Goal: Obtain resource: Download file/media

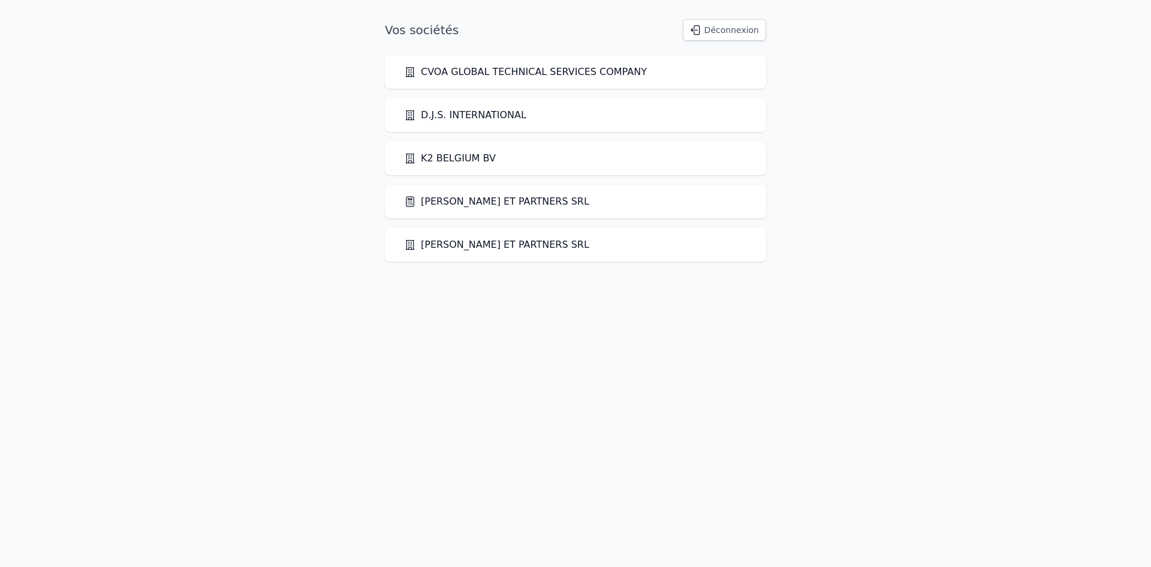
click at [432, 198] on link "[PERSON_NAME] ET PARTNERS SRL" at bounding box center [496, 201] width 185 height 14
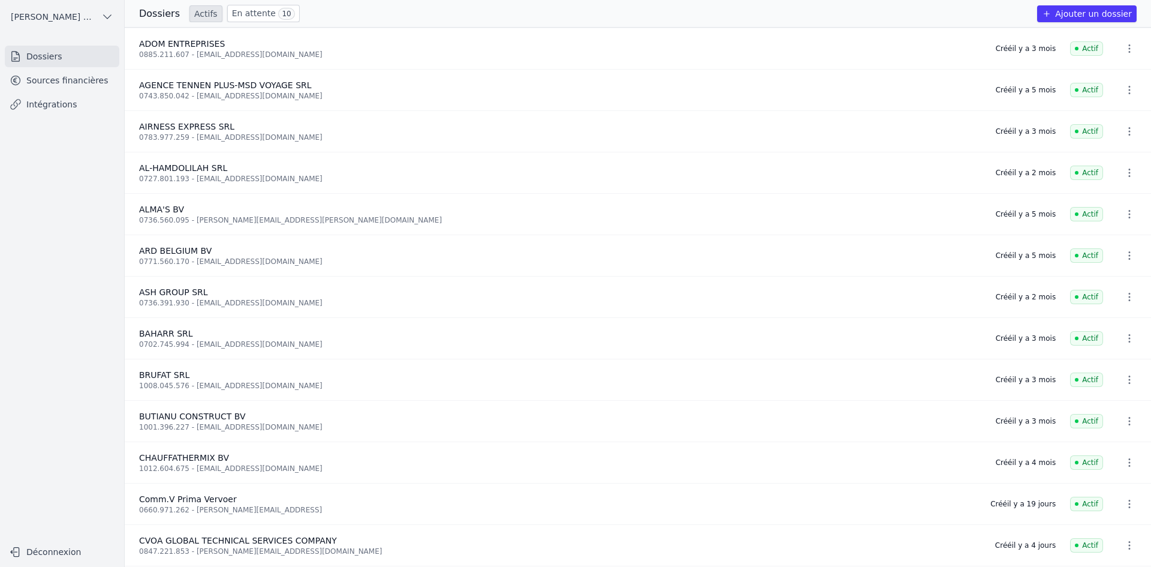
click at [47, 86] on link "Sources financières" at bounding box center [62, 81] width 115 height 22
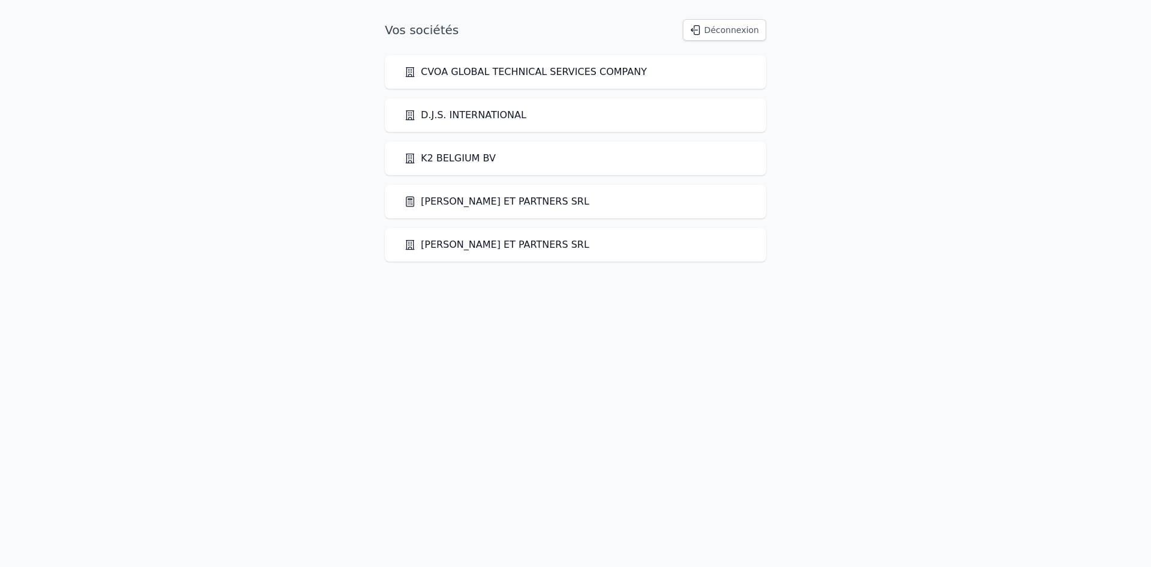
click at [462, 200] on link "[PERSON_NAME] ET PARTNERS SRL" at bounding box center [496, 201] width 185 height 14
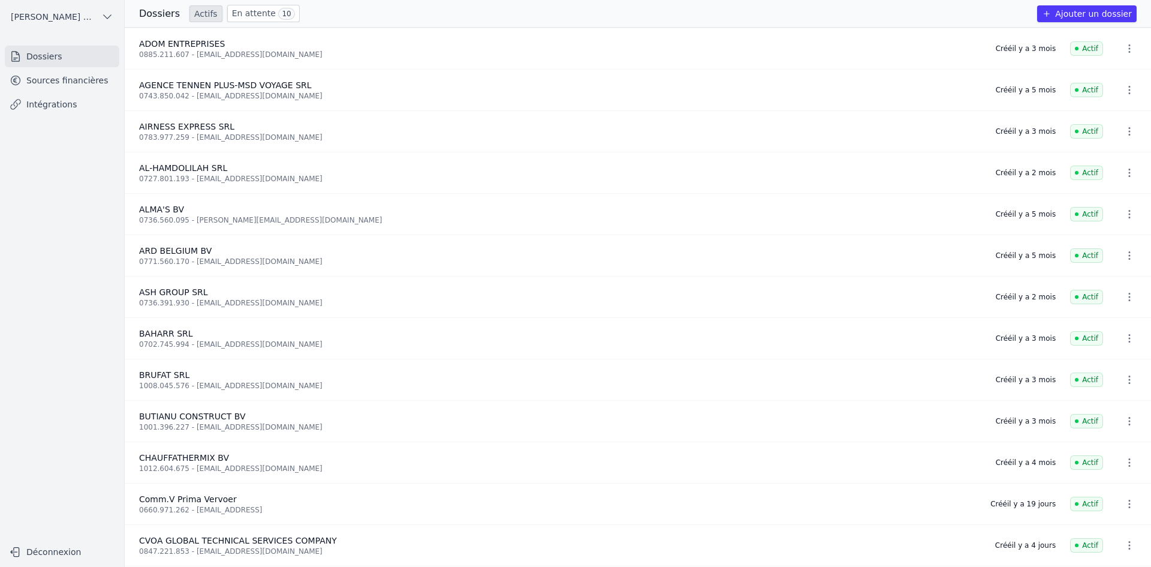
click at [92, 78] on link "Sources financières" at bounding box center [62, 81] width 115 height 22
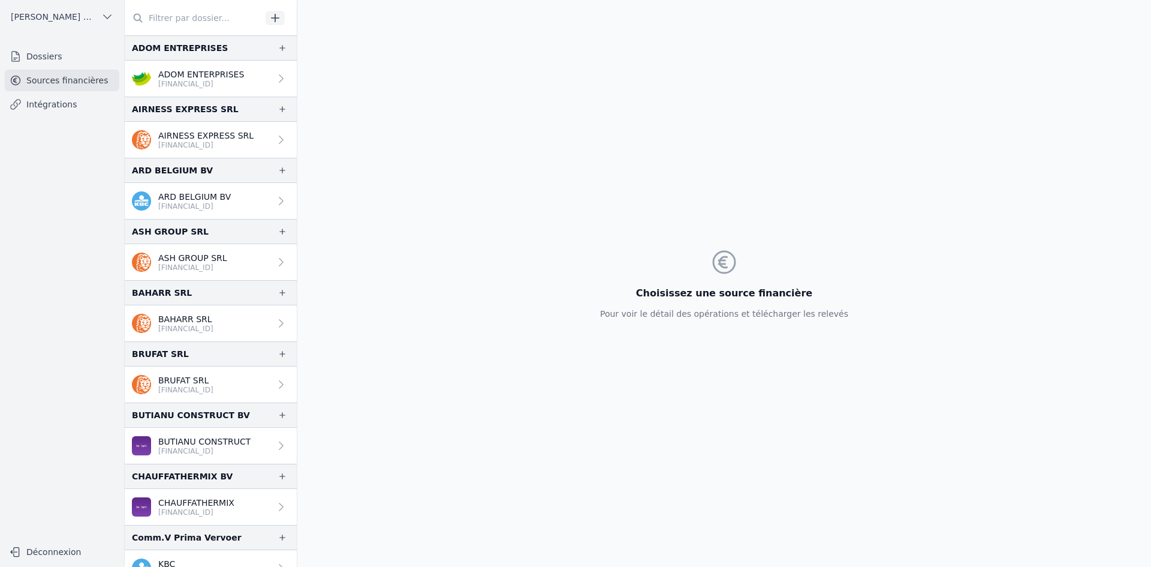
click at [144, 74] on img at bounding box center [141, 78] width 19 height 19
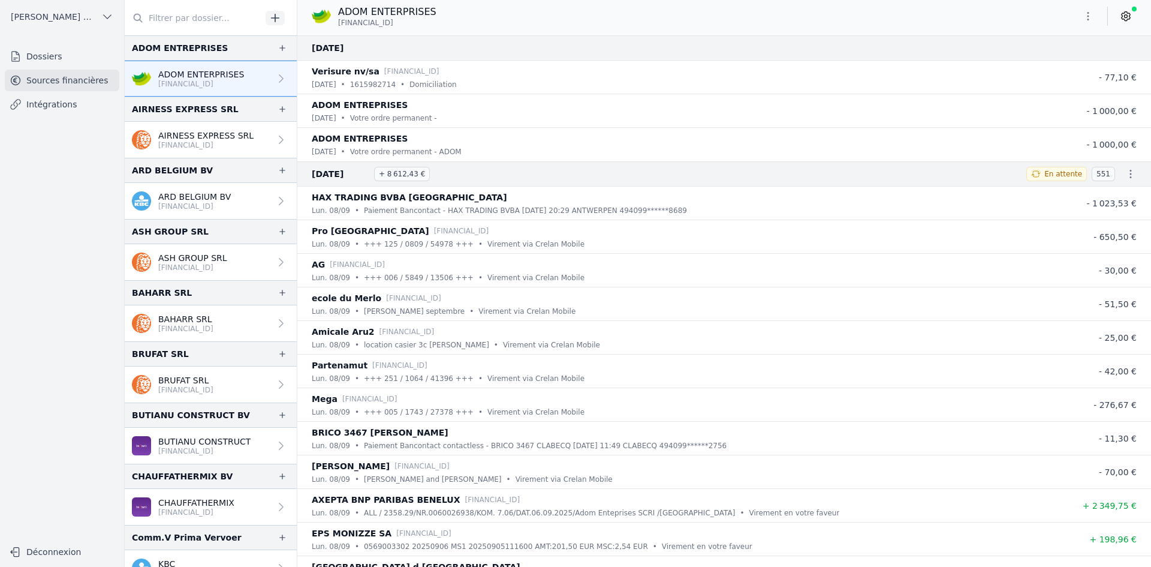
click at [1091, 16] on icon "button" at bounding box center [1088, 16] width 12 height 12
click at [1043, 62] on button "Exporter" at bounding box center [1059, 64] width 86 height 22
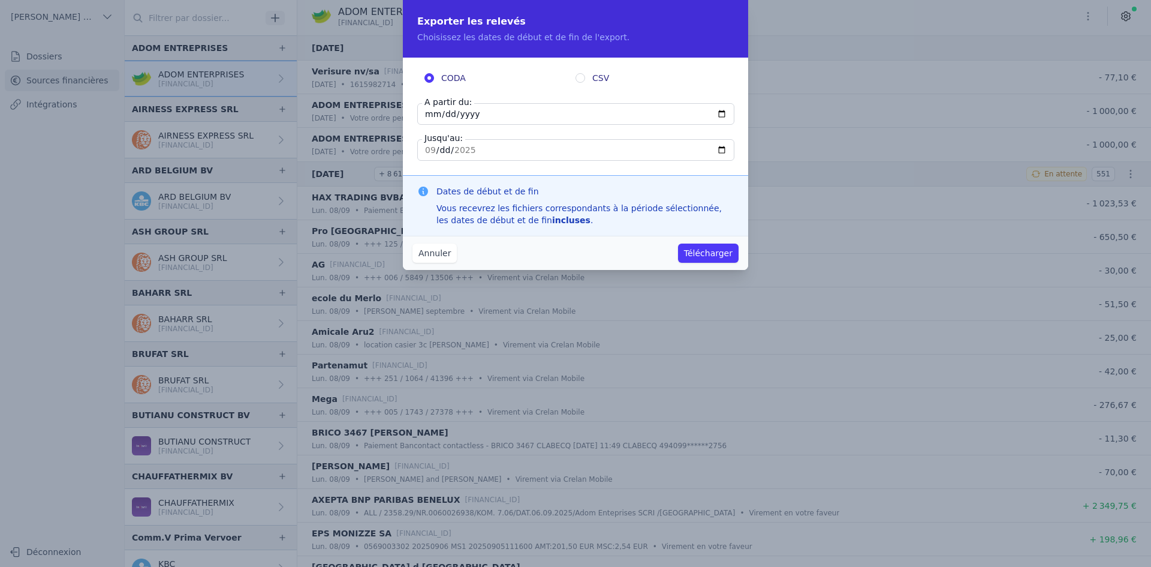
click at [430, 115] on input "[DATE]" at bounding box center [575, 114] width 317 height 22
type input "[DATE]"
click at [718, 253] on button "Télécharger" at bounding box center [708, 252] width 61 height 19
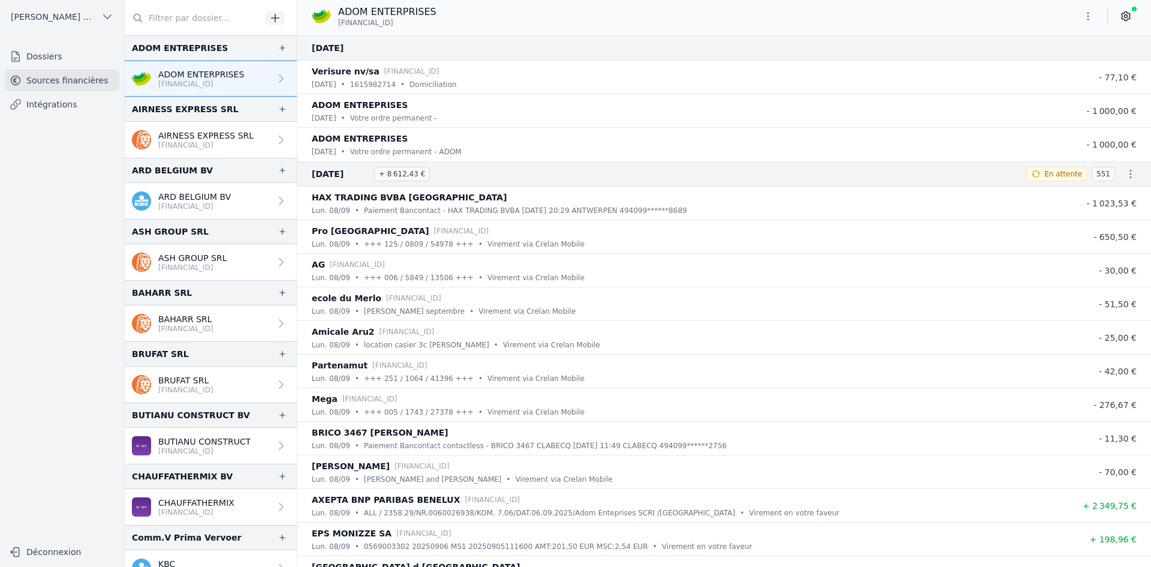
click at [215, 139] on p "AIRNESS EXPRESS SRL" at bounding box center [205, 136] width 95 height 12
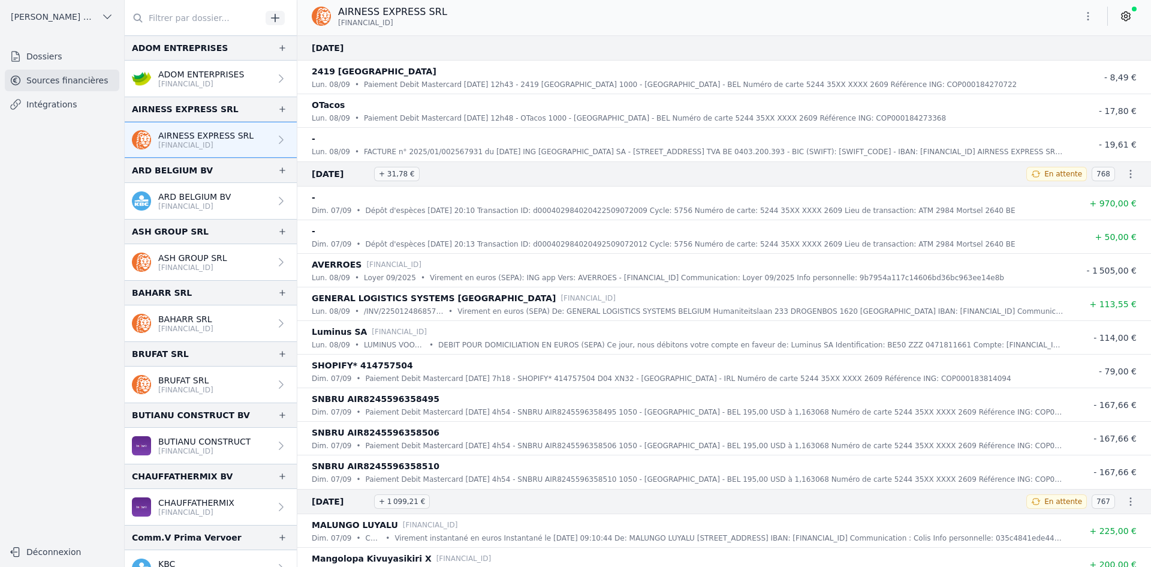
click at [1094, 16] on icon "button" at bounding box center [1088, 16] width 12 height 12
click at [1030, 62] on icon "button" at bounding box center [1029, 64] width 10 height 10
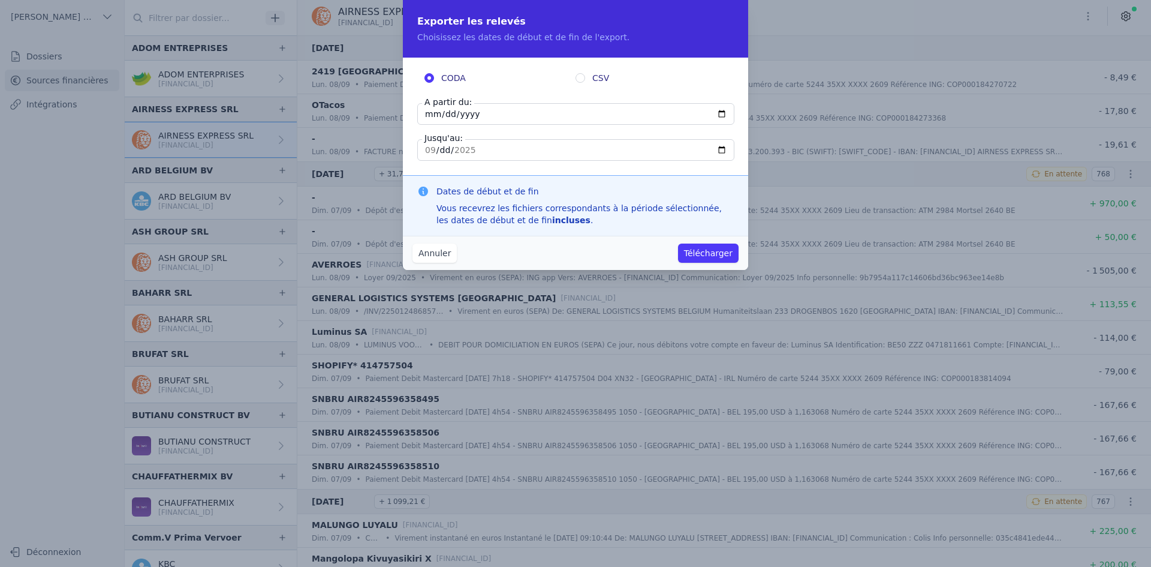
click at [434, 110] on input "[DATE]" at bounding box center [575, 114] width 317 height 22
type input "[DATE]"
click at [700, 250] on button "Télécharger" at bounding box center [708, 252] width 61 height 19
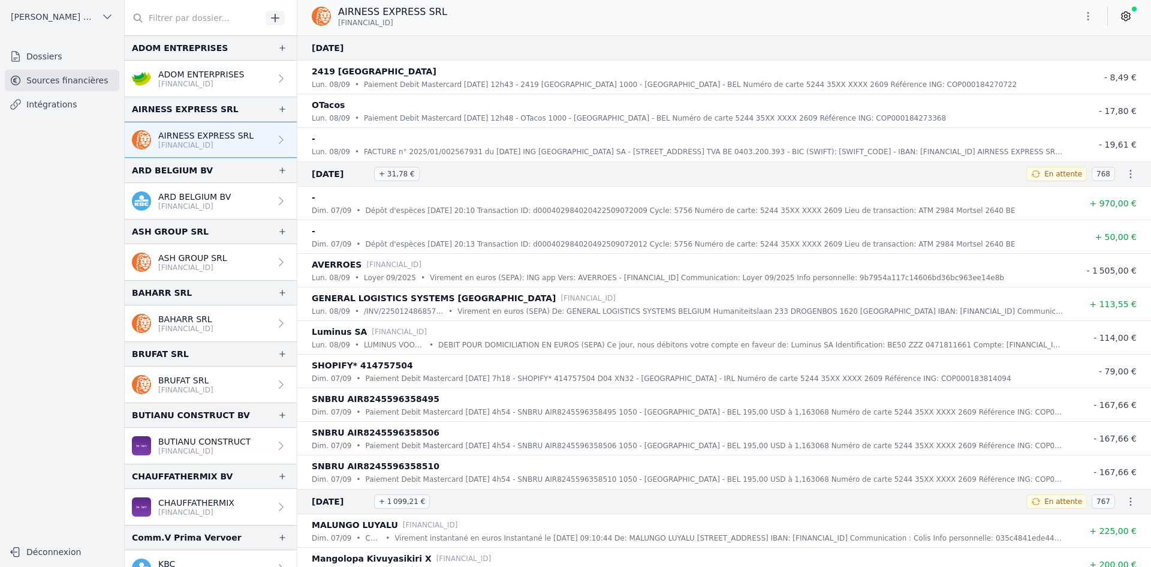
click at [210, 198] on p "ARD BELGIUM BV" at bounding box center [194, 197] width 73 height 12
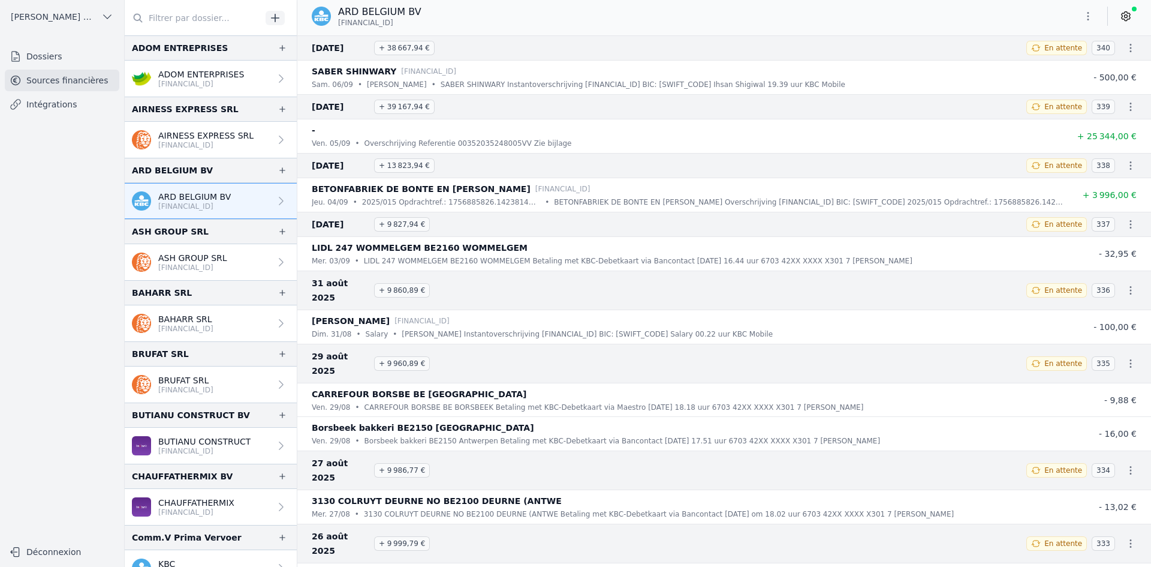
click at [1090, 20] on icon "button" at bounding box center [1088, 16] width 12 height 12
click at [1042, 65] on button "Exporter" at bounding box center [1059, 64] width 86 height 22
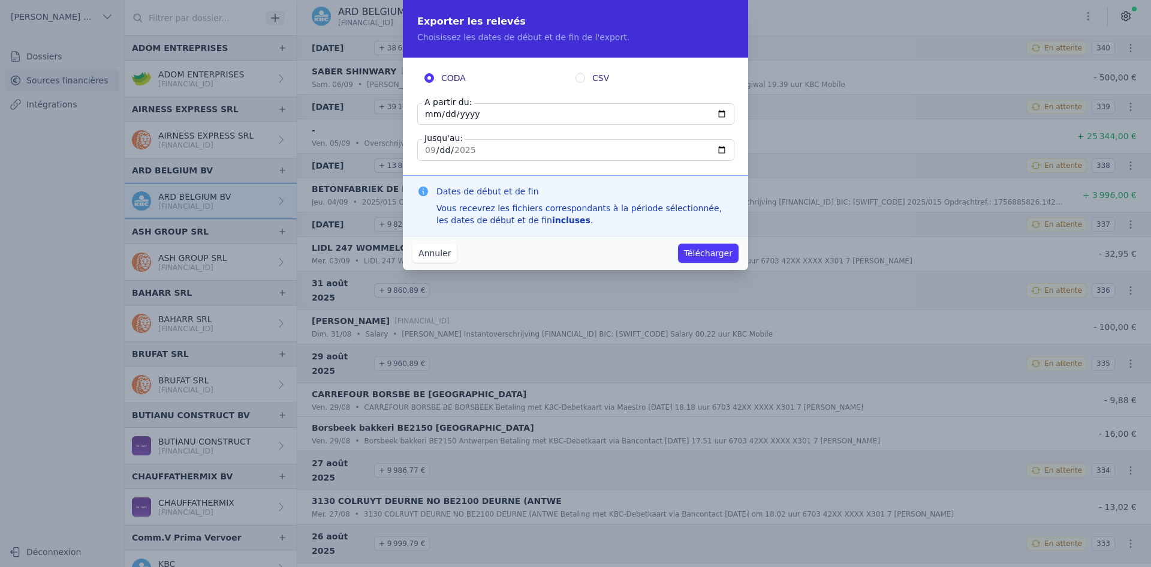
click at [429, 113] on input "[DATE]" at bounding box center [575, 114] width 317 height 22
type input "[DATE]"
click at [687, 257] on button "Télécharger" at bounding box center [708, 252] width 61 height 19
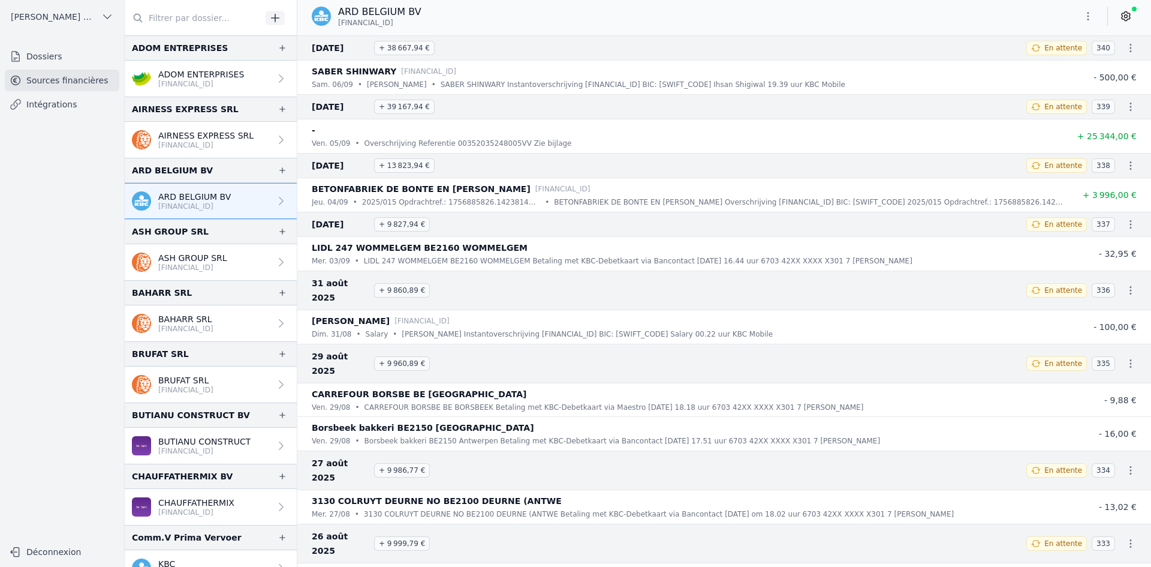
click at [215, 259] on p "ASH GROUP SRL" at bounding box center [192, 258] width 69 height 12
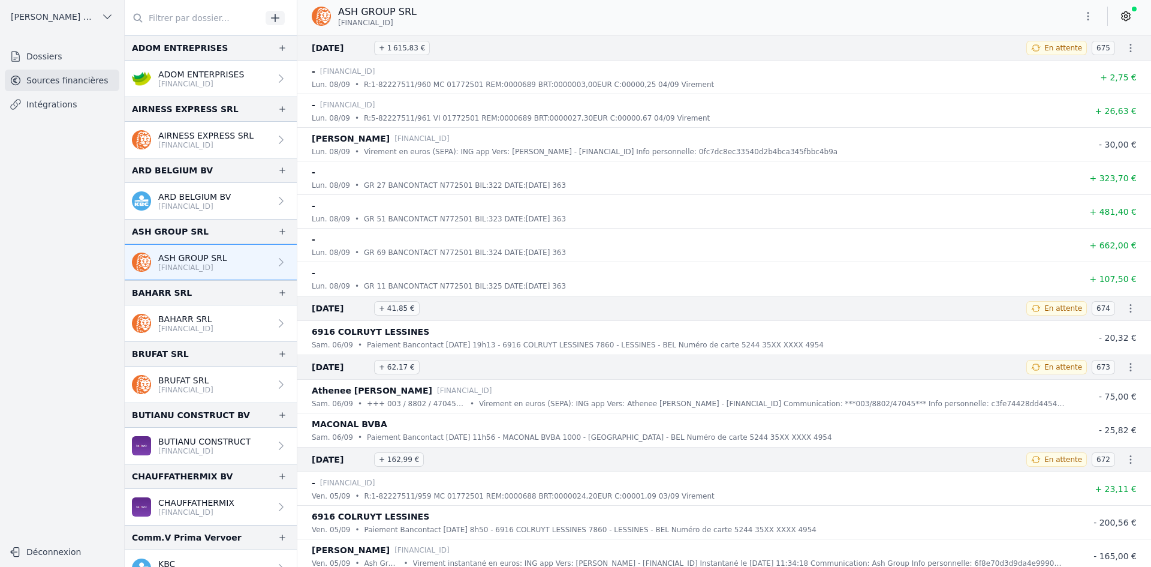
click at [1079, 22] on button "button" at bounding box center [1088, 16] width 24 height 19
click at [1079, 67] on button "Exporter" at bounding box center [1059, 64] width 86 height 22
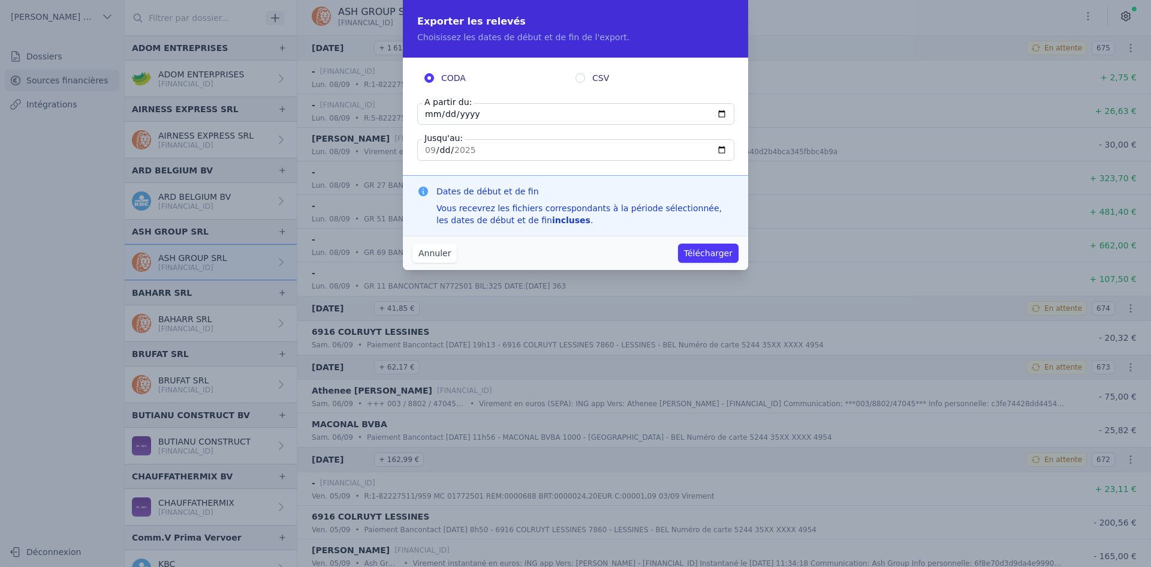
click at [434, 112] on input "[DATE]" at bounding box center [575, 114] width 317 height 22
type input "[DATE]"
click at [700, 254] on button "Télécharger" at bounding box center [708, 252] width 61 height 19
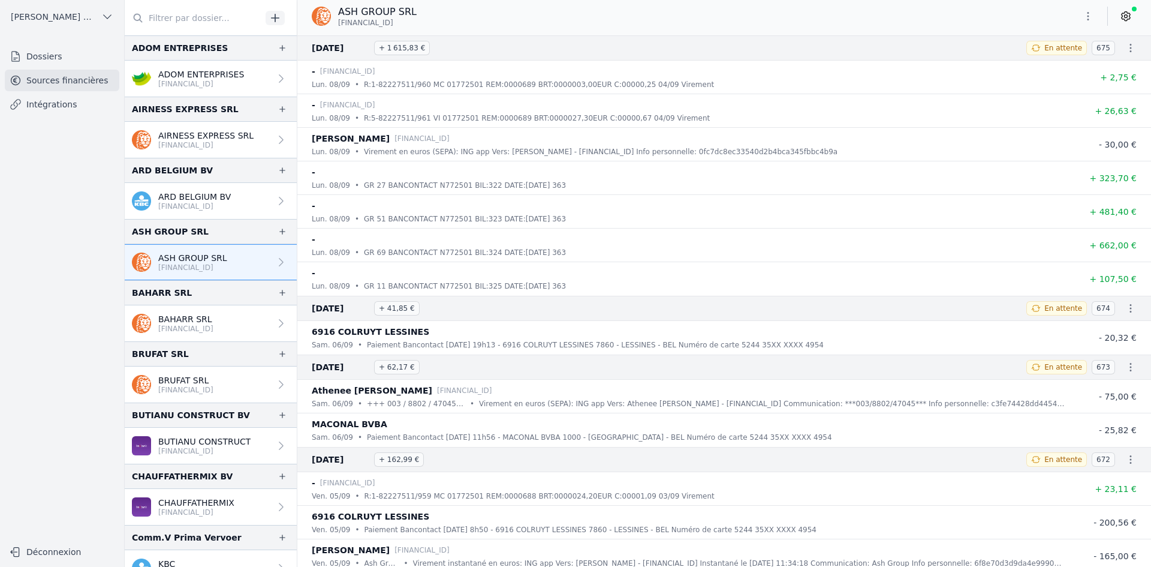
click at [240, 330] on link "BAHARR SRL [FINANCIAL_ID]" at bounding box center [211, 323] width 172 height 36
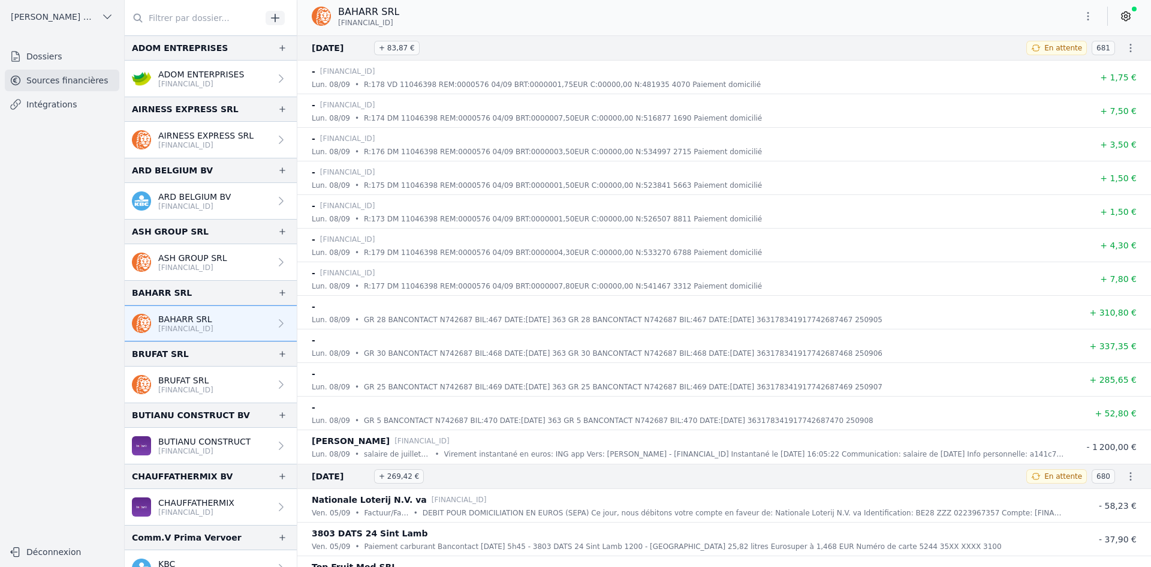
click at [1090, 18] on icon "button" at bounding box center [1088, 16] width 12 height 12
click at [1057, 70] on button "Exporter" at bounding box center [1059, 64] width 86 height 22
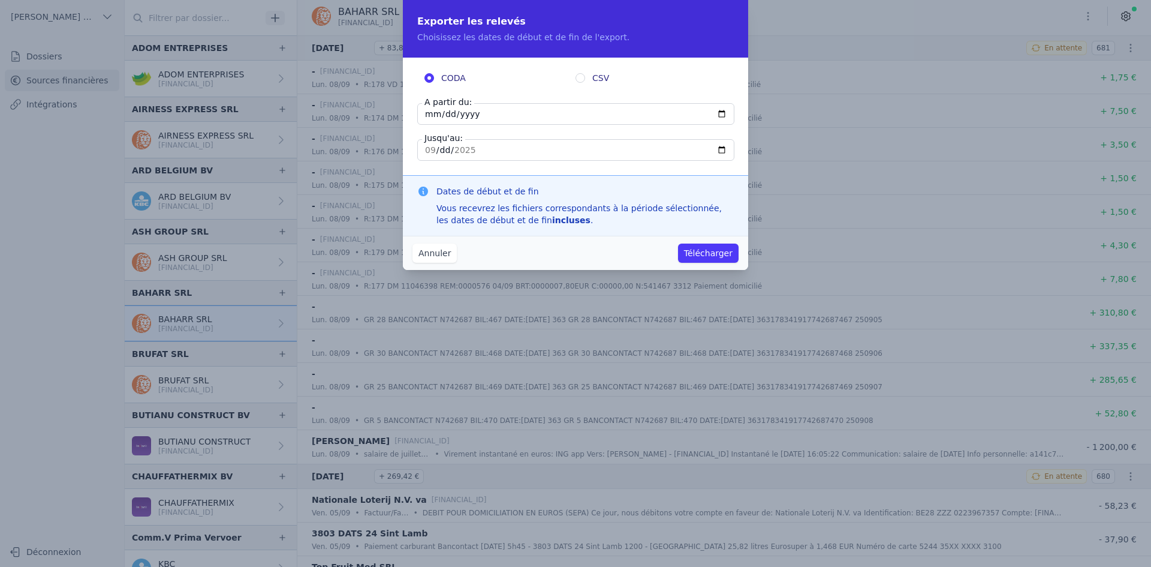
click at [431, 118] on input "[DATE]" at bounding box center [575, 114] width 317 height 22
type input "[DATE]"
click at [717, 248] on button "Télécharger" at bounding box center [708, 252] width 61 height 19
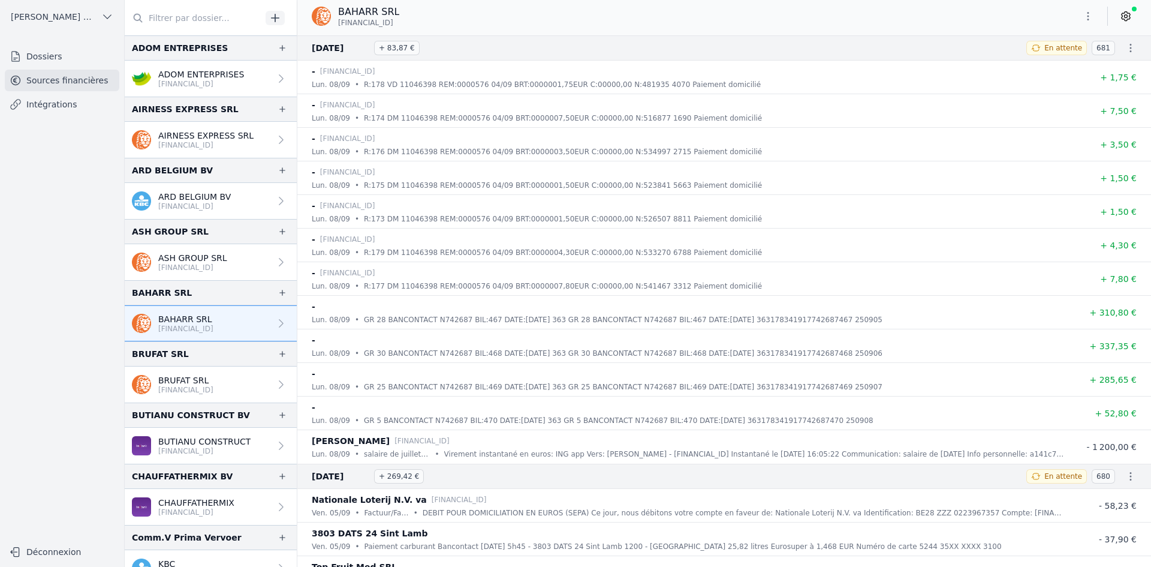
click at [213, 374] on p "BRUFAT SRL" at bounding box center [185, 380] width 55 height 12
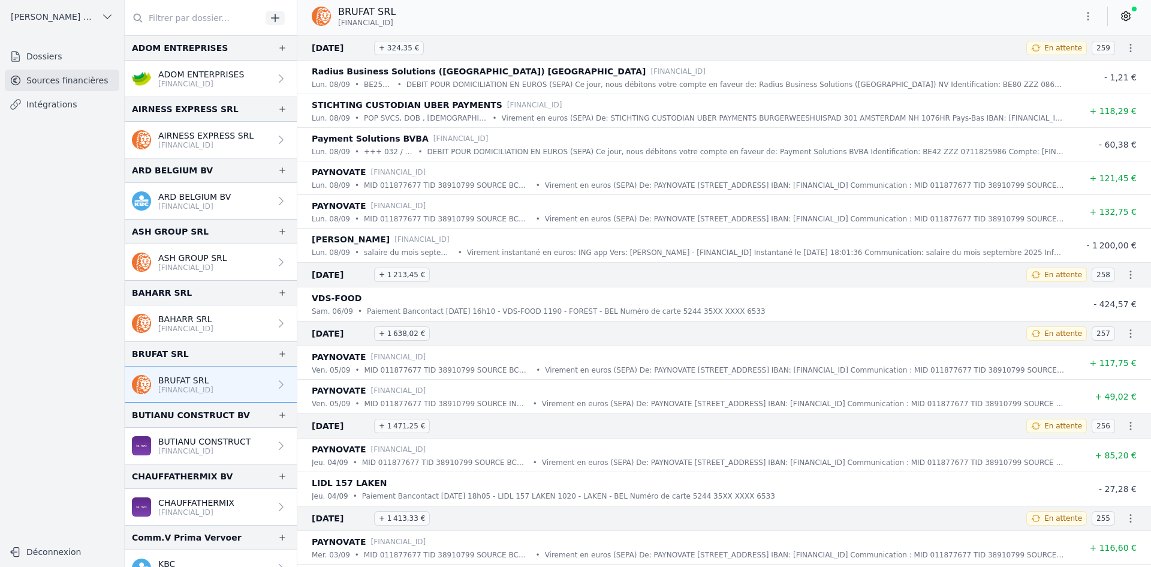
click at [1084, 13] on icon "button" at bounding box center [1088, 16] width 12 height 12
click at [1059, 61] on button "Exporter" at bounding box center [1059, 64] width 86 height 22
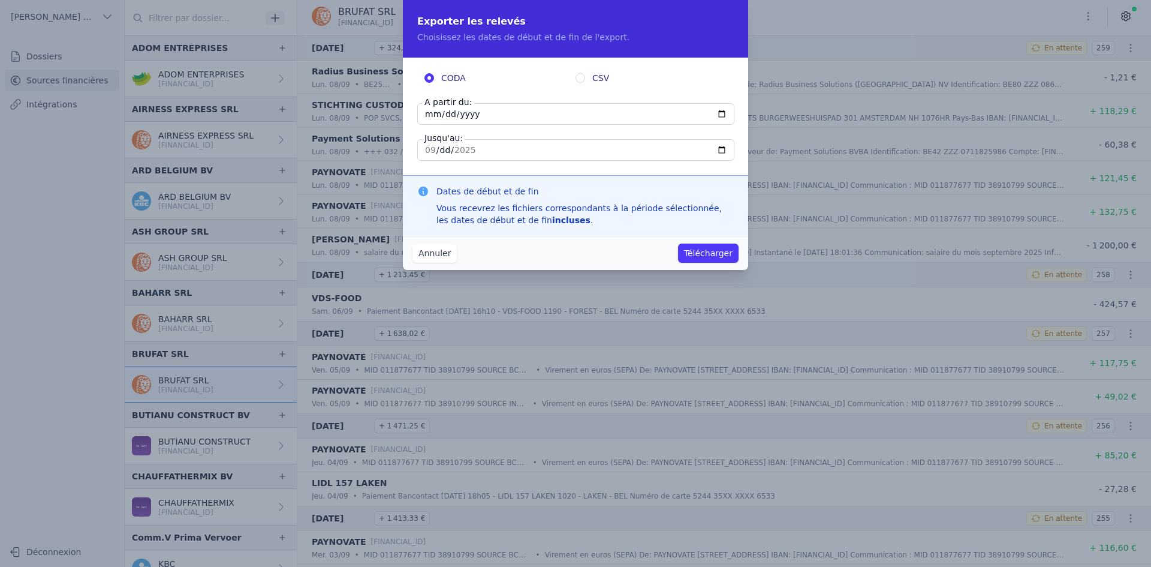
click at [428, 115] on input "[DATE]" at bounding box center [575, 114] width 317 height 22
type input "[DATE]"
click at [712, 251] on button "Télécharger" at bounding box center [708, 252] width 61 height 19
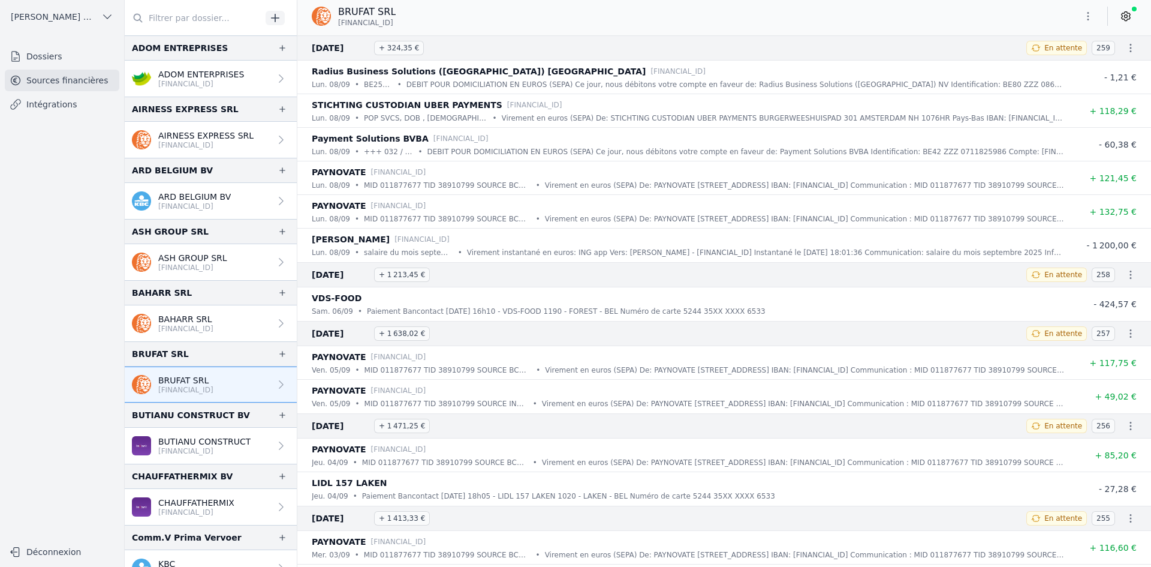
click at [177, 444] on p "BUTIANU CONSTRUCT" at bounding box center [204, 441] width 92 height 12
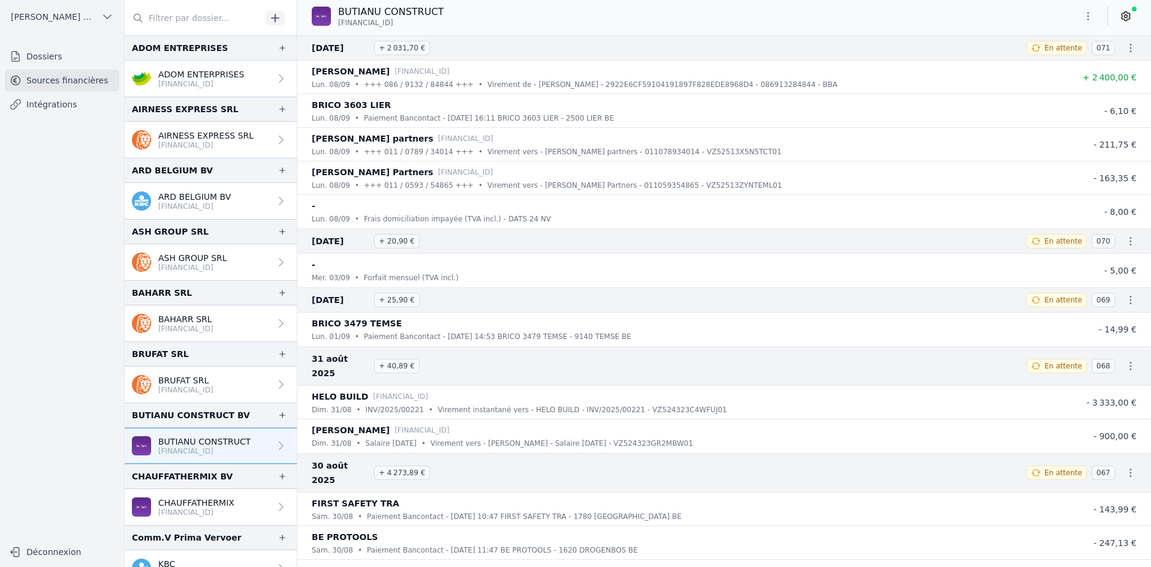
click at [1087, 20] on icon "button" at bounding box center [1088, 16] width 12 height 12
click at [1060, 66] on button "Exporter" at bounding box center [1059, 64] width 86 height 22
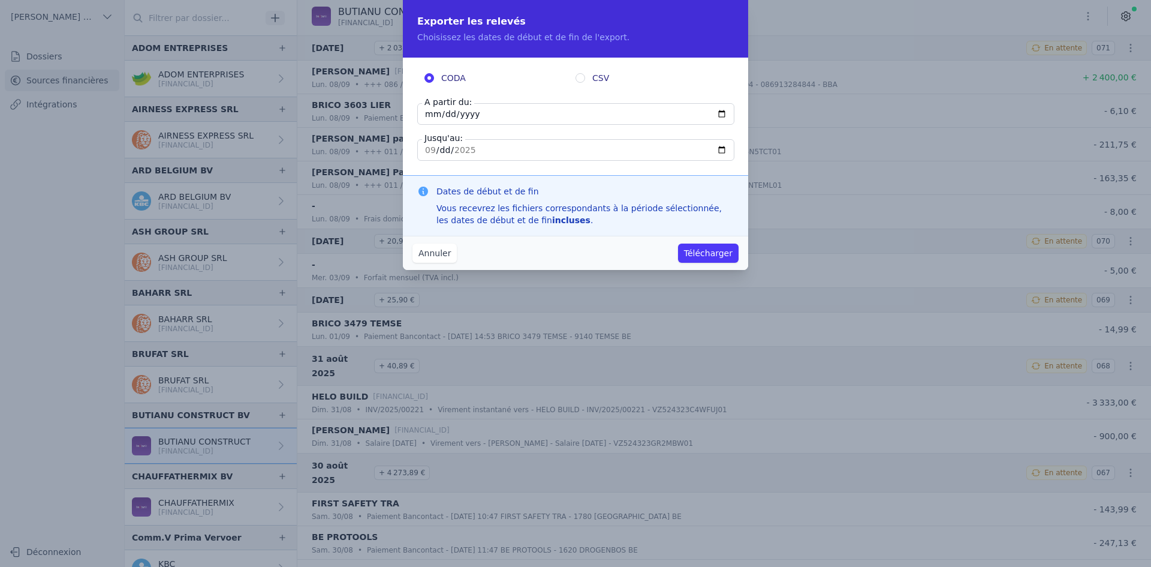
click at [429, 118] on input "[DATE]" at bounding box center [575, 114] width 317 height 22
type input "[DATE]"
click at [723, 253] on button "Télécharger" at bounding box center [708, 252] width 61 height 19
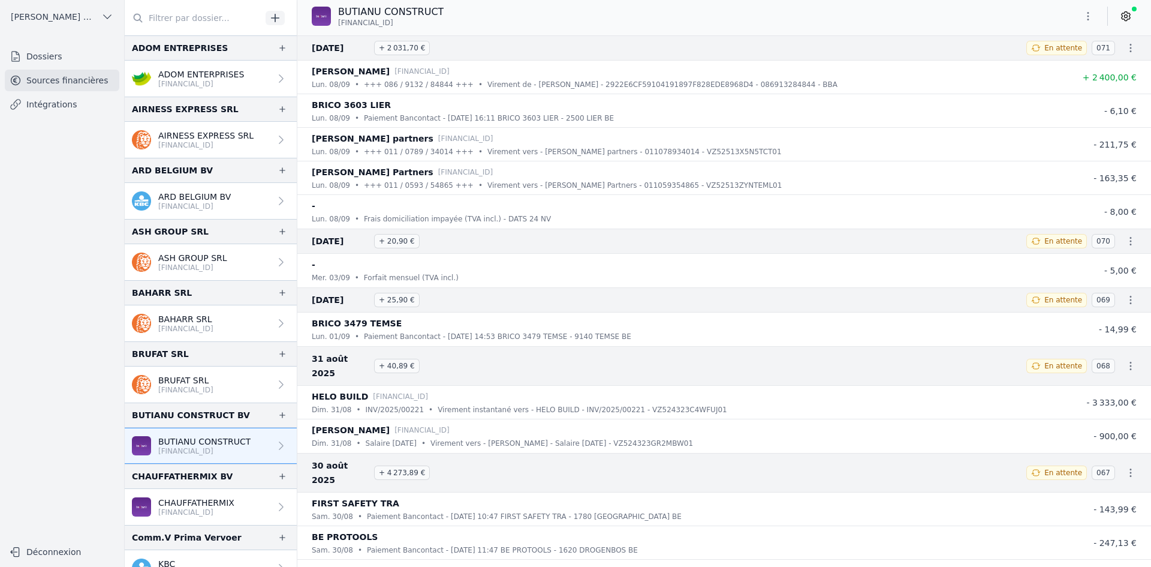
click at [194, 501] on p "CHAUFFATHERMIX" at bounding box center [196, 503] width 76 height 12
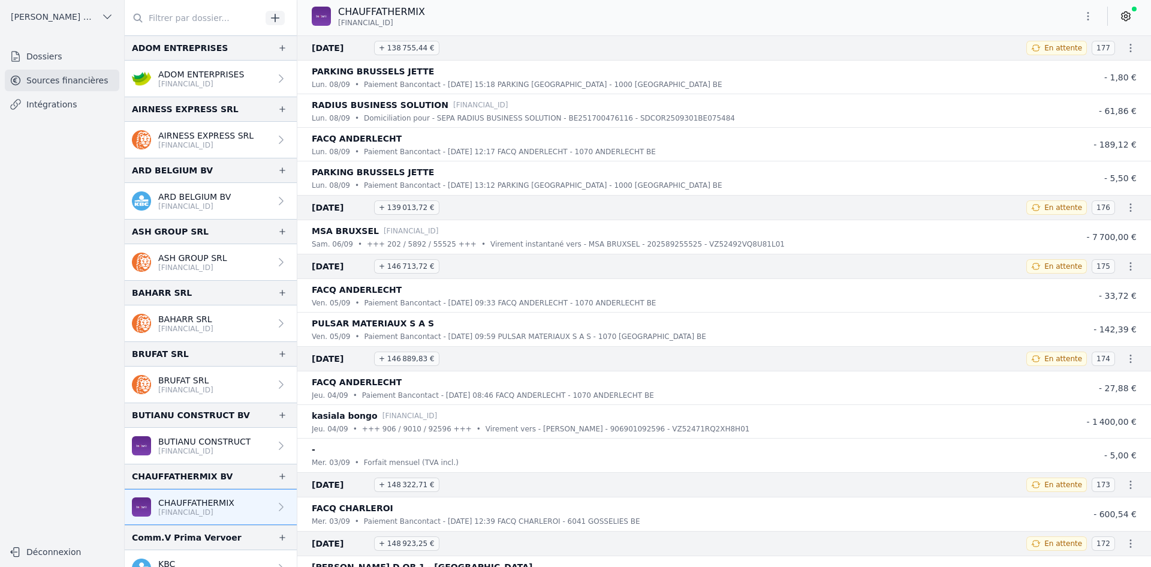
click at [1088, 22] on button "button" at bounding box center [1088, 16] width 24 height 19
click at [1046, 70] on button "Exporter" at bounding box center [1059, 64] width 86 height 22
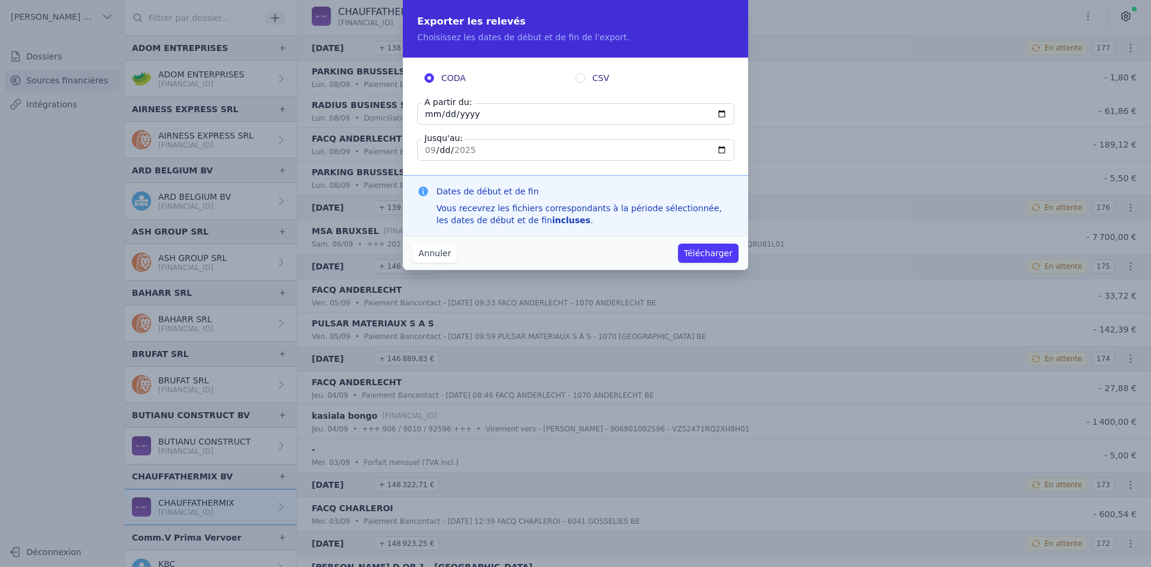
click at [428, 109] on input "[DATE]" at bounding box center [575, 114] width 317 height 22
type input "[DATE]"
click at [697, 252] on button "Télécharger" at bounding box center [708, 252] width 61 height 19
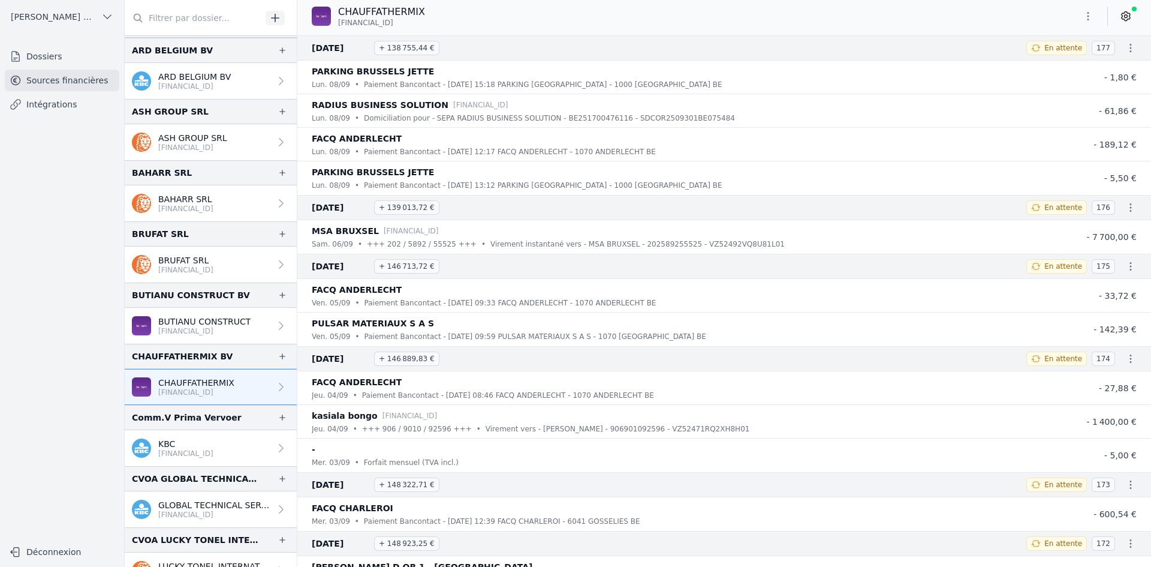
scroll to position [180, 0]
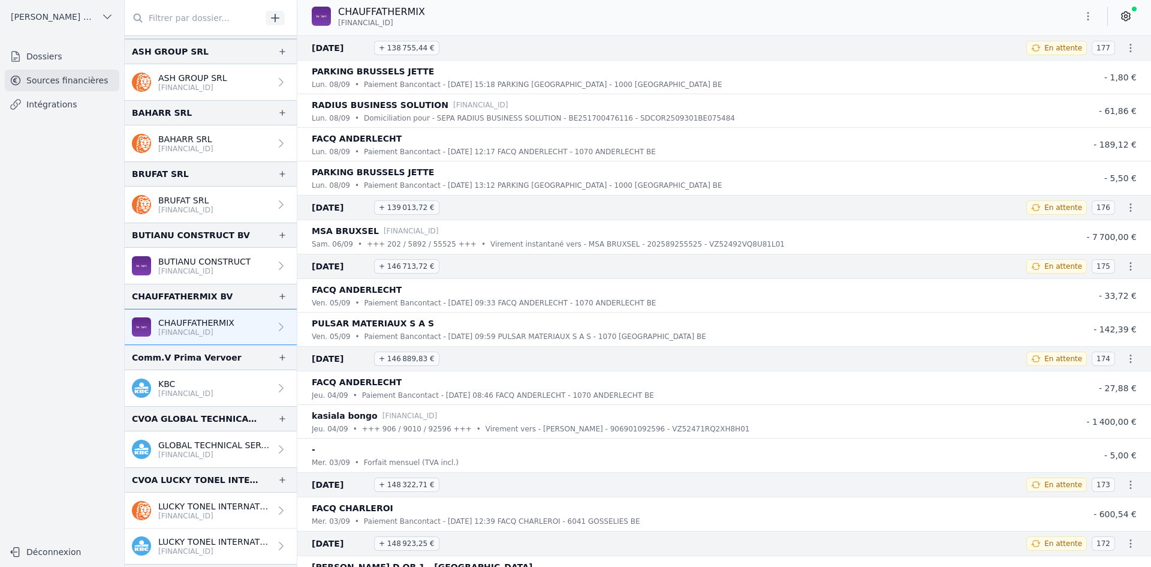
click at [159, 389] on p "[FINANCIAL_ID]" at bounding box center [185, 394] width 55 height 10
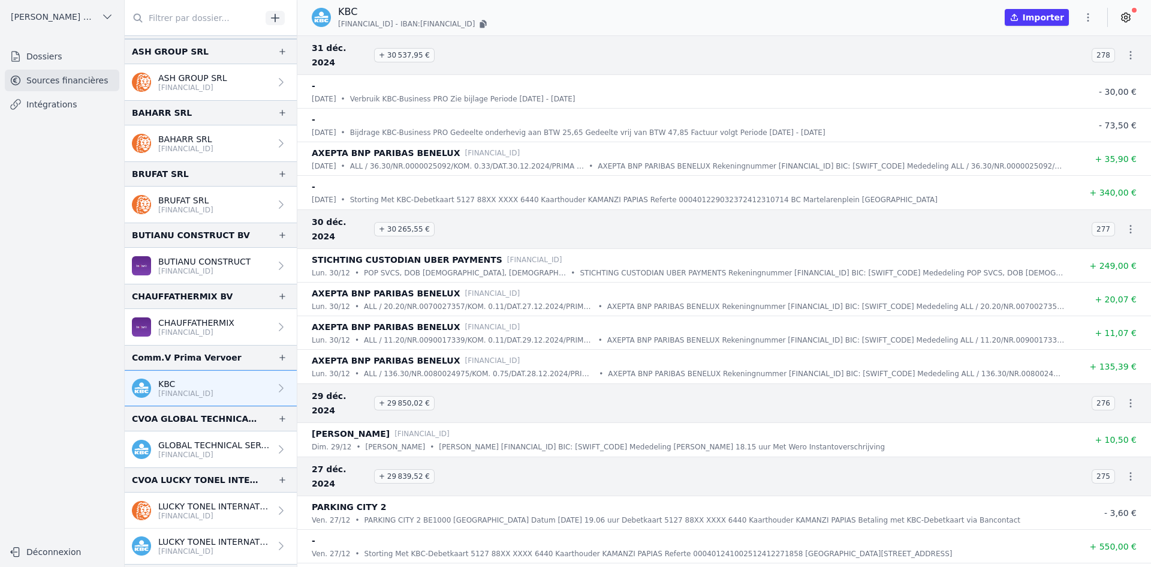
click at [184, 448] on p "GLOBAL TECHNICAL SERVICES COMPANY C" at bounding box center [214, 445] width 112 height 12
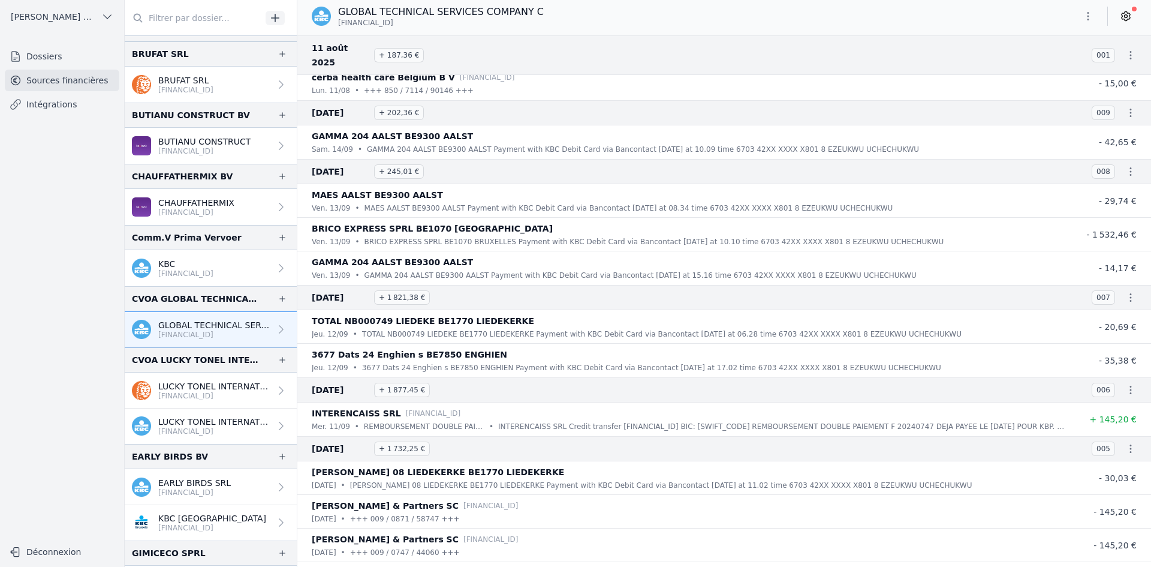
scroll to position [180, 0]
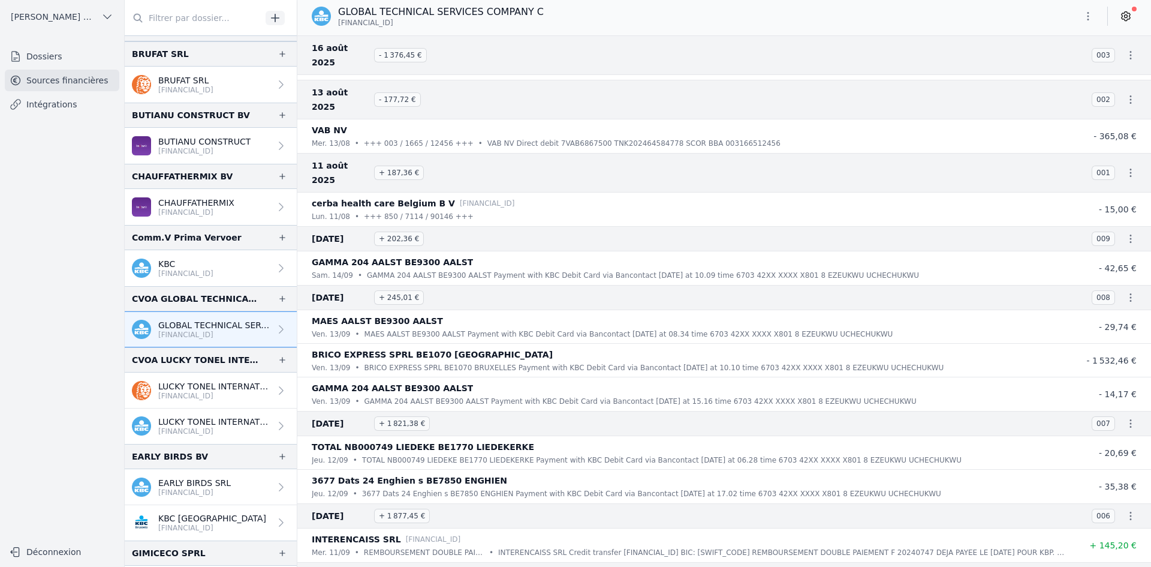
drag, startPoint x: 365, startPoint y: 280, endPoint x: 604, endPoint y: 159, distance: 267.6
click at [604, 196] on div "cerba health care Belgium B V [FINANCIAL_ID]" at bounding box center [688, 203] width 753 height 14
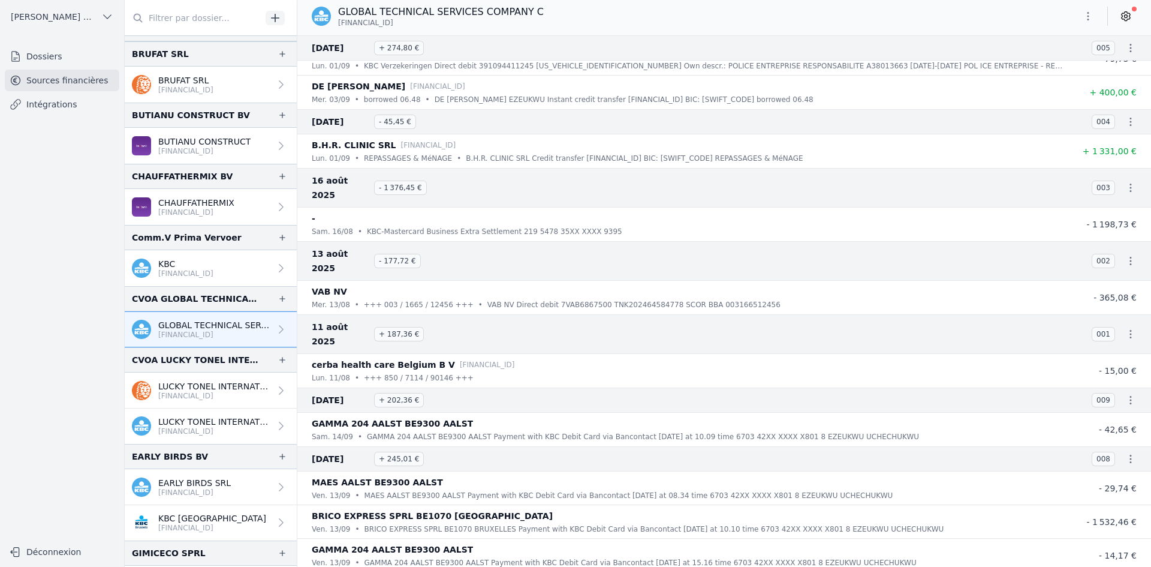
scroll to position [0, 0]
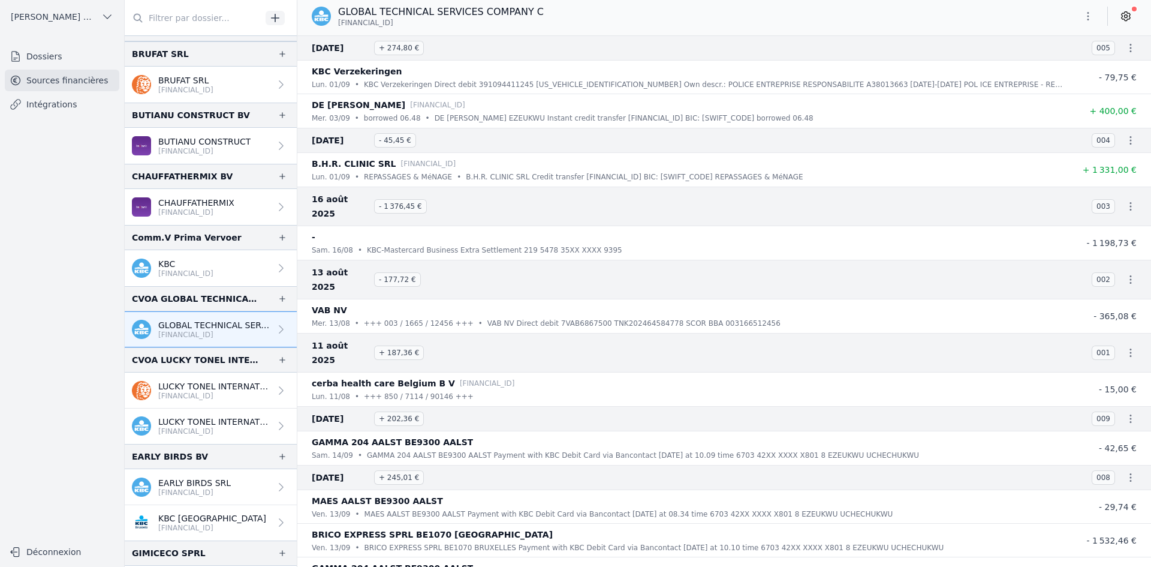
drag, startPoint x: 210, startPoint y: 214, endPoint x: 526, endPoint y: 192, distance: 316.8
click at [210, 213] on p "[FINANCIAL_ID]" at bounding box center [196, 212] width 76 height 10
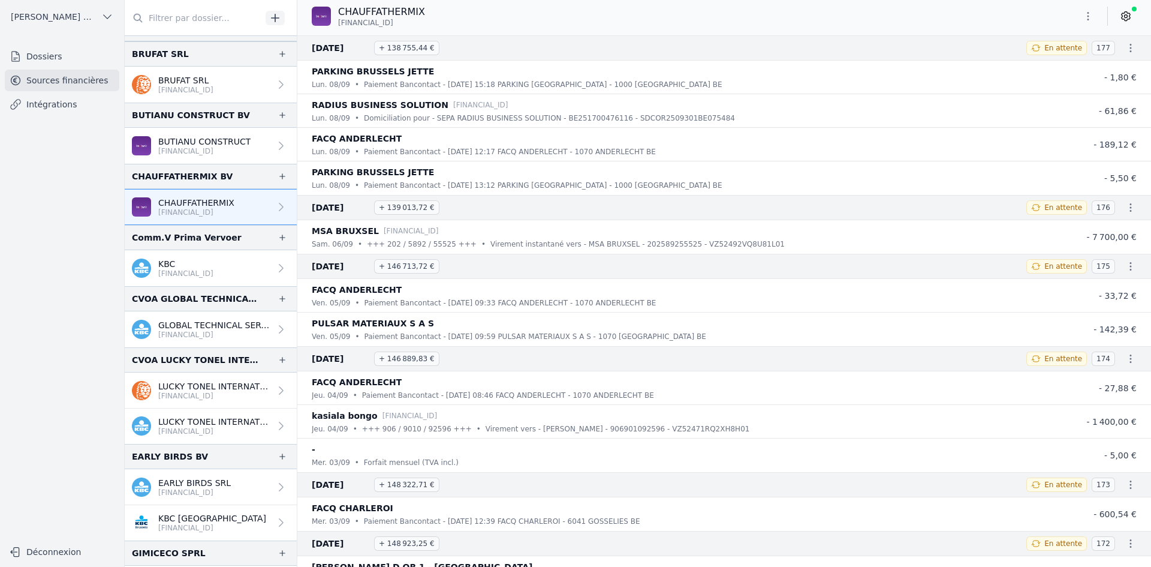
click at [215, 333] on p "[FINANCIAL_ID]" at bounding box center [214, 335] width 112 height 10
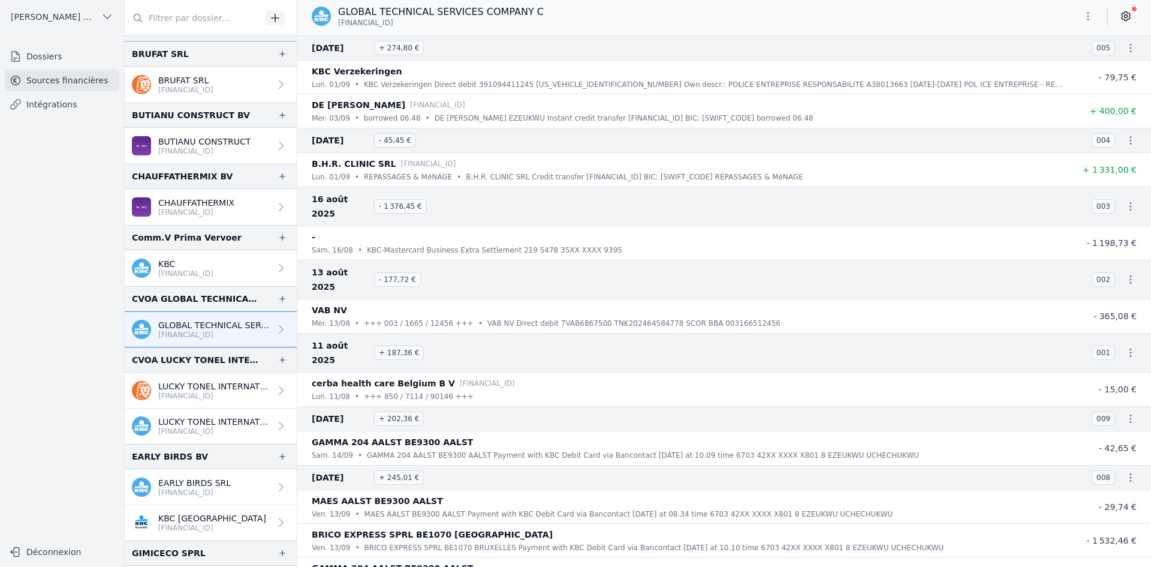
drag, startPoint x: 195, startPoint y: 386, endPoint x: 179, endPoint y: 356, distance: 34.9
click at [195, 386] on p "LUCKY TONEL INTERNATIONAL SCRIS" at bounding box center [214, 386] width 112 height 12
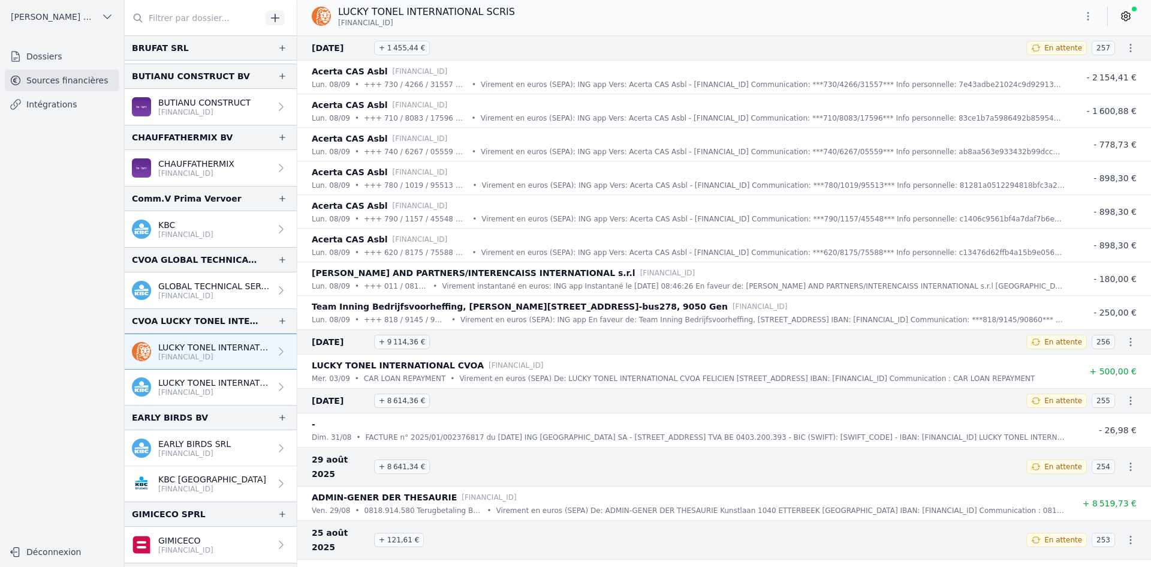
scroll to position [360, 0]
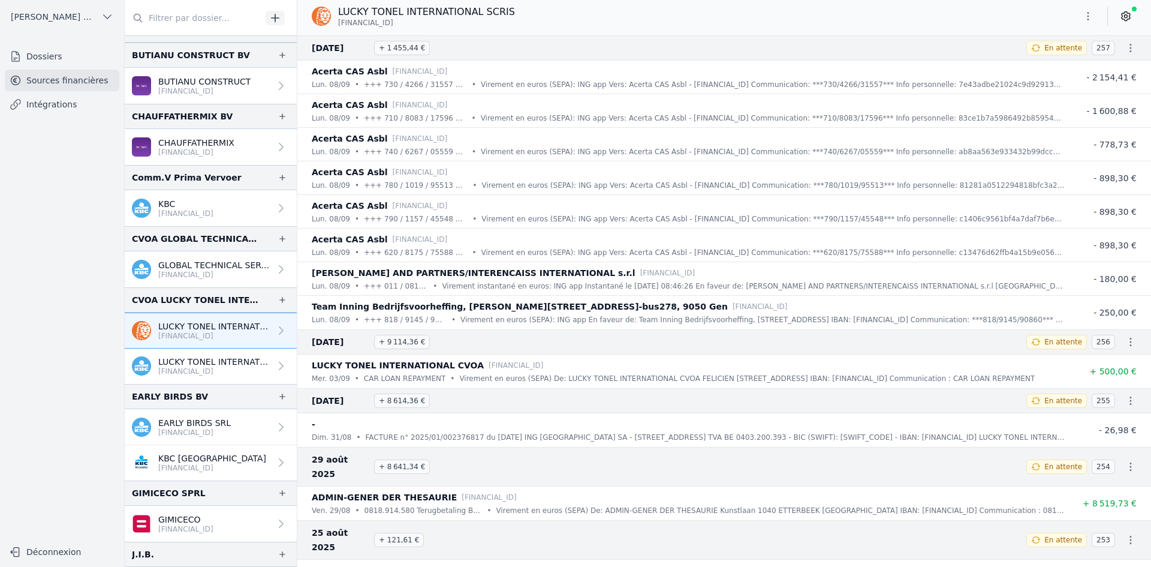
click at [1084, 22] on button "button" at bounding box center [1088, 16] width 24 height 19
click at [1058, 67] on button "Exporter" at bounding box center [1059, 64] width 86 height 22
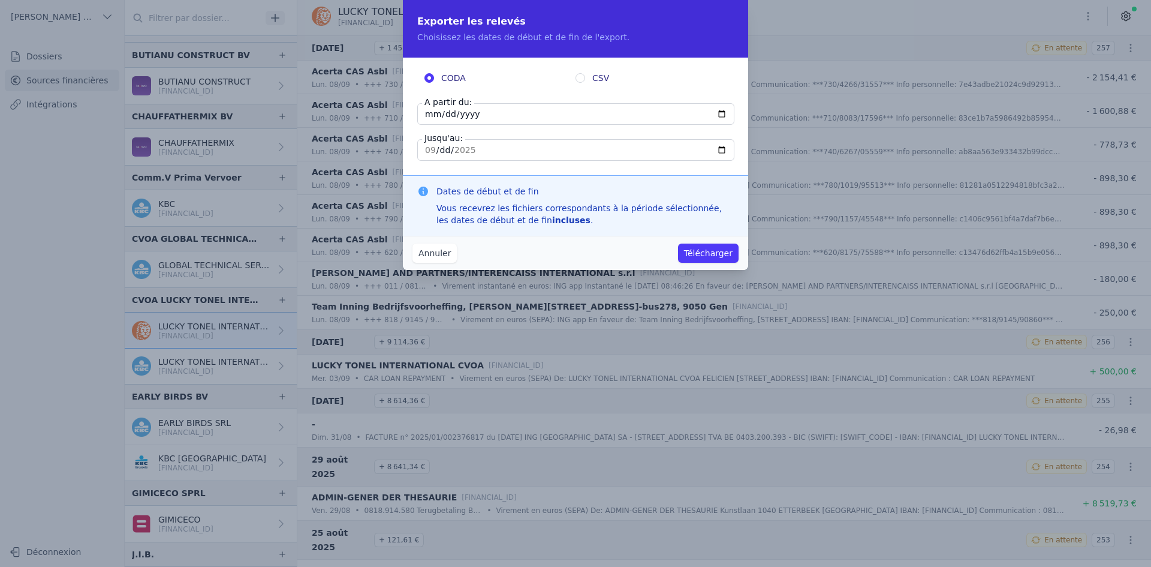
click at [429, 114] on input "[DATE]" at bounding box center [575, 114] width 317 height 22
type input "[DATE]"
click at [693, 251] on button "Télécharger" at bounding box center [708, 252] width 61 height 19
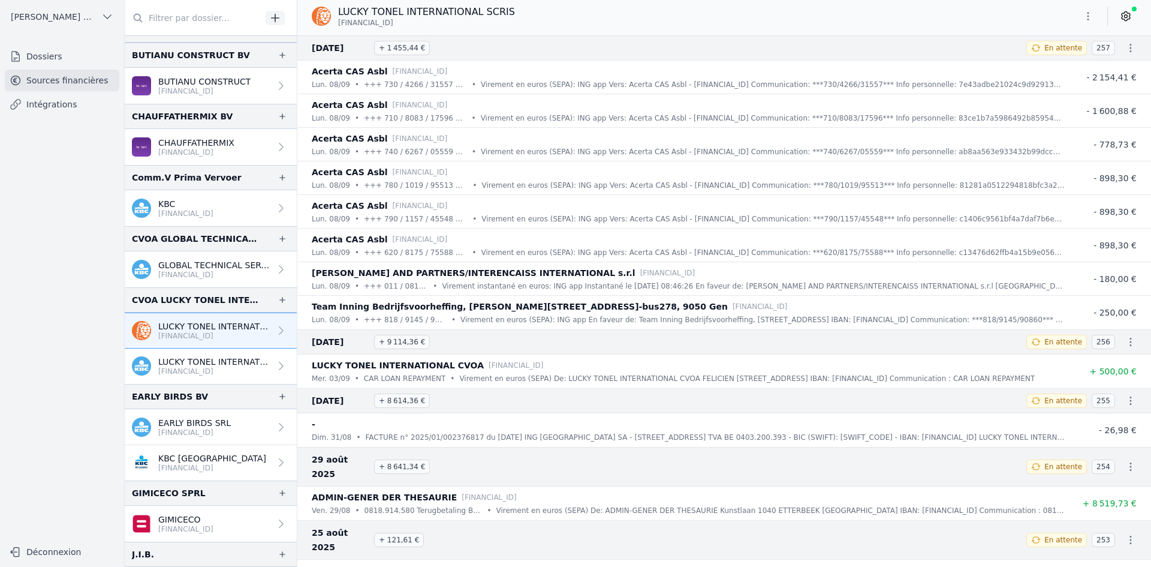
click at [181, 360] on p "LUCKY TONEL INTERNATIONAL CVOA" at bounding box center [214, 362] width 112 height 12
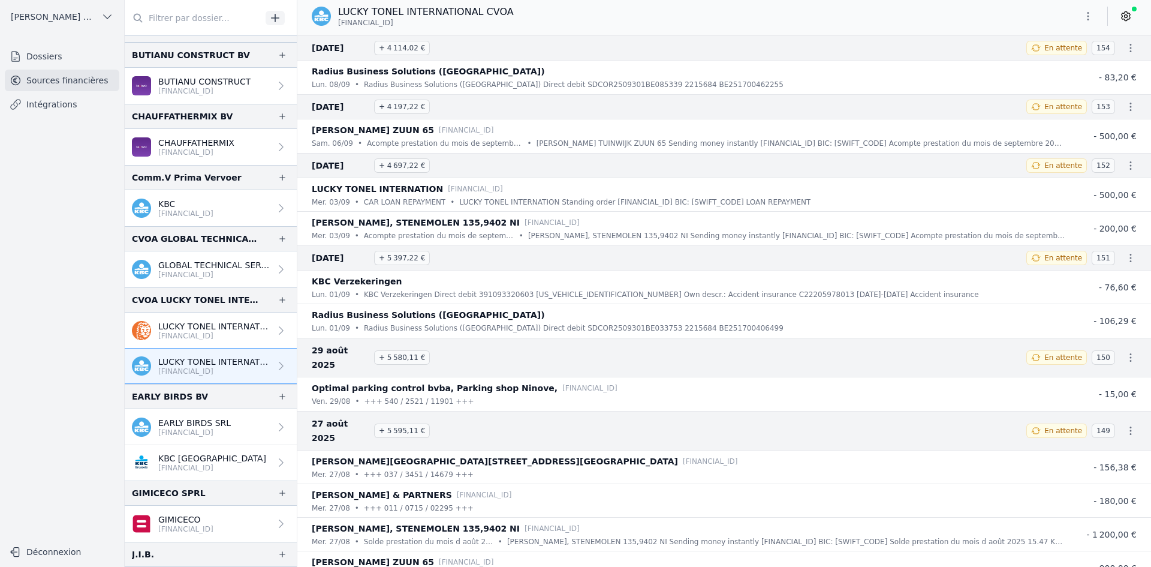
click at [1084, 20] on button "button" at bounding box center [1088, 16] width 24 height 19
click at [1071, 64] on button "Exporter" at bounding box center [1059, 64] width 86 height 22
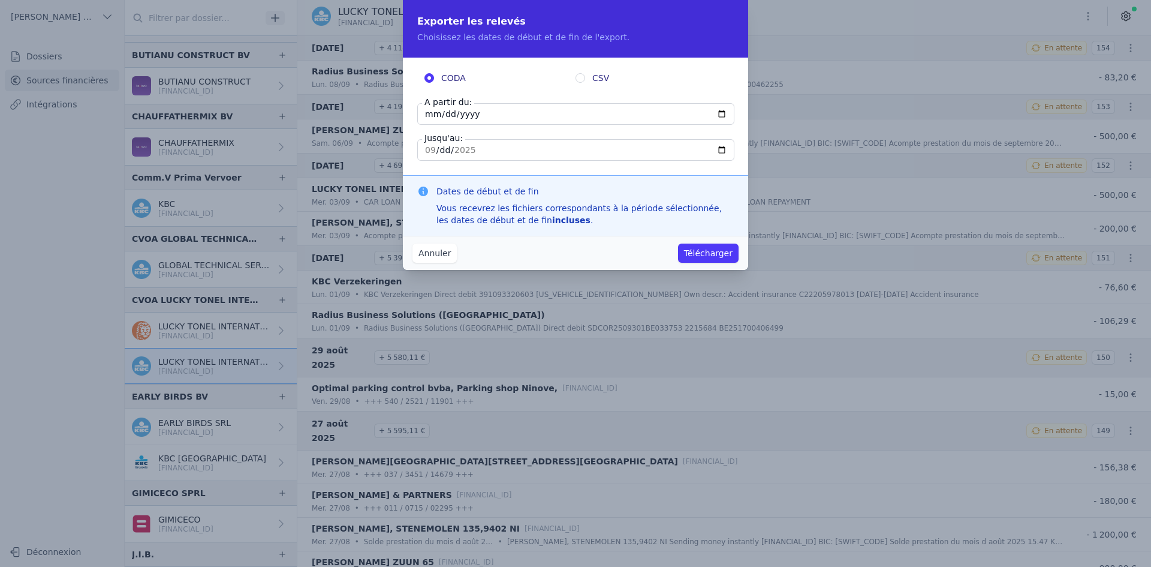
click at [422, 113] on input "[DATE]" at bounding box center [575, 114] width 317 height 22
type input "[DATE]"
click at [431, 119] on input "[DATE]" at bounding box center [575, 114] width 317 height 22
type input "[DATE]"
click at [712, 248] on button "Télécharger" at bounding box center [708, 252] width 61 height 19
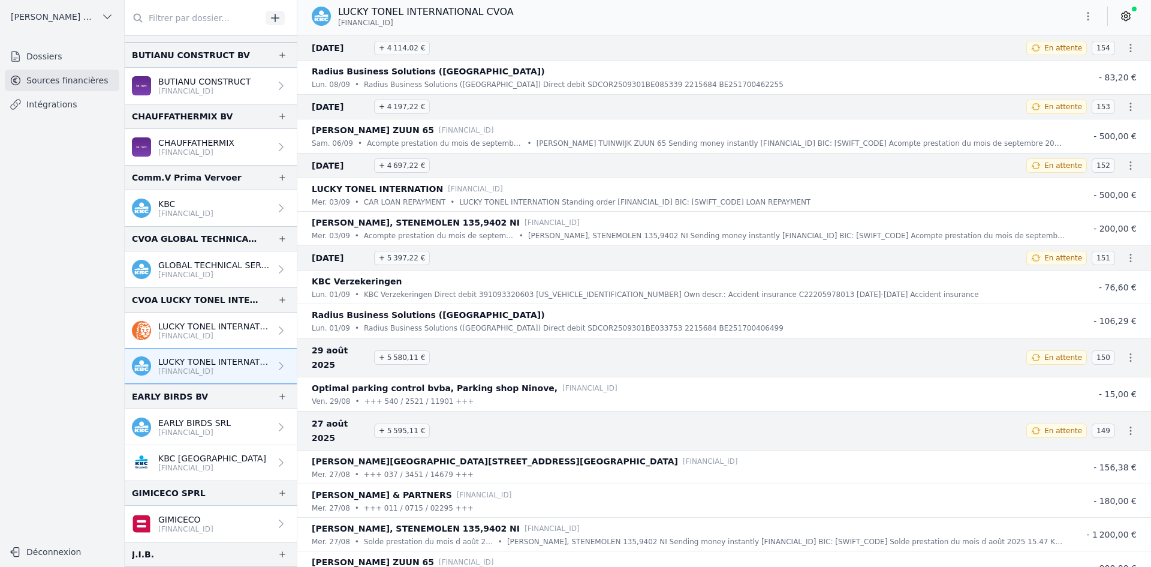
click at [179, 422] on p "EARLY BIRDS SRL" at bounding box center [194, 423] width 73 height 12
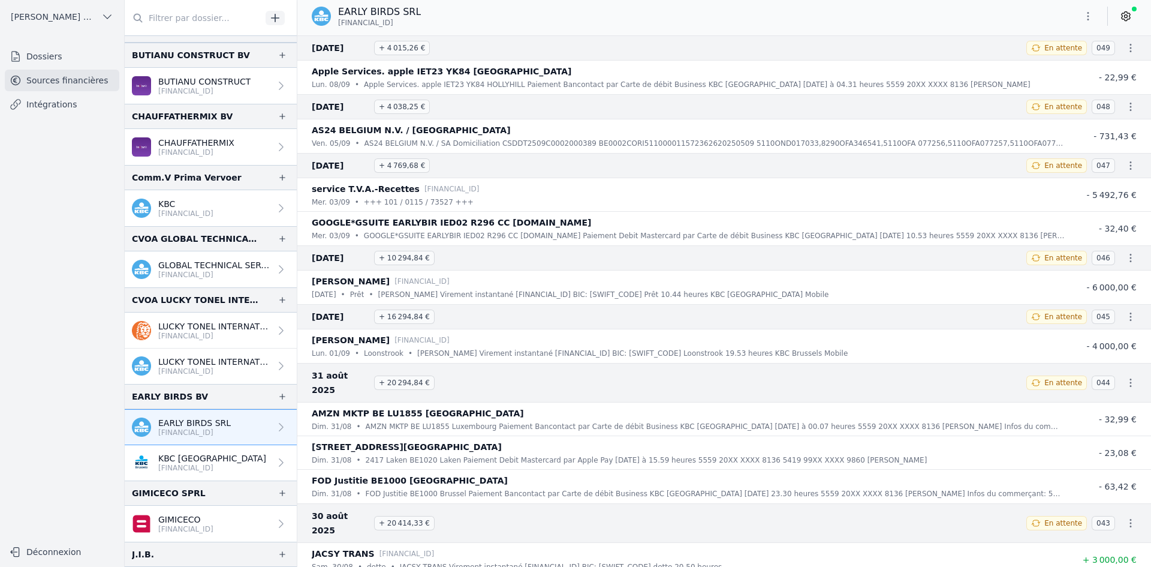
click at [1079, 22] on button "button" at bounding box center [1088, 16] width 24 height 19
click at [1031, 59] on icon "button" at bounding box center [1029, 64] width 10 height 10
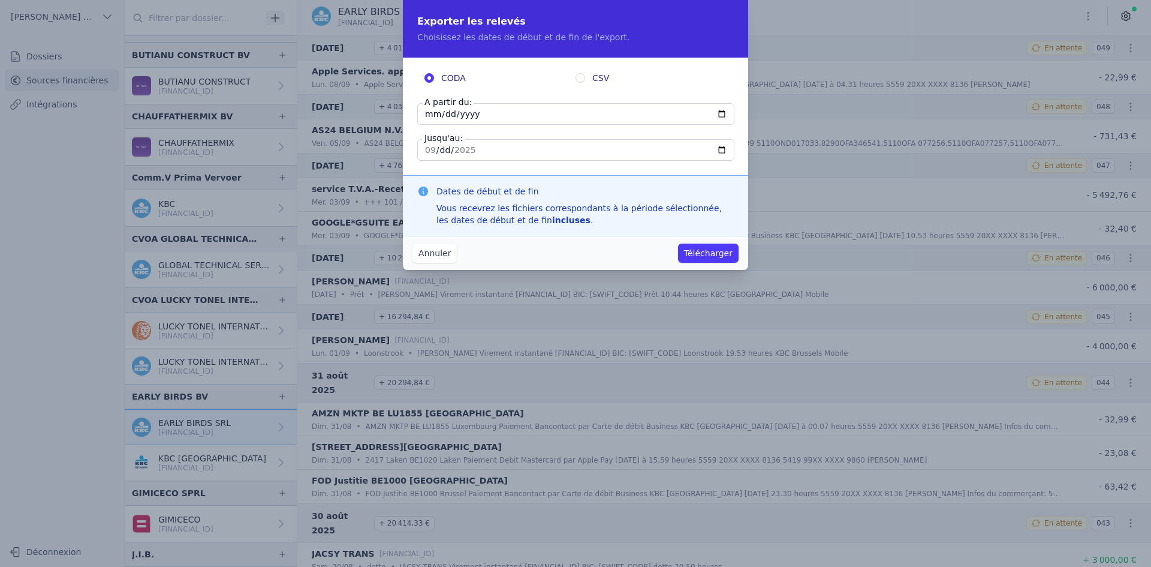
click at [423, 117] on input "[DATE]" at bounding box center [575, 114] width 317 height 22
type input "[DATE]"
click at [692, 246] on button "Télécharger" at bounding box center [708, 252] width 61 height 19
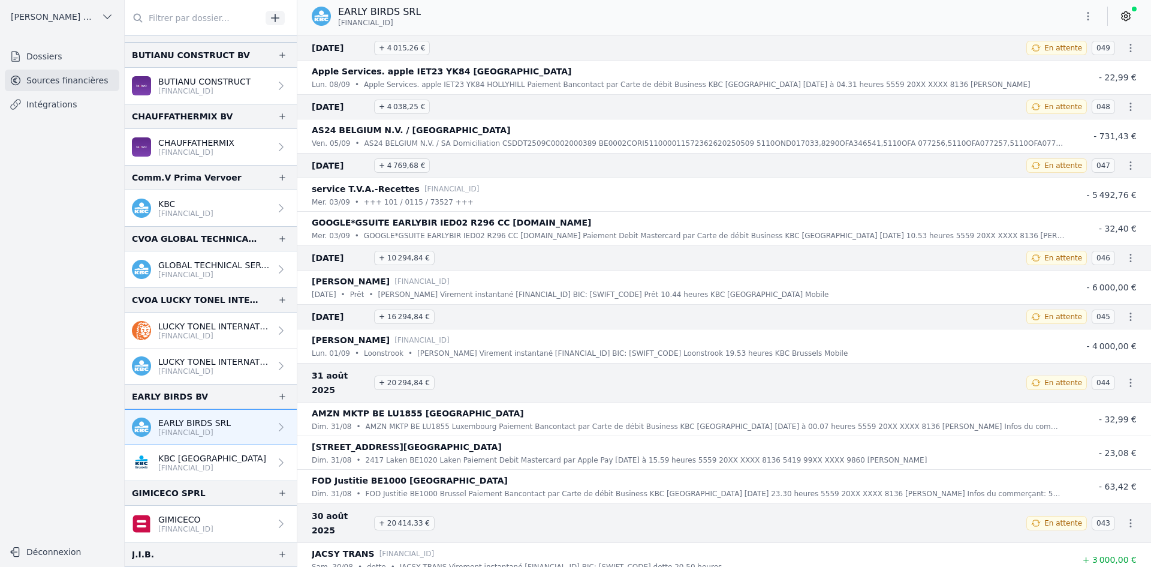
click at [212, 451] on link "KBC [GEOGRAPHIC_DATA] [FINANCIAL_ID]" at bounding box center [211, 462] width 172 height 35
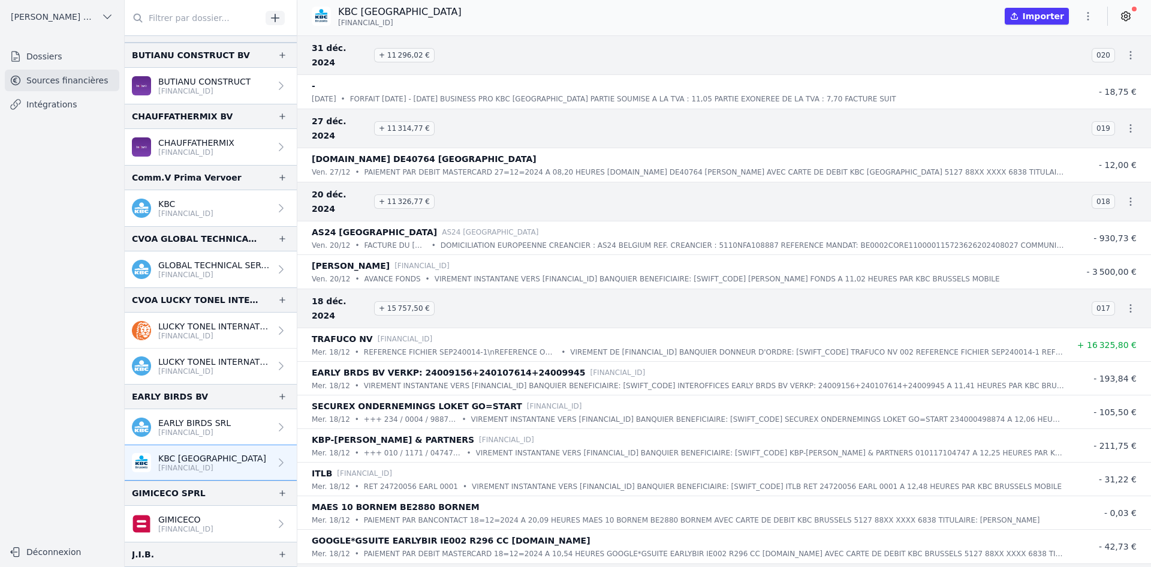
click at [193, 528] on p "[FINANCIAL_ID]" at bounding box center [185, 529] width 55 height 10
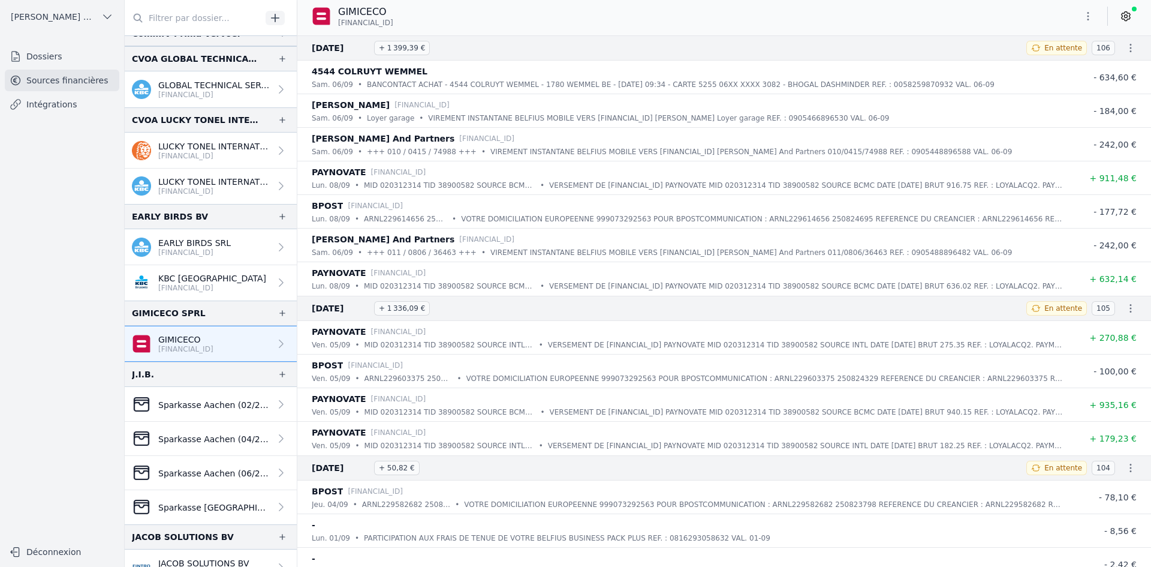
scroll to position [660, 0]
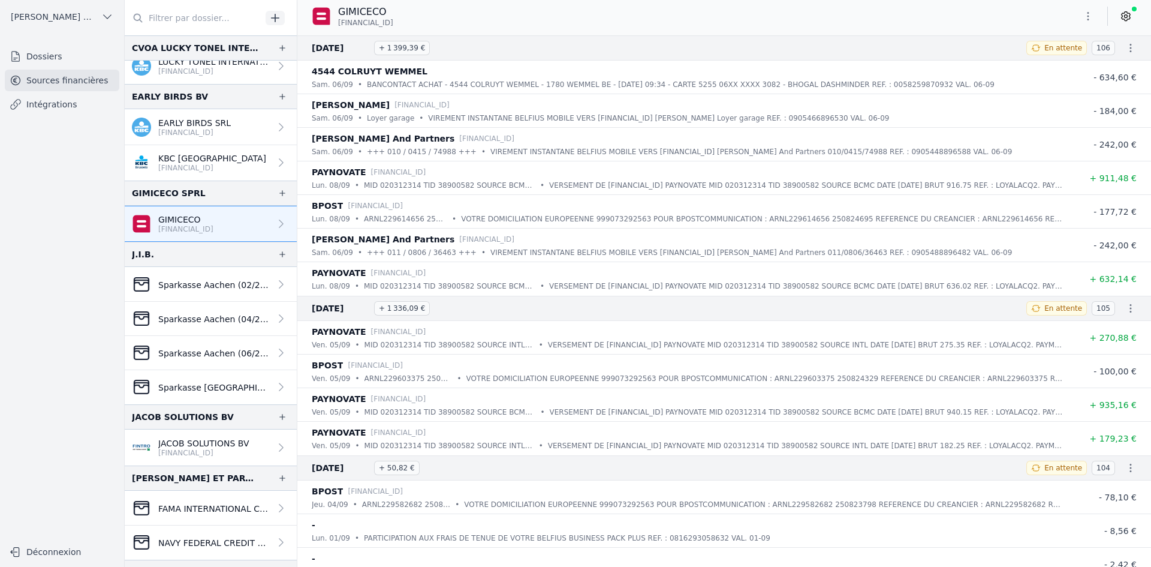
click at [215, 452] on p "[FINANCIAL_ID]" at bounding box center [203, 453] width 91 height 10
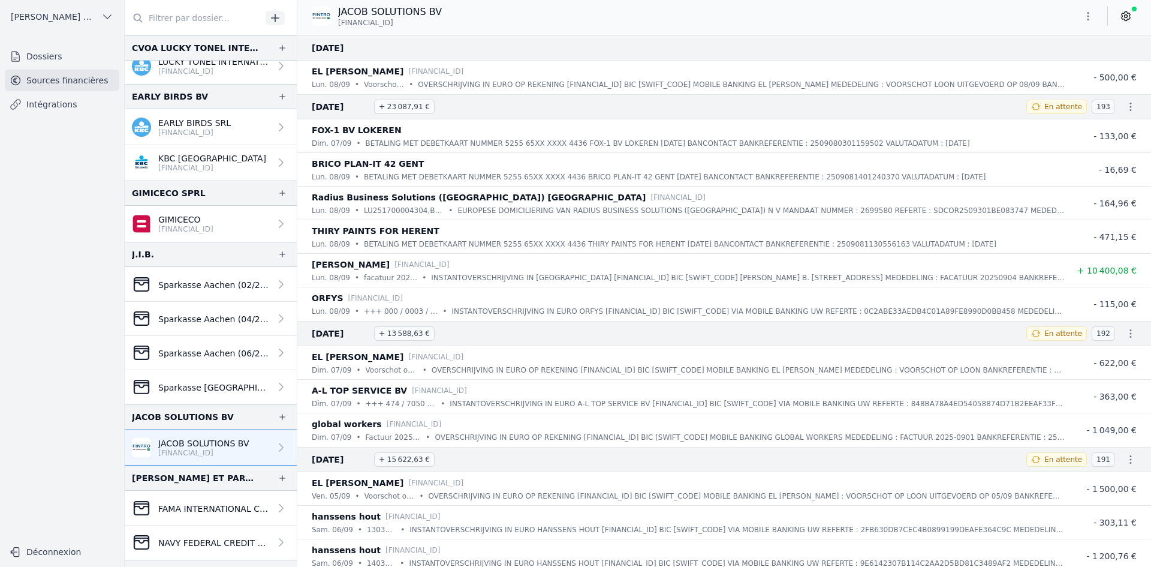
click at [1093, 14] on icon "button" at bounding box center [1088, 16] width 12 height 12
click at [1048, 62] on button "Exporter" at bounding box center [1059, 64] width 86 height 22
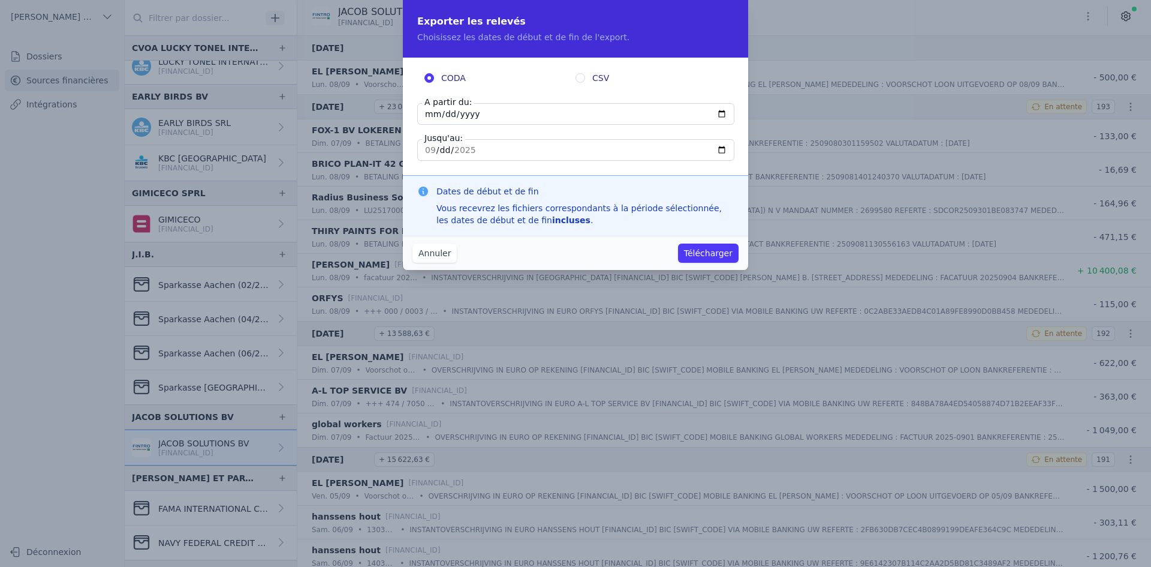
click at [431, 114] on input "[DATE]" at bounding box center [575, 114] width 317 height 22
type input "[DATE]"
click at [700, 249] on button "Télécharger" at bounding box center [708, 252] width 61 height 19
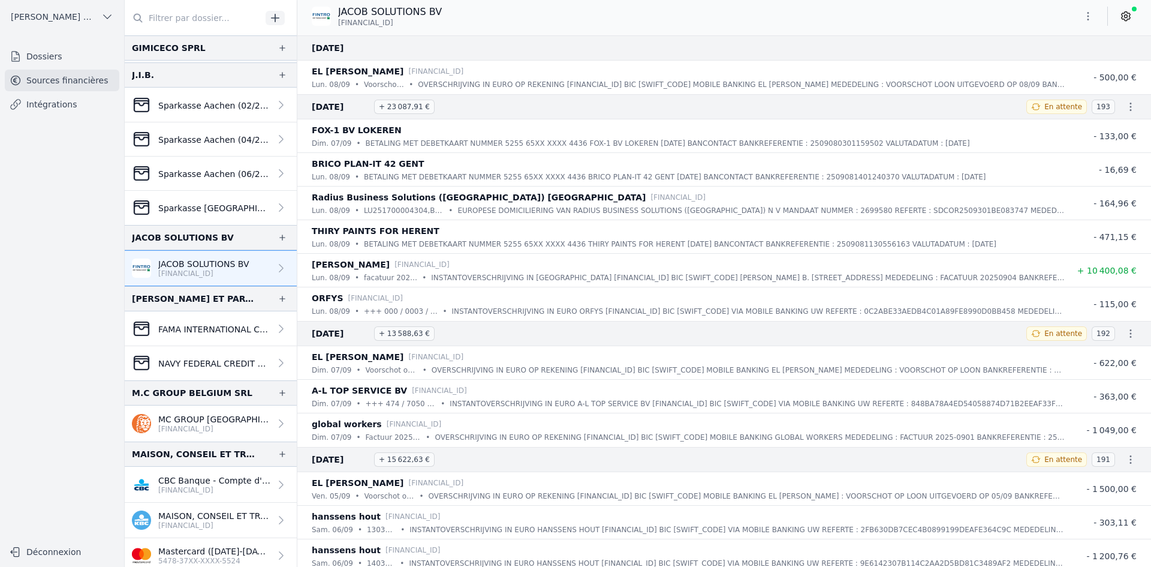
scroll to position [840, 0]
drag, startPoint x: 185, startPoint y: 420, endPoint x: 200, endPoint y: 420, distance: 14.4
click at [185, 420] on p "MC GROUP [GEOGRAPHIC_DATA] SRL" at bounding box center [214, 419] width 112 height 12
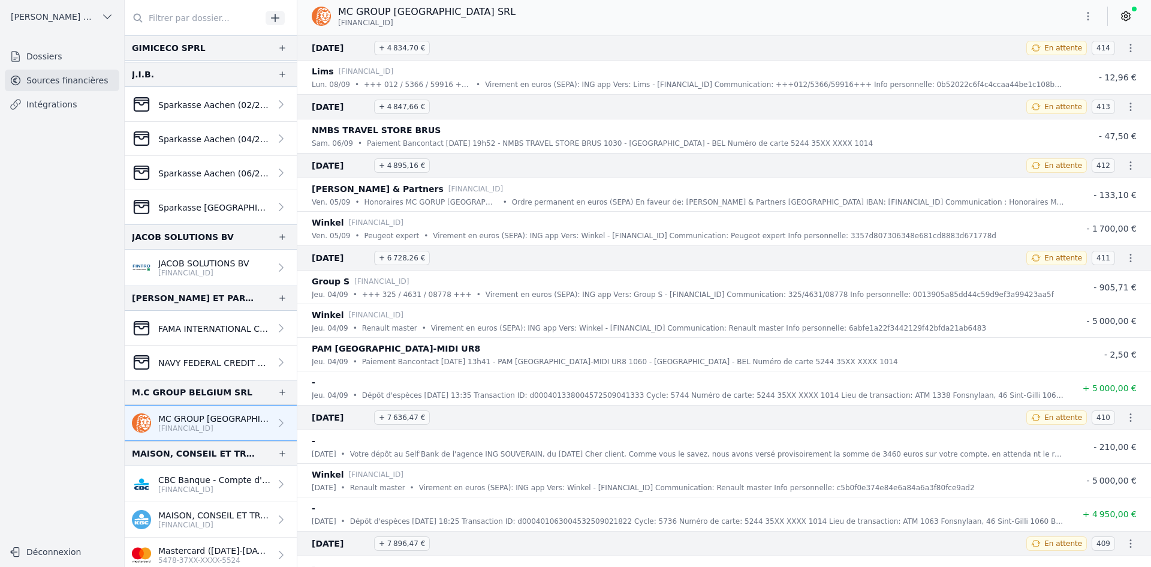
click at [1088, 25] on button "button" at bounding box center [1088, 16] width 24 height 19
click at [1052, 65] on button "Exporter" at bounding box center [1059, 64] width 86 height 22
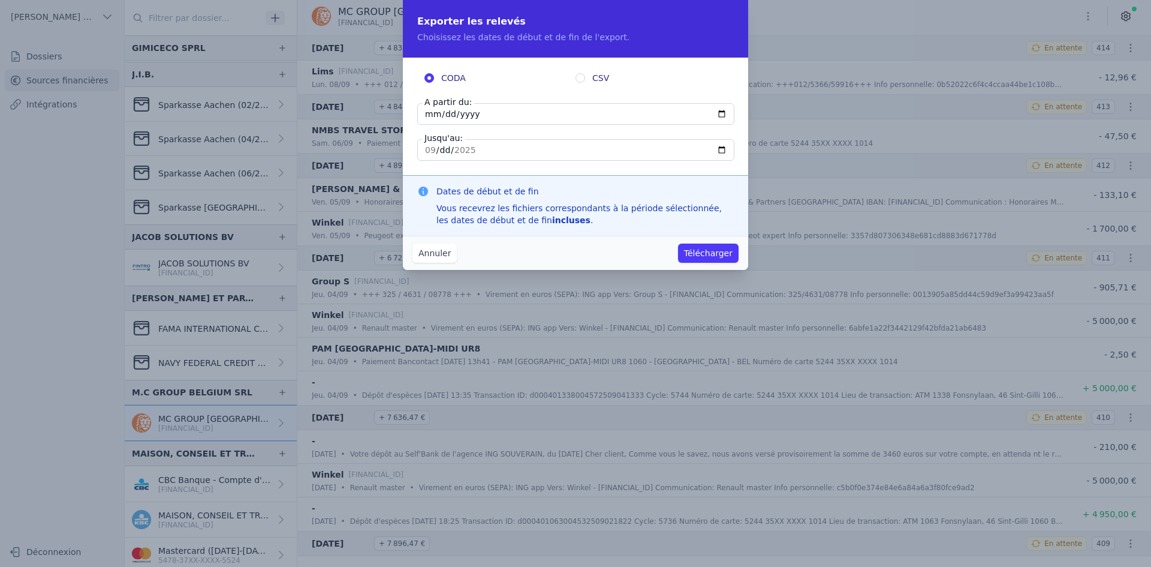
click at [439, 113] on input "[DATE]" at bounding box center [575, 114] width 317 height 22
click at [425, 110] on input "[DATE]" at bounding box center [575, 114] width 317 height 22
type input "[DATE]"
drag, startPoint x: 705, startPoint y: 252, endPoint x: 708, endPoint y: 245, distance: 7.0
click at [708, 249] on button "Télécharger" at bounding box center [708, 252] width 61 height 19
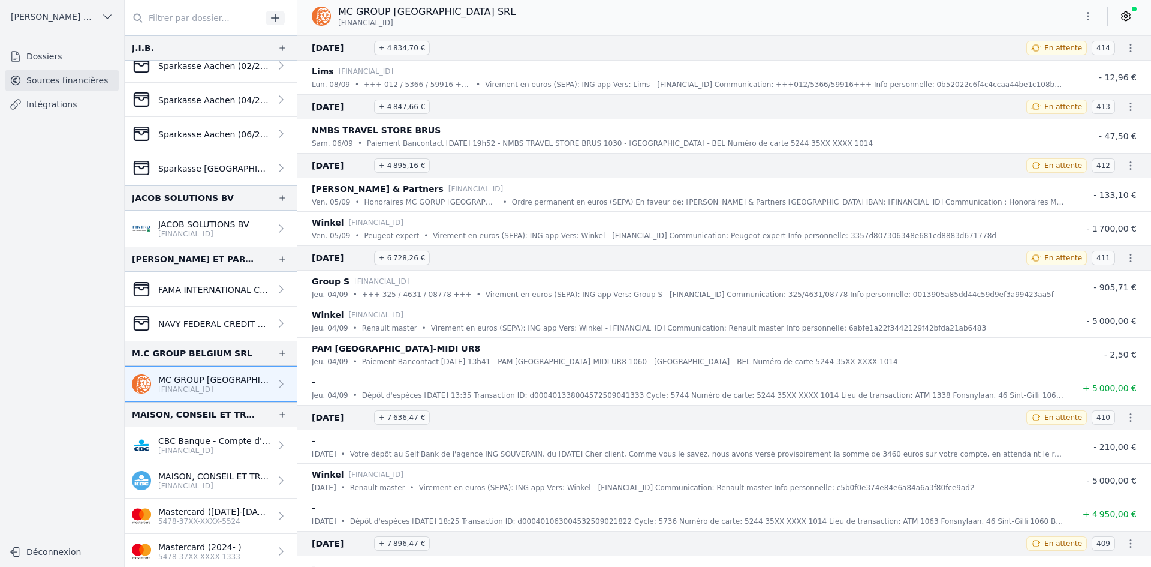
scroll to position [899, 0]
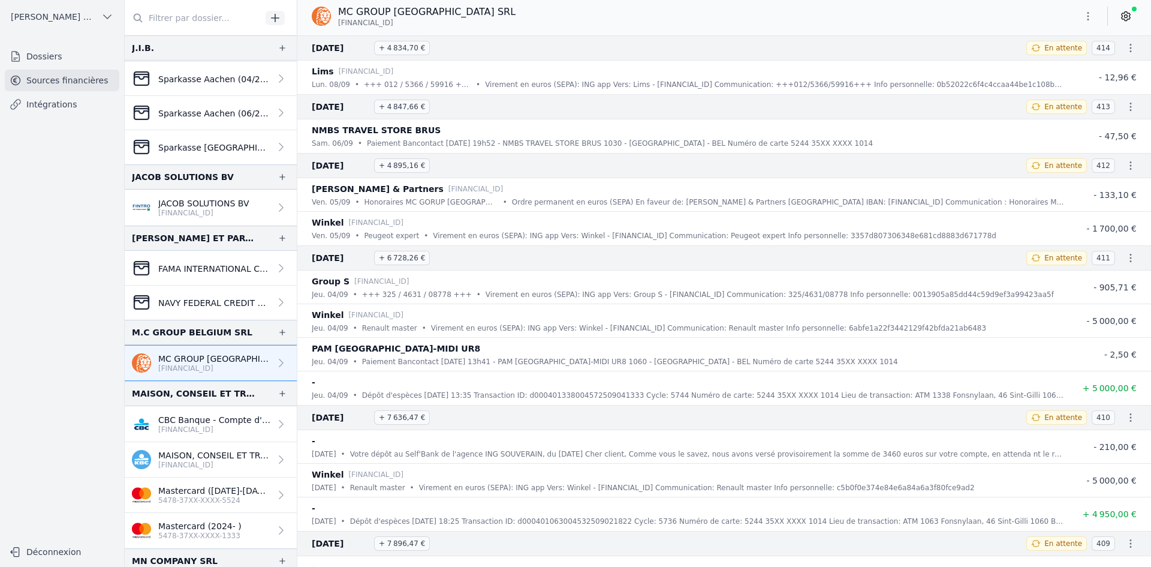
click at [190, 454] on p "MAISON, CONSEIL ET TRAVAUX SRL" at bounding box center [214, 455] width 112 height 12
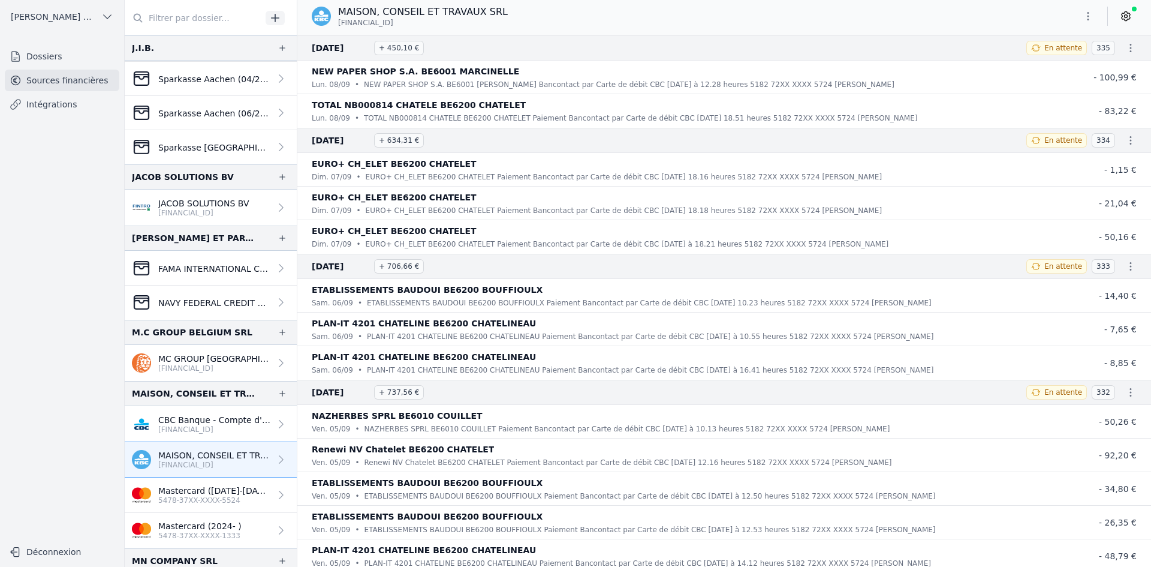
click at [1086, 16] on icon "button" at bounding box center [1088, 16] width 12 height 12
click at [1090, 68] on button "Exporter" at bounding box center [1059, 64] width 86 height 22
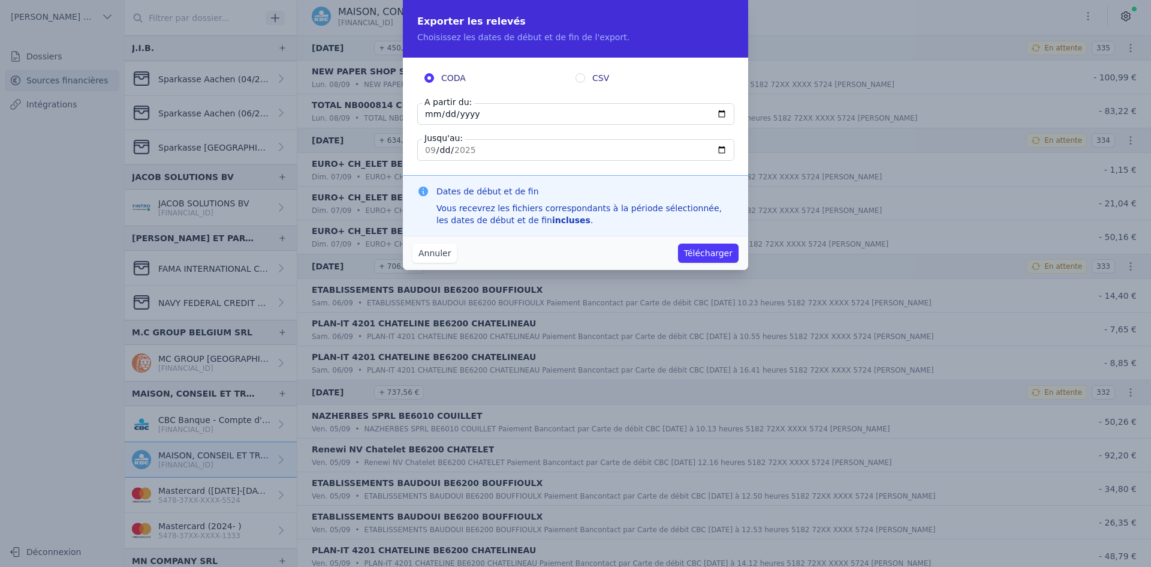
click at [428, 112] on input "[DATE]" at bounding box center [575, 114] width 317 height 22
type input "[DATE]"
drag, startPoint x: 703, startPoint y: 255, endPoint x: 711, endPoint y: 234, distance: 22.6
click at [703, 254] on button "Télécharger" at bounding box center [708, 252] width 61 height 19
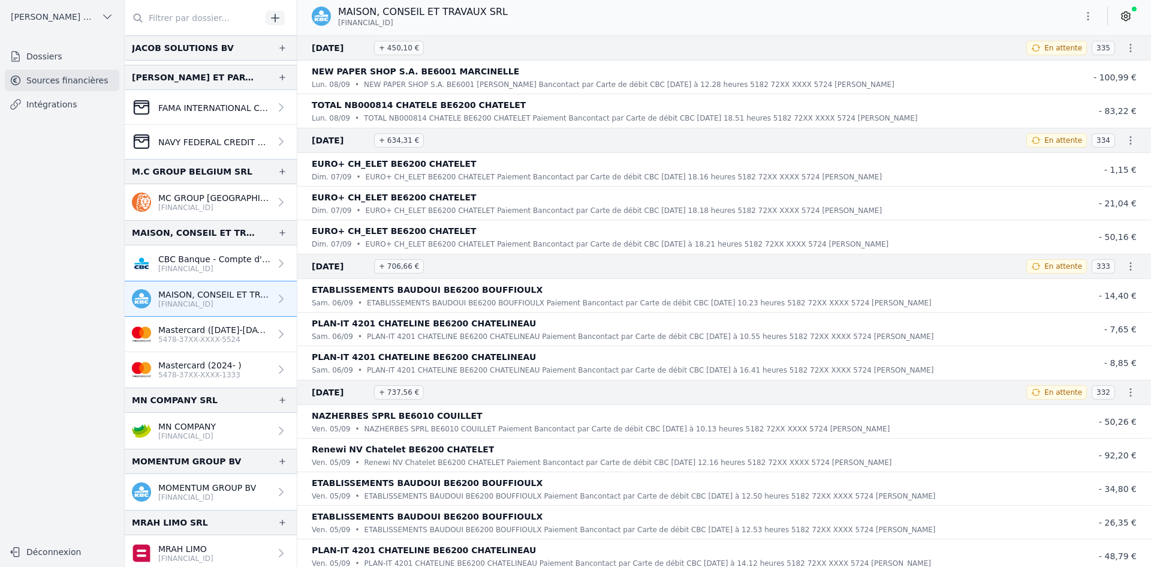
scroll to position [1079, 0]
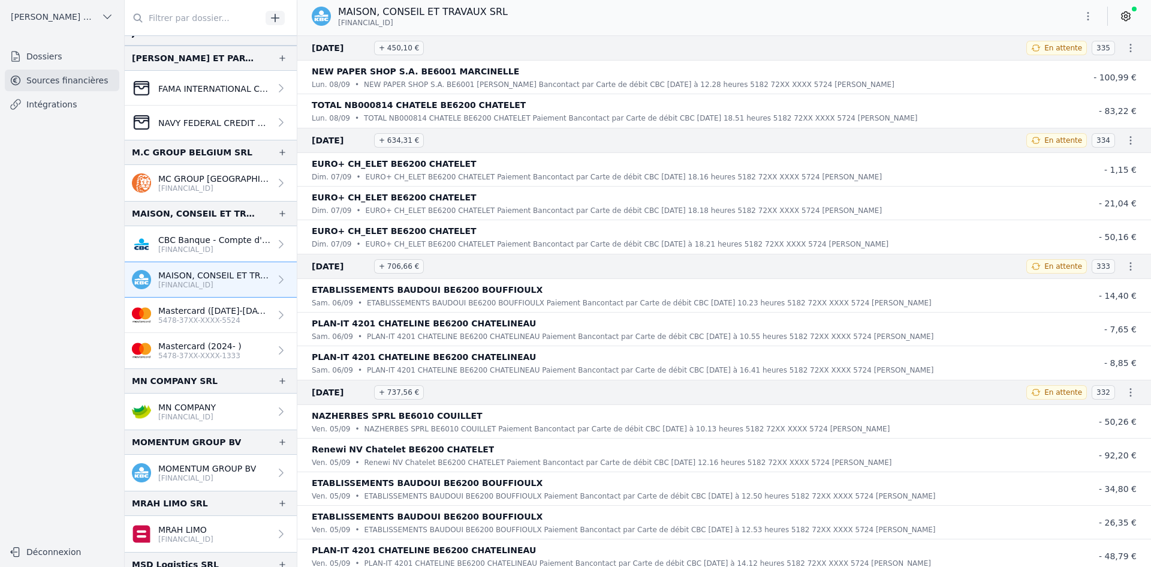
click at [199, 390] on div "MN COMPANY SRL" at bounding box center [211, 380] width 172 height 25
click at [198, 410] on p "MN COMPANY" at bounding box center [187, 407] width 58 height 12
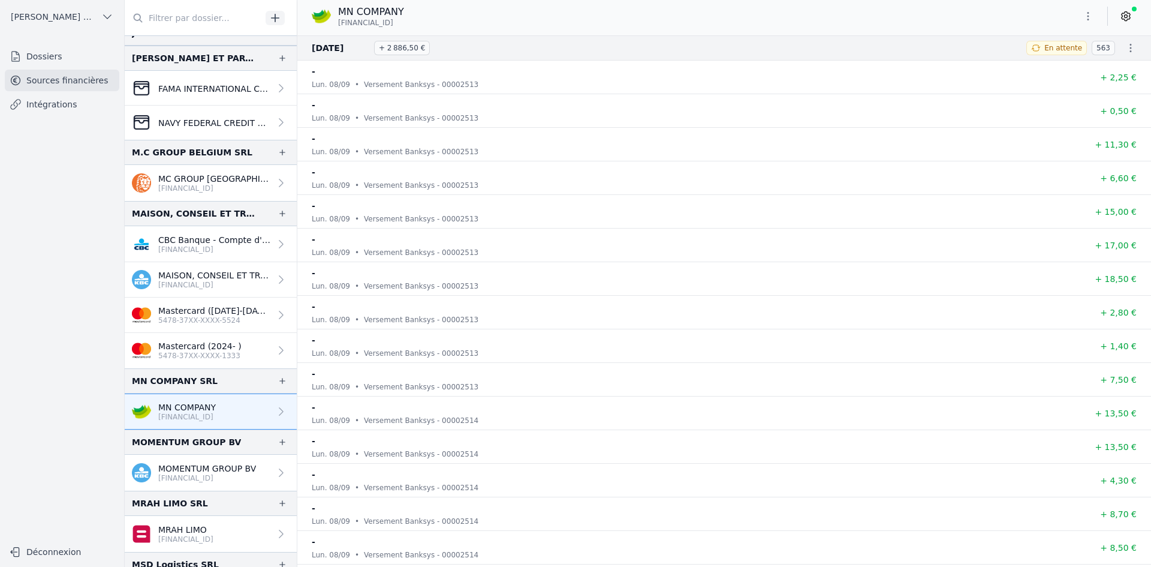
click at [1076, 16] on div "MN COMPANY [FINANCIAL_ID]" at bounding box center [724, 16] width 854 height 23
click at [1079, 16] on button "button" at bounding box center [1088, 16] width 24 height 19
click at [1049, 65] on button "Exporter" at bounding box center [1059, 64] width 86 height 22
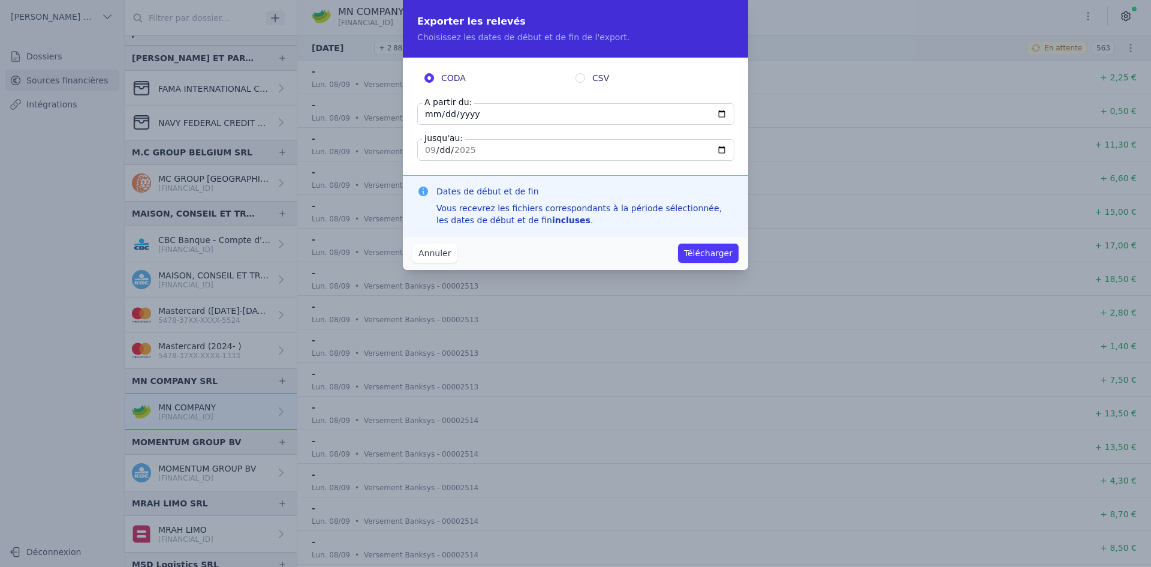
click at [423, 115] on input "[DATE]" at bounding box center [575, 114] width 317 height 22
type input "[DATE]"
click at [712, 254] on button "Télécharger" at bounding box center [708, 252] width 61 height 19
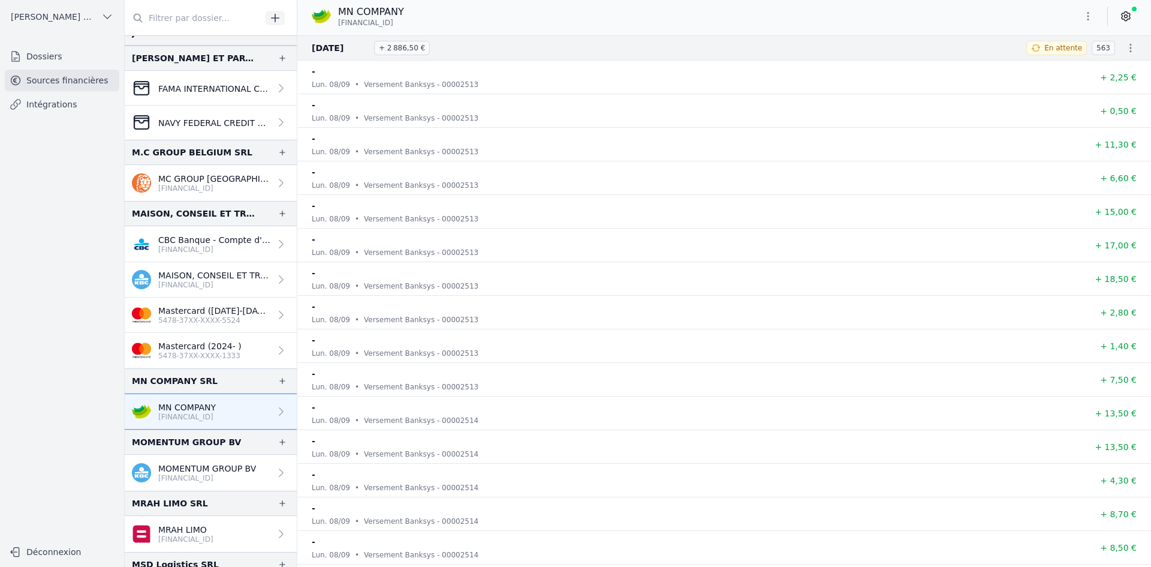
click at [176, 478] on p "[FINANCIAL_ID]" at bounding box center [207, 478] width 98 height 10
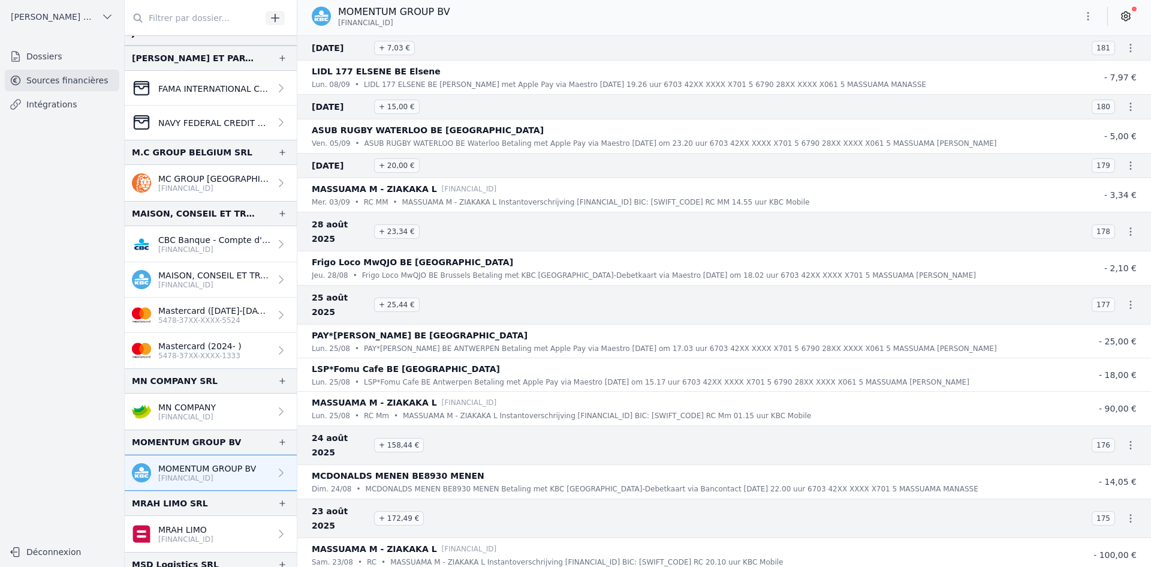
click at [1090, 20] on icon "button" at bounding box center [1088, 16] width 12 height 12
click at [1054, 65] on button "Exporter" at bounding box center [1059, 64] width 86 height 22
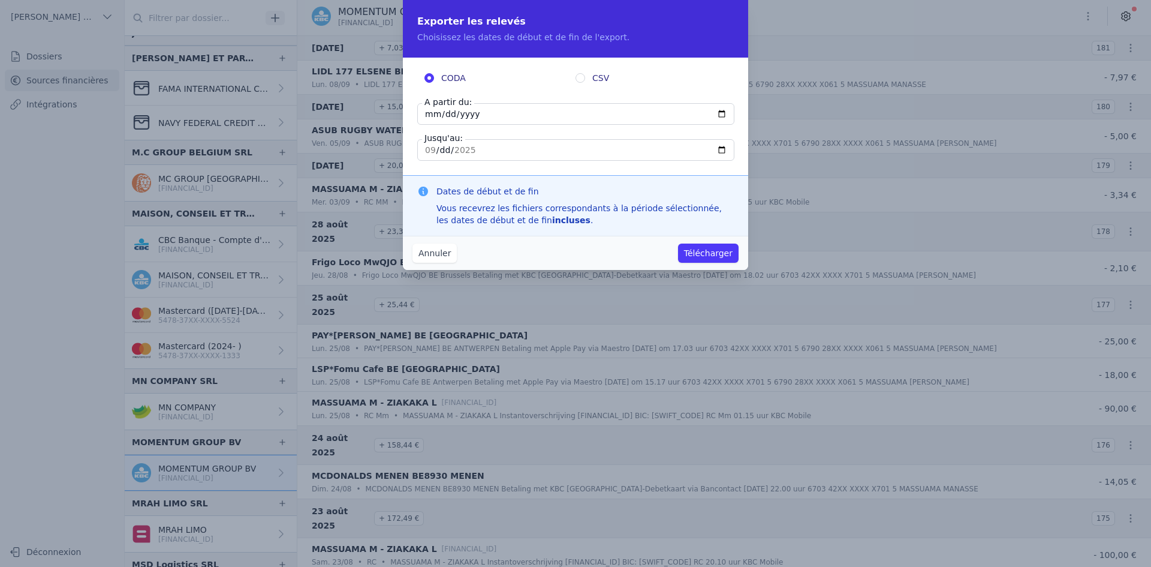
click at [431, 117] on input "[DATE]" at bounding box center [575, 114] width 317 height 22
type input "[DATE]"
click at [722, 252] on button "Télécharger" at bounding box center [708, 252] width 61 height 19
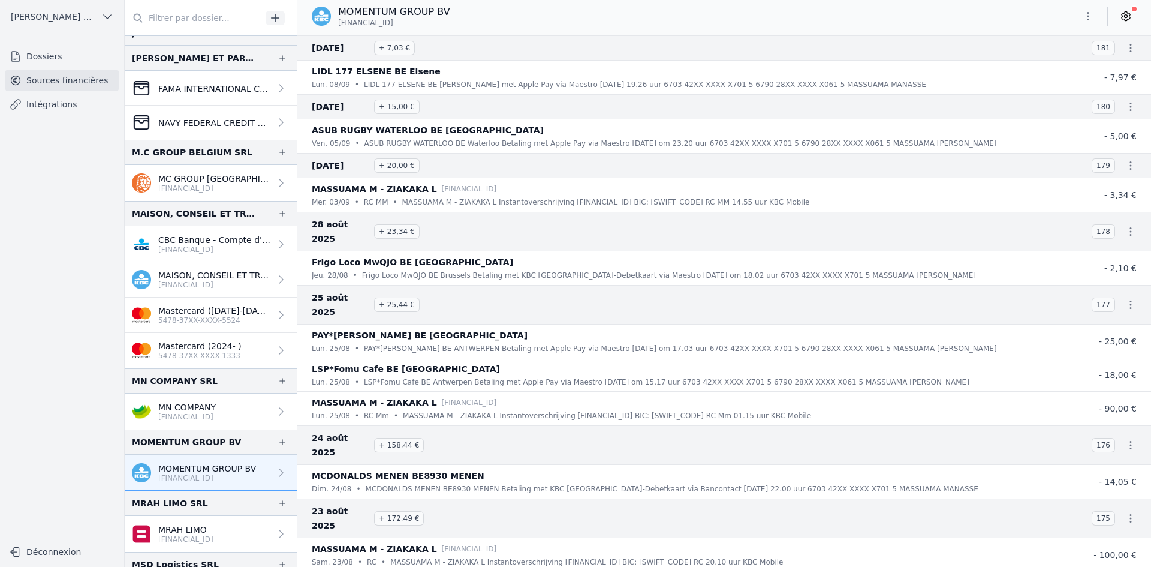
click at [198, 517] on link "MRAH LIMO [FINANCIAL_ID]" at bounding box center [211, 534] width 172 height 36
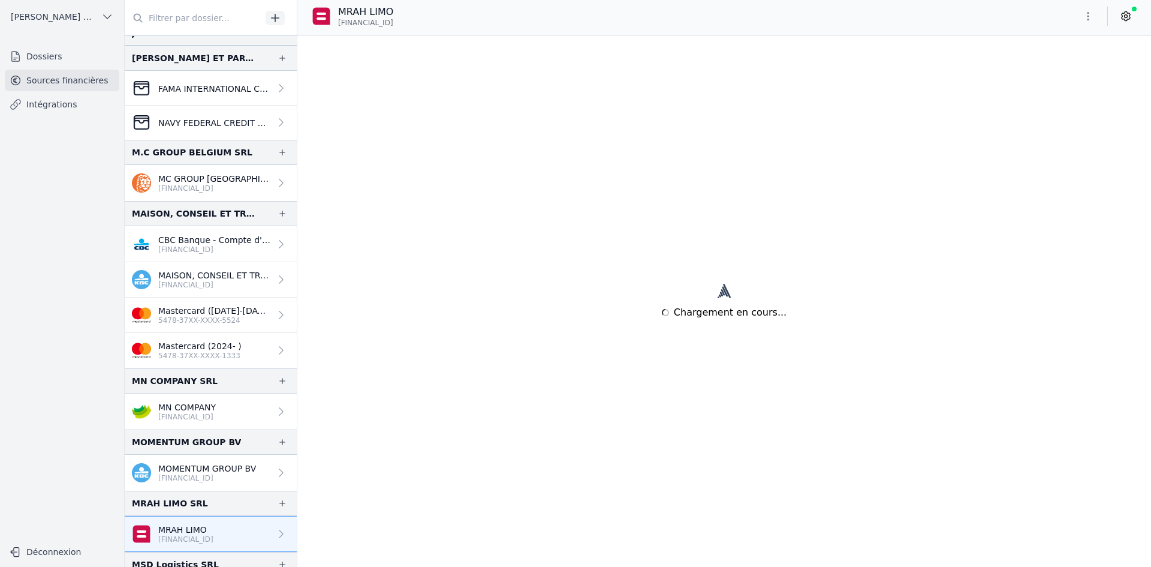
click at [194, 528] on p "MRAH LIMO" at bounding box center [185, 529] width 55 height 12
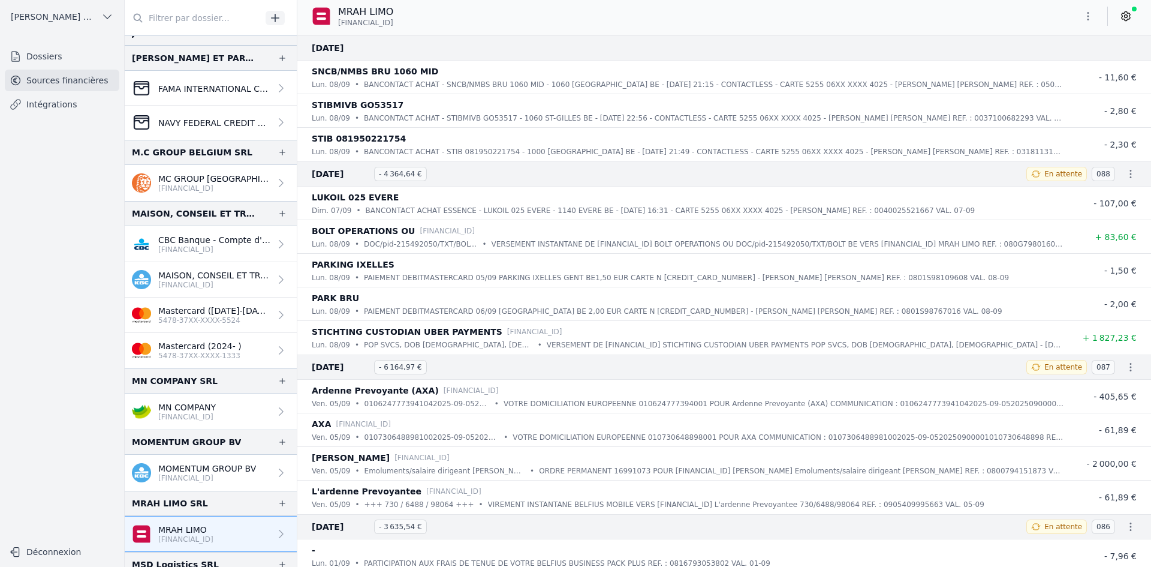
click at [1097, 19] on button "button" at bounding box center [1088, 16] width 24 height 19
click at [1043, 65] on button "Exporter" at bounding box center [1059, 64] width 86 height 22
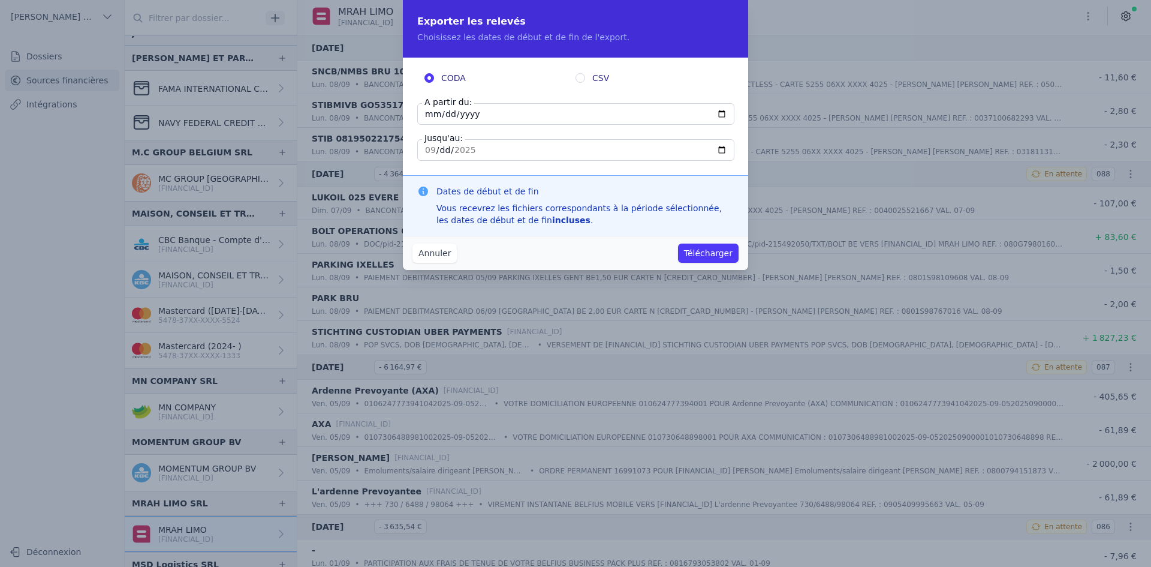
click at [423, 115] on input "[DATE]" at bounding box center [575, 114] width 317 height 22
type input "[DATE]"
click at [704, 248] on button "Télécharger" at bounding box center [708, 252] width 61 height 19
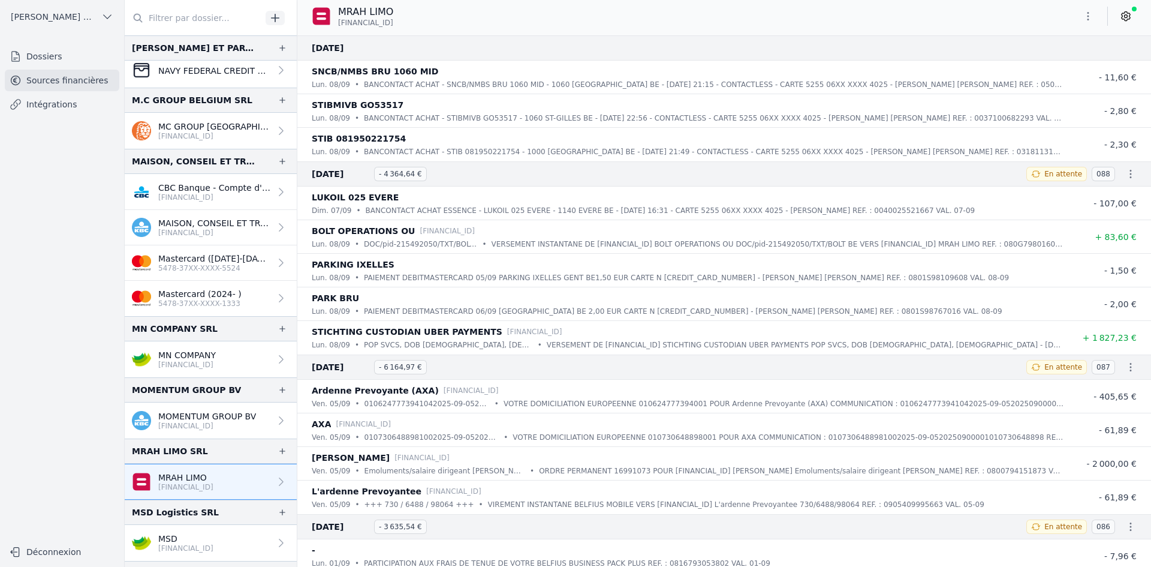
scroll to position [1199, 0]
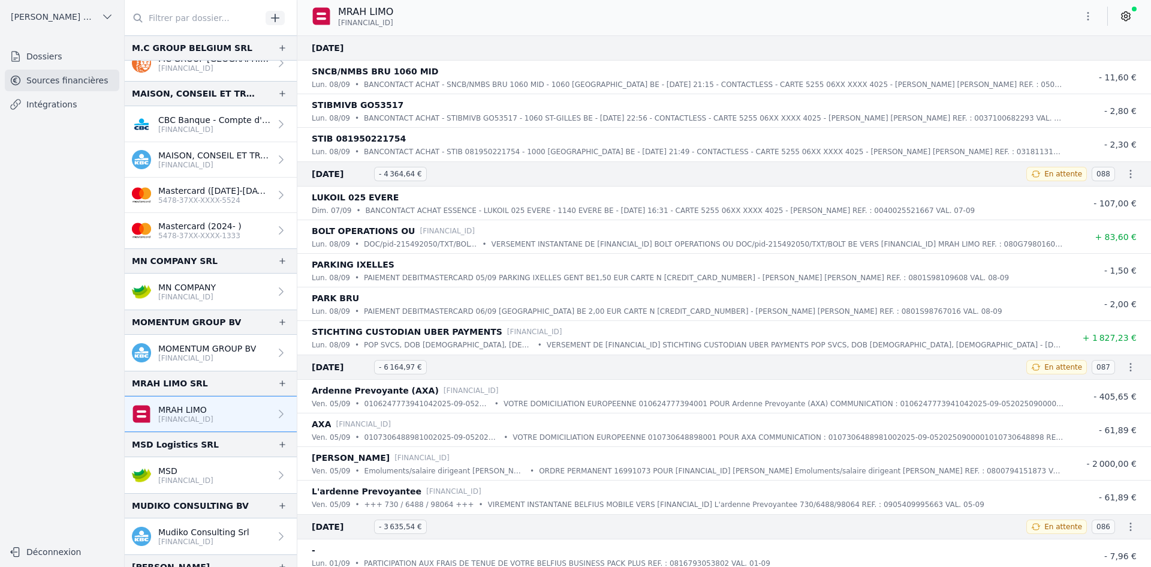
click at [176, 476] on p "[FINANCIAL_ID]" at bounding box center [185, 481] width 55 height 10
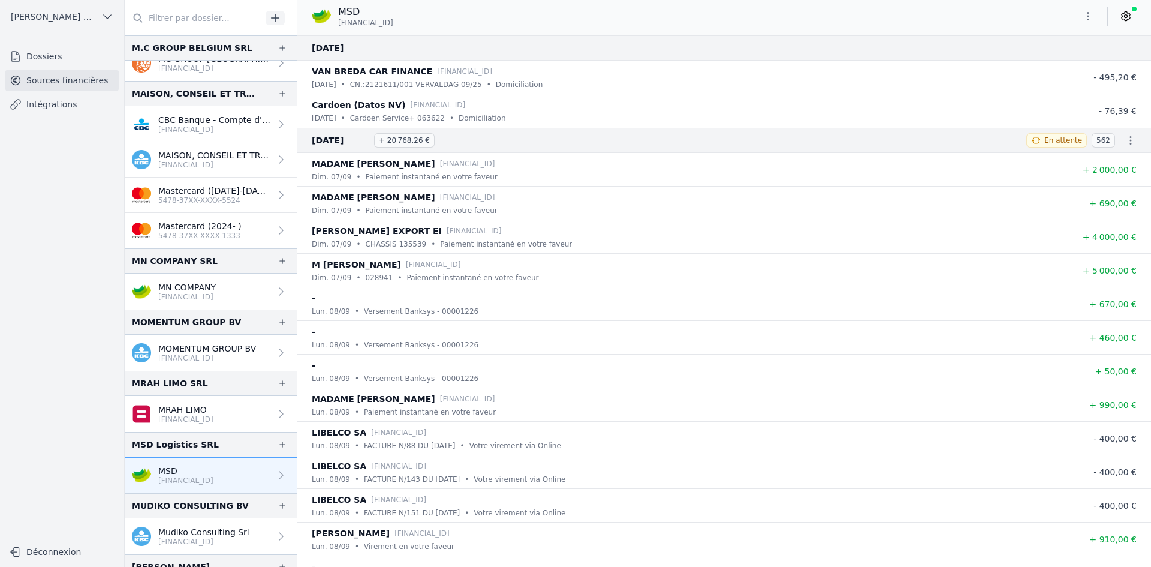
click at [1095, 22] on button "button" at bounding box center [1088, 16] width 24 height 19
click at [1036, 62] on button "Exporter" at bounding box center [1059, 64] width 86 height 22
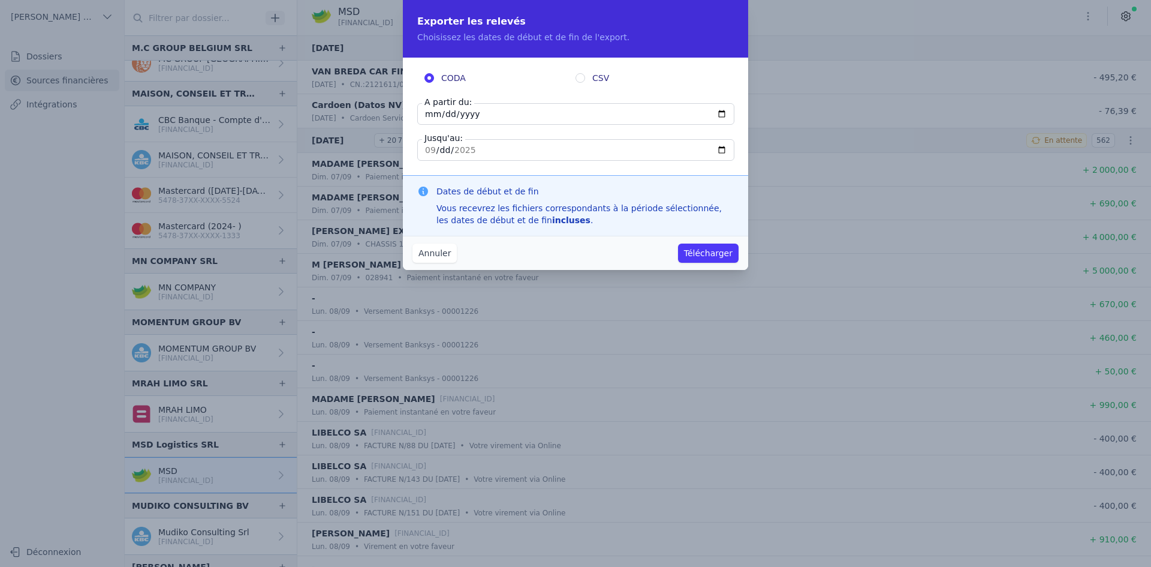
click at [432, 113] on input "[DATE]" at bounding box center [575, 114] width 317 height 22
type input "[DATE]"
click at [729, 249] on button "Télécharger" at bounding box center [708, 252] width 61 height 19
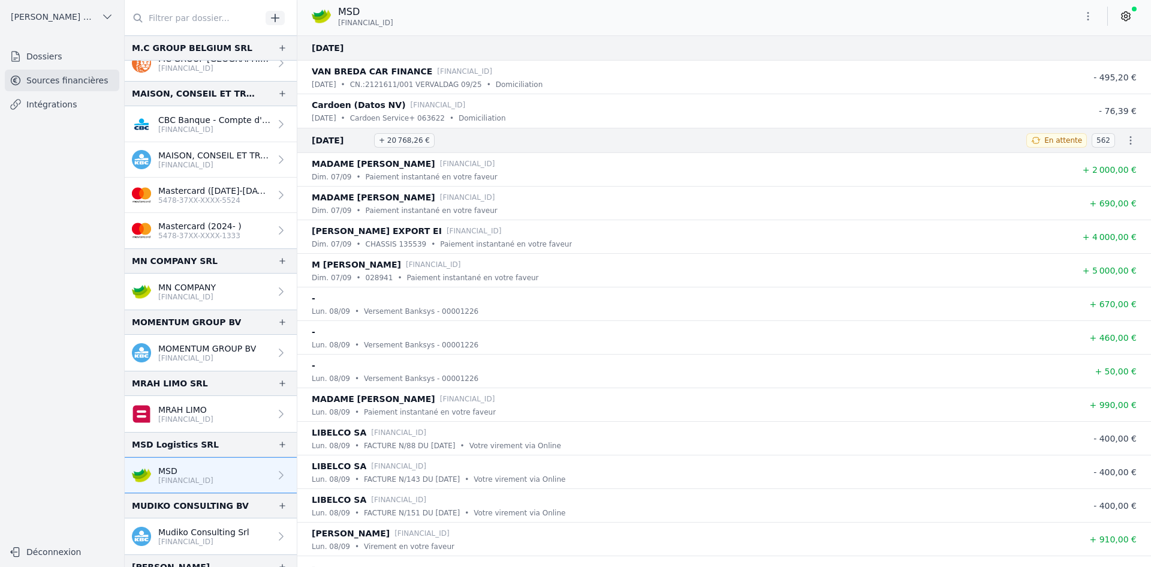
scroll to position [1259, 0]
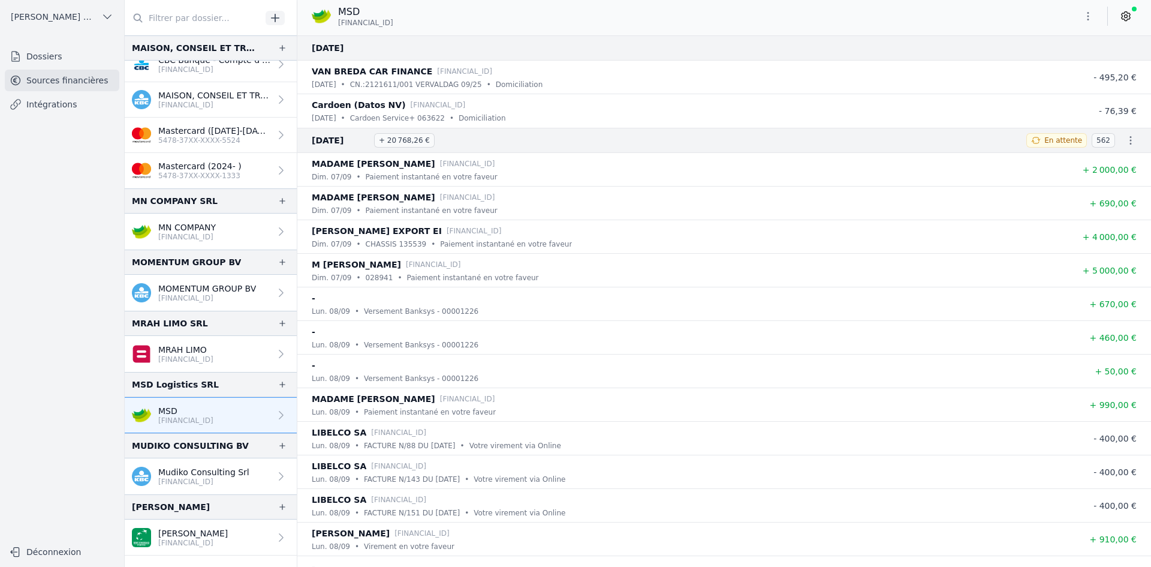
click at [206, 473] on p "Mudiko Consulting Srl" at bounding box center [203, 472] width 91 height 12
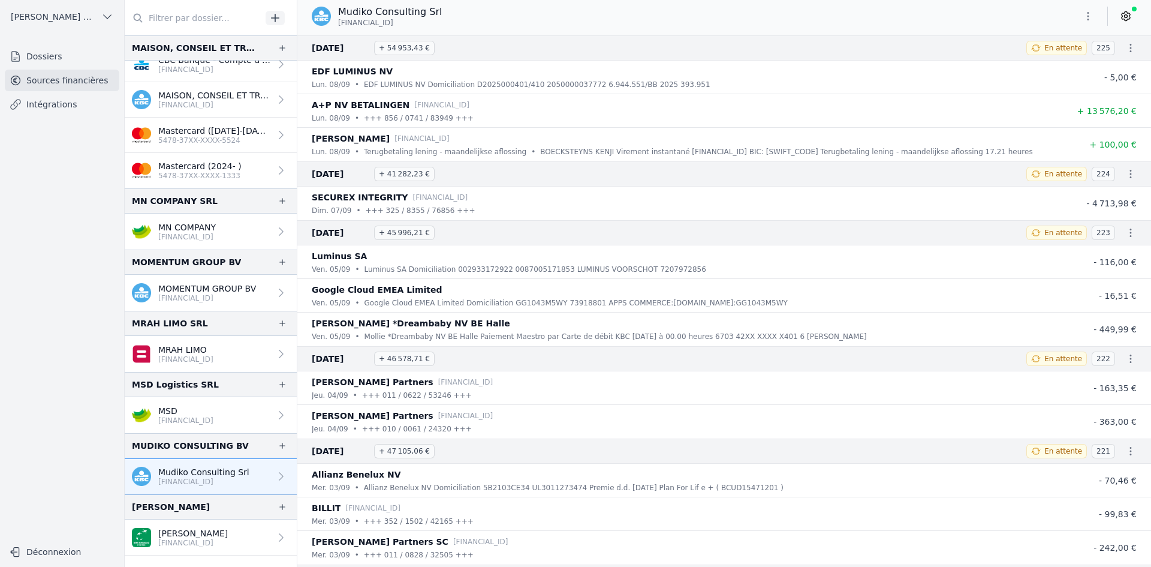
click at [1081, 14] on button "button" at bounding box center [1088, 16] width 24 height 19
click at [1057, 67] on button "Exporter" at bounding box center [1059, 64] width 86 height 22
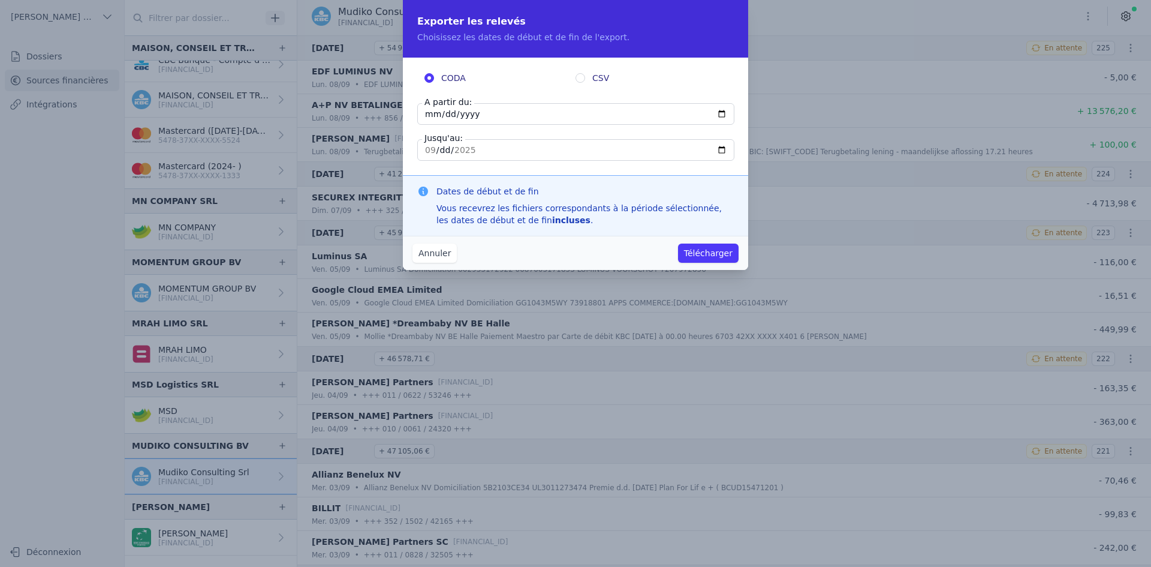
click at [426, 110] on input "[DATE]" at bounding box center [575, 114] width 317 height 22
type input "[DATE]"
click at [702, 254] on button "Télécharger" at bounding box center [708, 252] width 61 height 19
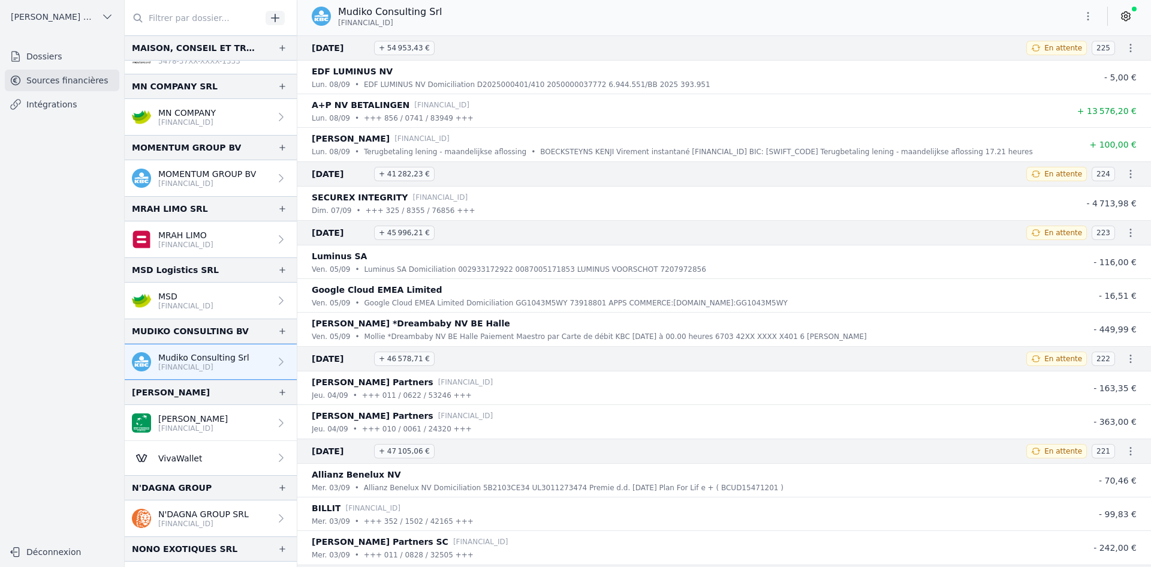
scroll to position [1379, 0]
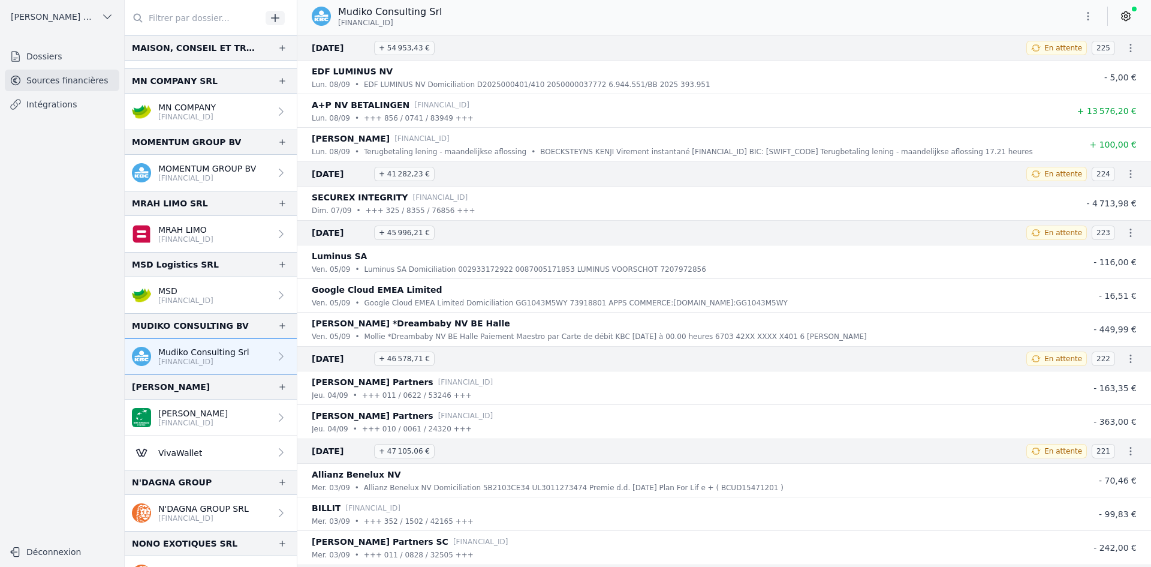
click at [192, 414] on p "[PERSON_NAME]" at bounding box center [193, 413] width 70 height 12
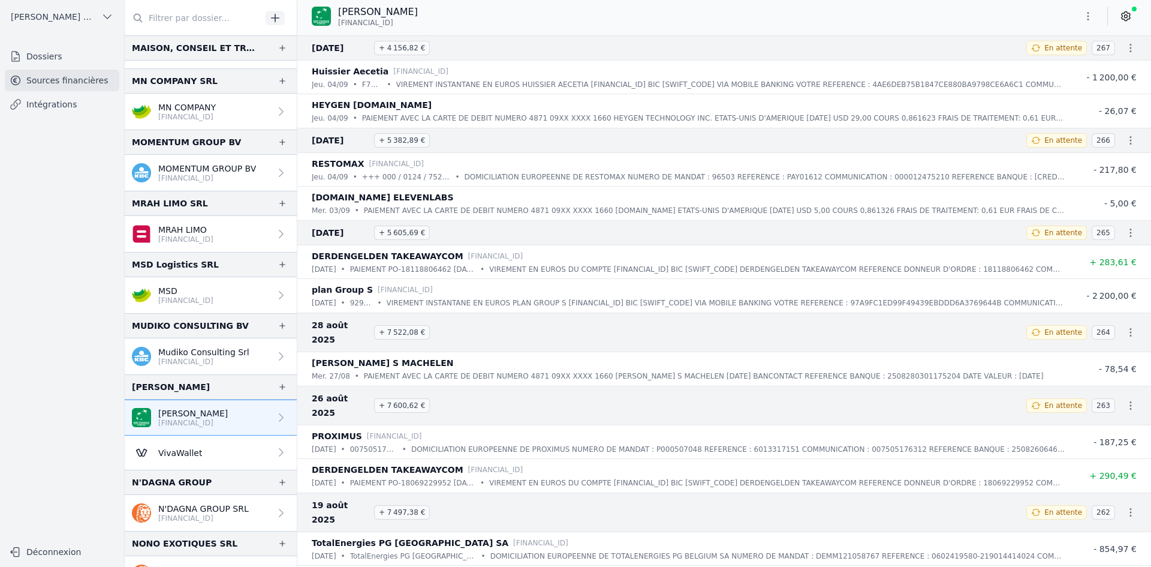
click at [1086, 11] on icon "button" at bounding box center [1088, 16] width 12 height 12
click at [1063, 63] on button "Exporter" at bounding box center [1059, 64] width 86 height 22
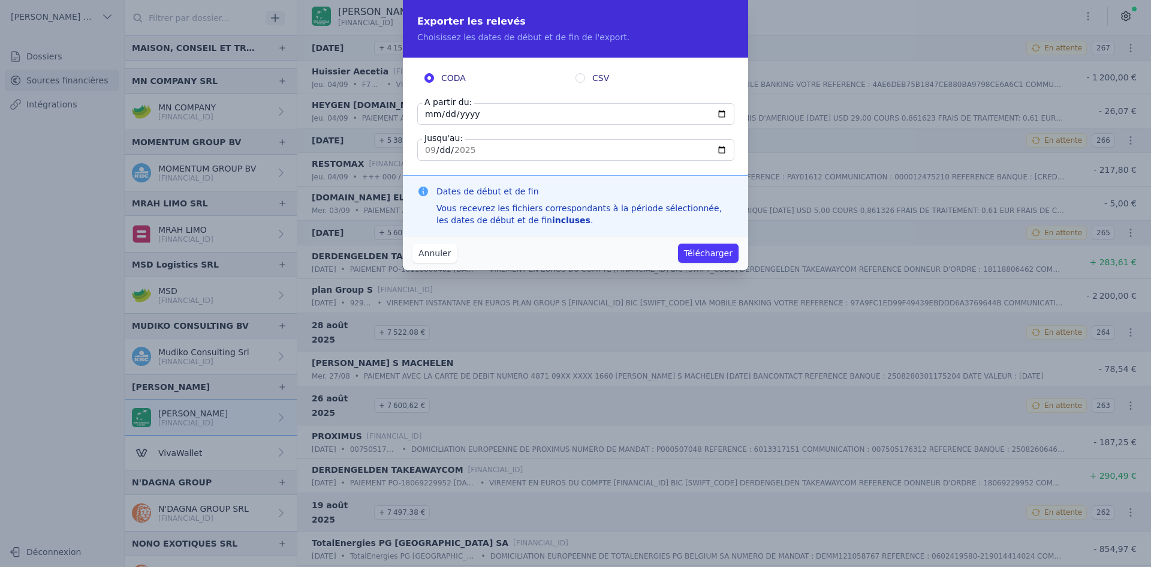
click at [427, 116] on input "[DATE]" at bounding box center [575, 114] width 317 height 22
type input "[DATE]"
click at [700, 248] on button "Télécharger" at bounding box center [708, 252] width 61 height 19
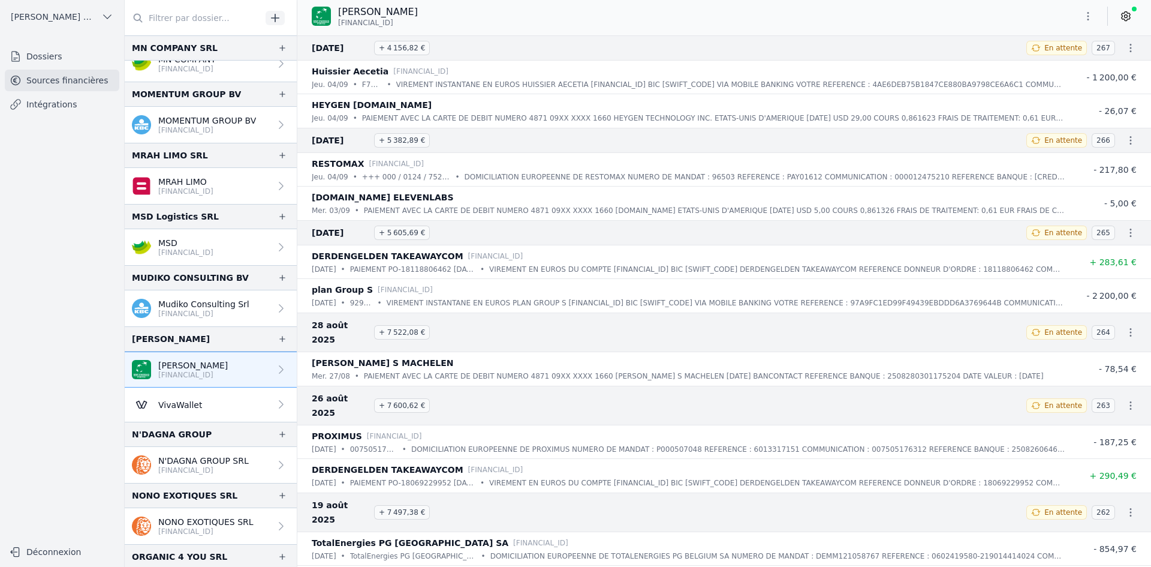
scroll to position [1499, 0]
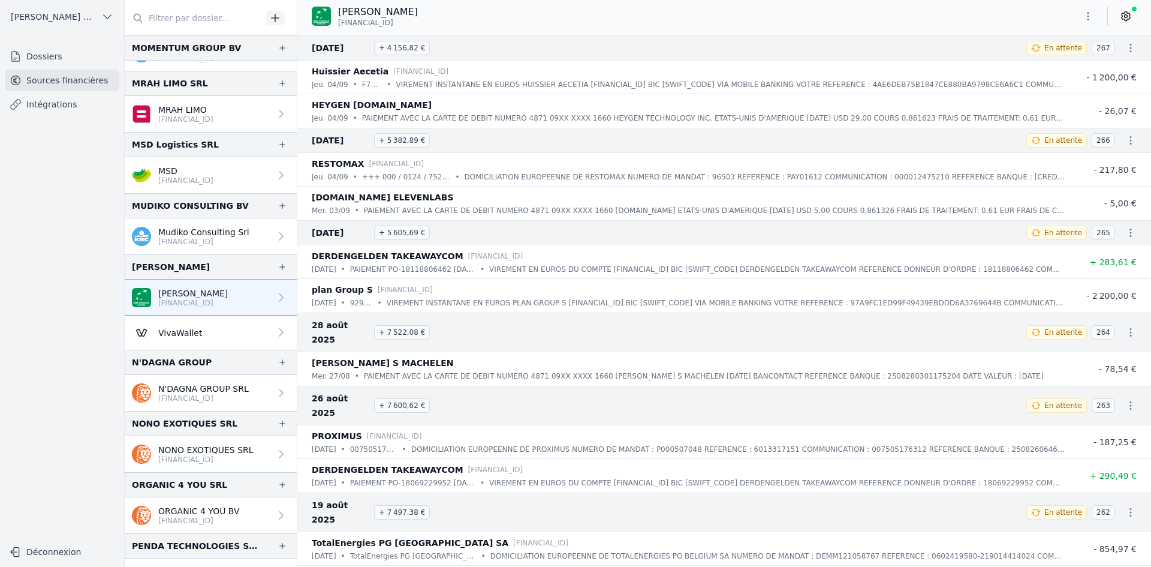
click at [173, 450] on p "NONO EXOTIQUES SRL" at bounding box center [205, 450] width 95 height 12
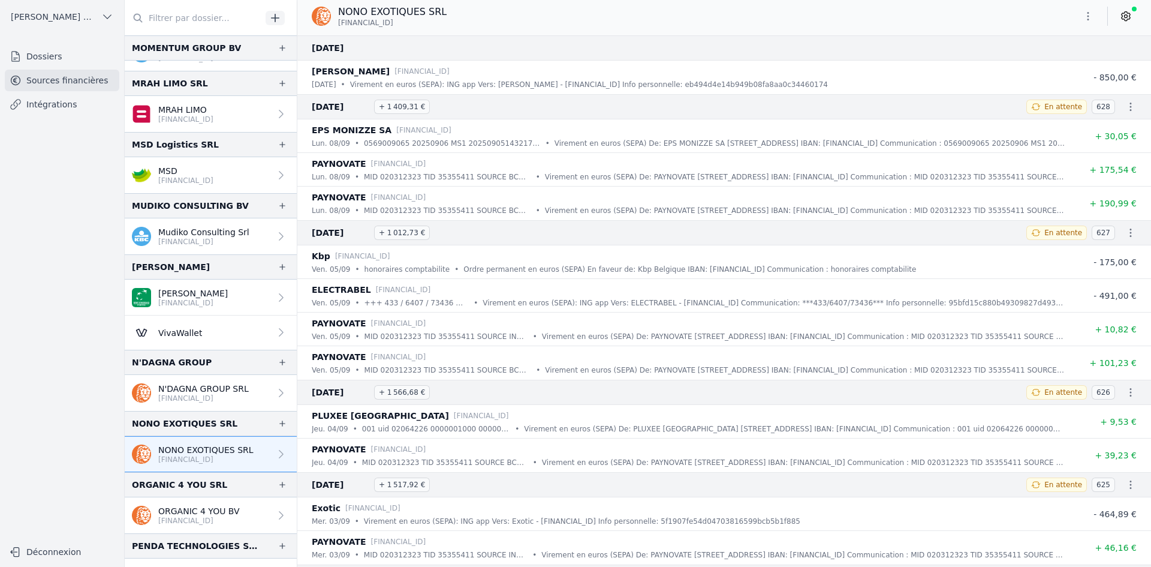
click at [1088, 14] on icon "button" at bounding box center [1088, 16] width 12 height 12
click at [1066, 65] on button "Exporter" at bounding box center [1059, 64] width 86 height 22
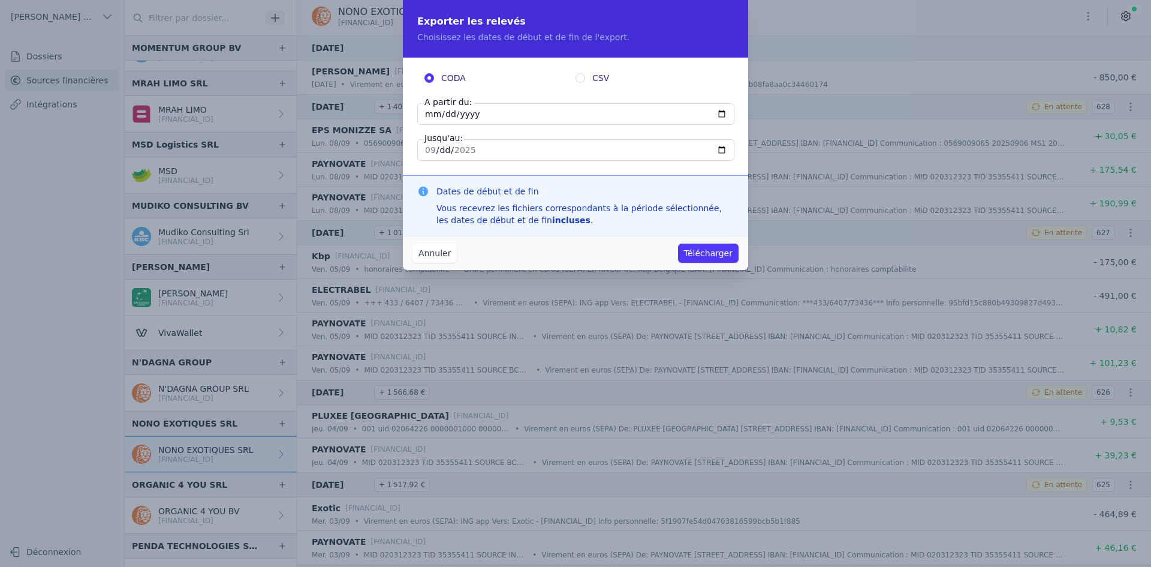
click at [433, 119] on input "[DATE]" at bounding box center [575, 114] width 317 height 22
type input "[DATE]"
click at [434, 112] on input "[DATE]" at bounding box center [575, 114] width 317 height 22
type input "[DATE]"
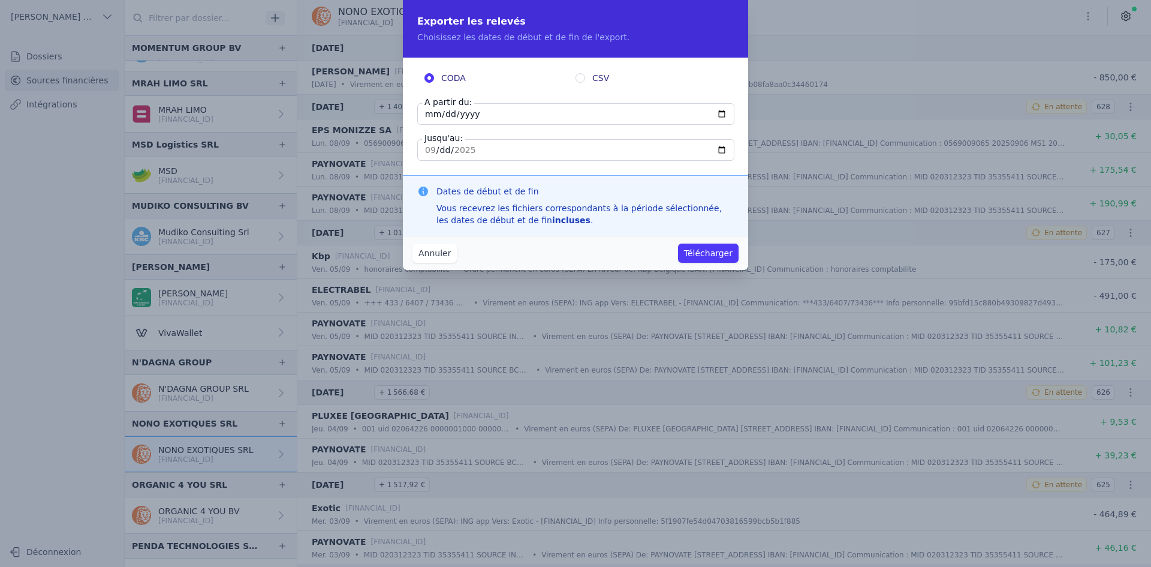
click at [693, 251] on button "Télécharger" at bounding box center [708, 252] width 61 height 19
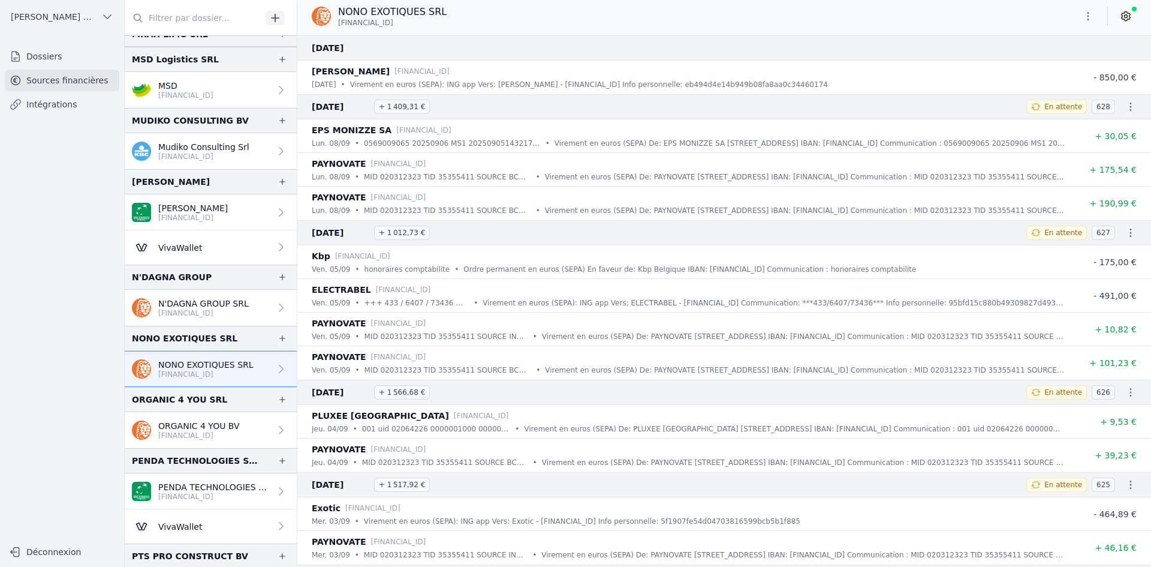
scroll to position [1619, 0]
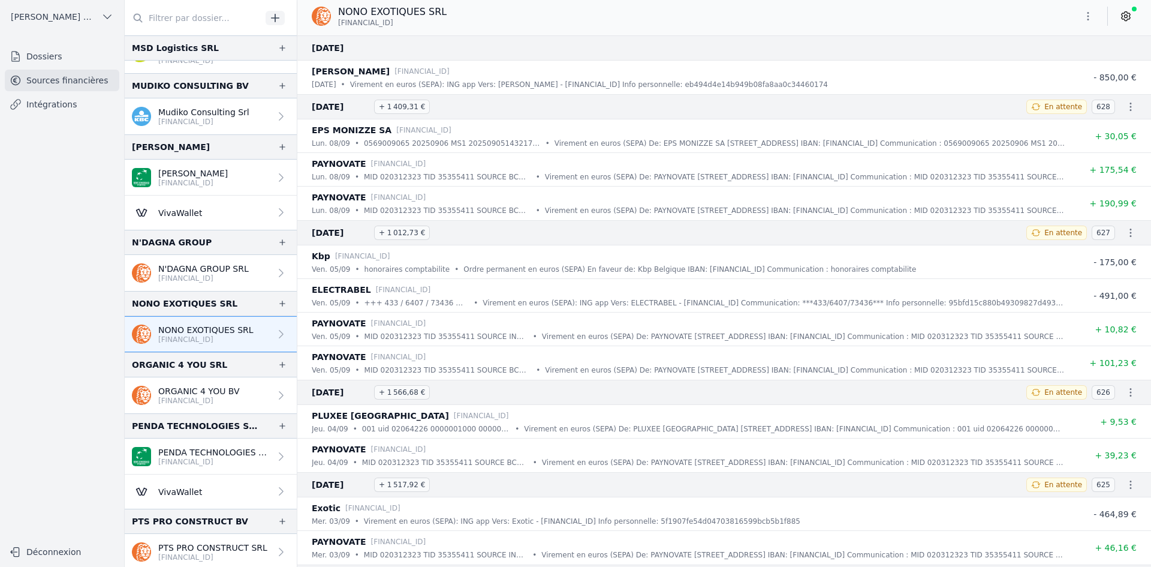
click at [194, 395] on p "ORGANIC 4 YOU BV" at bounding box center [199, 391] width 82 height 12
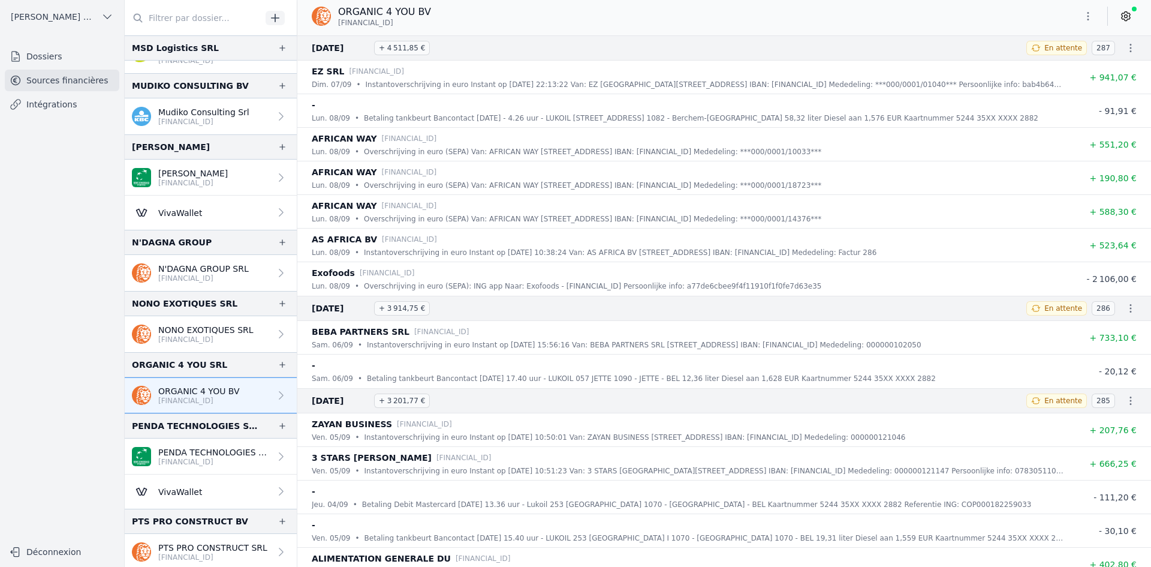
click at [1088, 11] on icon "button" at bounding box center [1088, 16] width 12 height 12
click at [1055, 62] on button "Exporter" at bounding box center [1059, 64] width 86 height 22
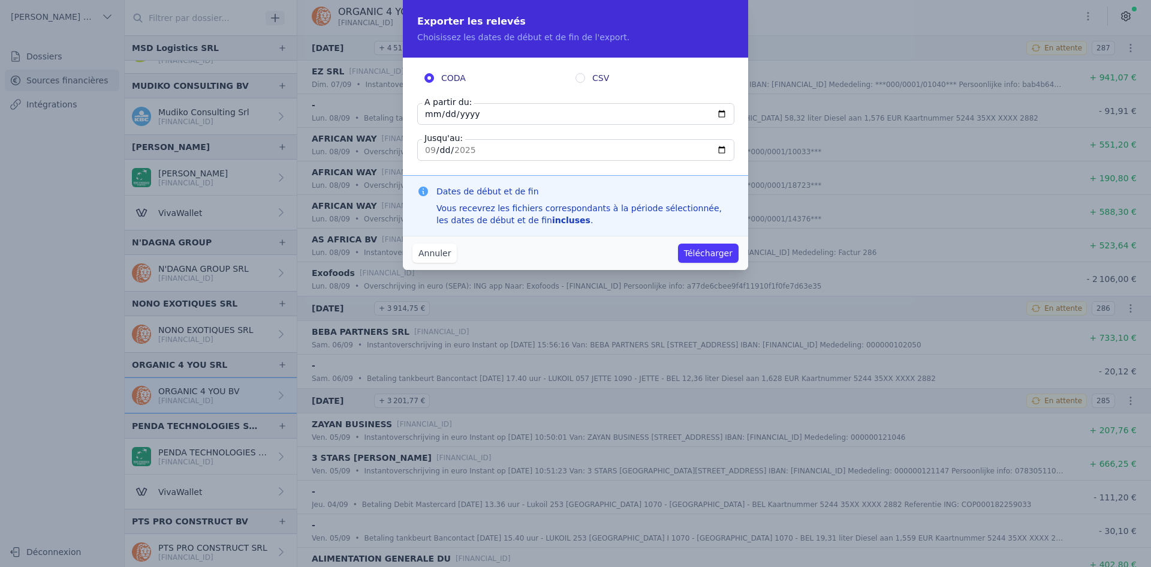
drag, startPoint x: 430, startPoint y: 118, endPoint x: 423, endPoint y: 103, distance: 16.9
click at [429, 115] on input "[DATE]" at bounding box center [575, 114] width 317 height 22
type input "[DATE]"
click at [725, 253] on button "Télécharger" at bounding box center [708, 252] width 61 height 19
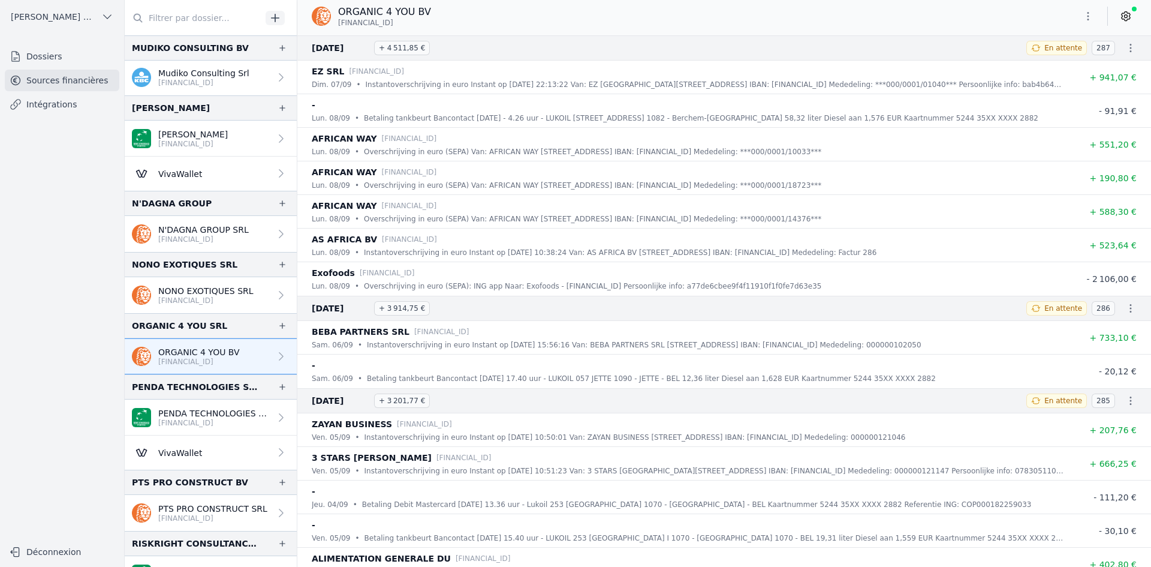
scroll to position [1679, 0]
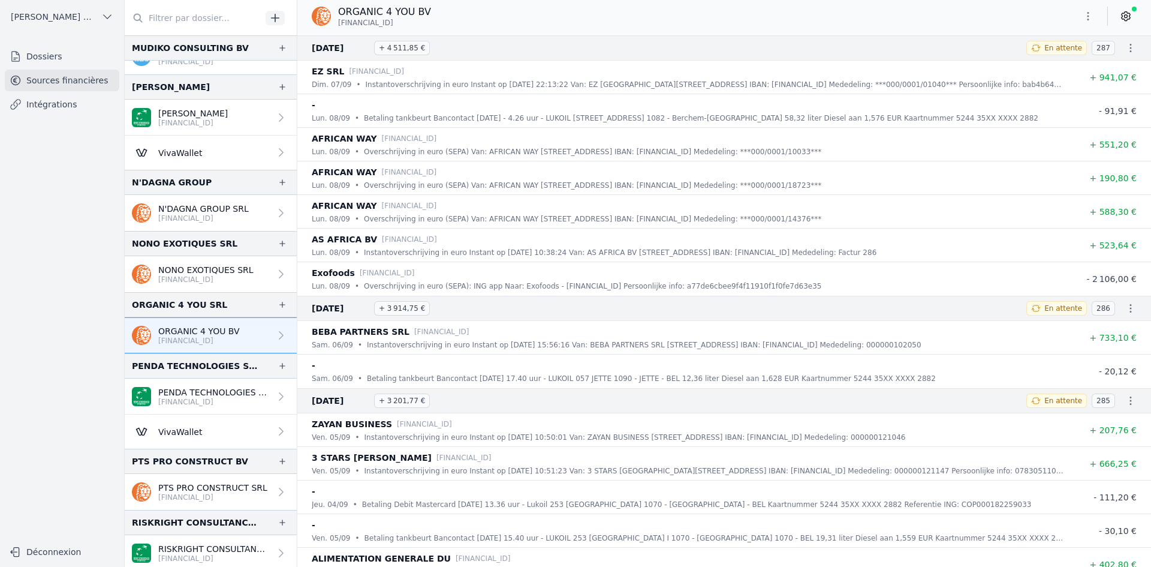
click at [193, 401] on p "[FINANCIAL_ID]" at bounding box center [214, 402] width 112 height 10
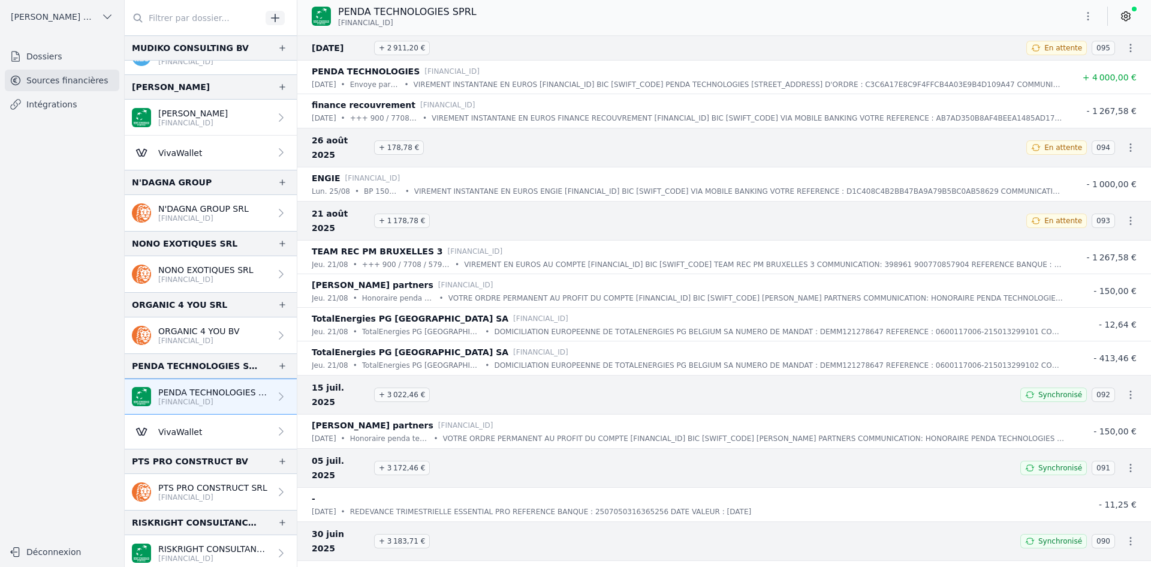
click at [183, 489] on p "PTS PRO CONSTRUCT SRL" at bounding box center [212, 488] width 109 height 12
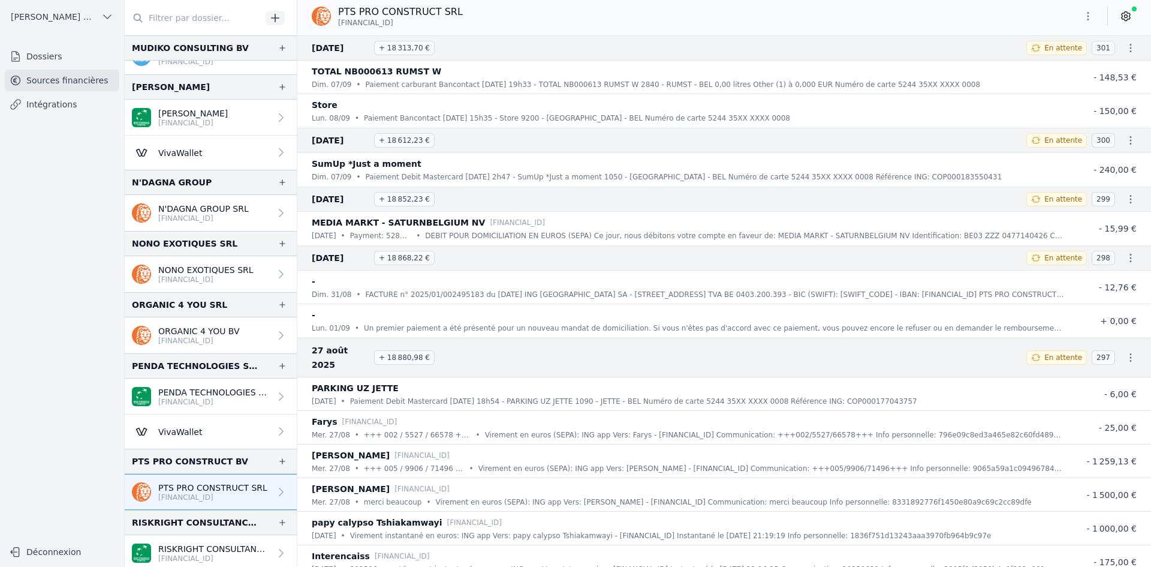
click at [1087, 18] on icon "button" at bounding box center [1088, 16] width 12 height 12
click at [1049, 64] on button "Exporter" at bounding box center [1059, 64] width 86 height 22
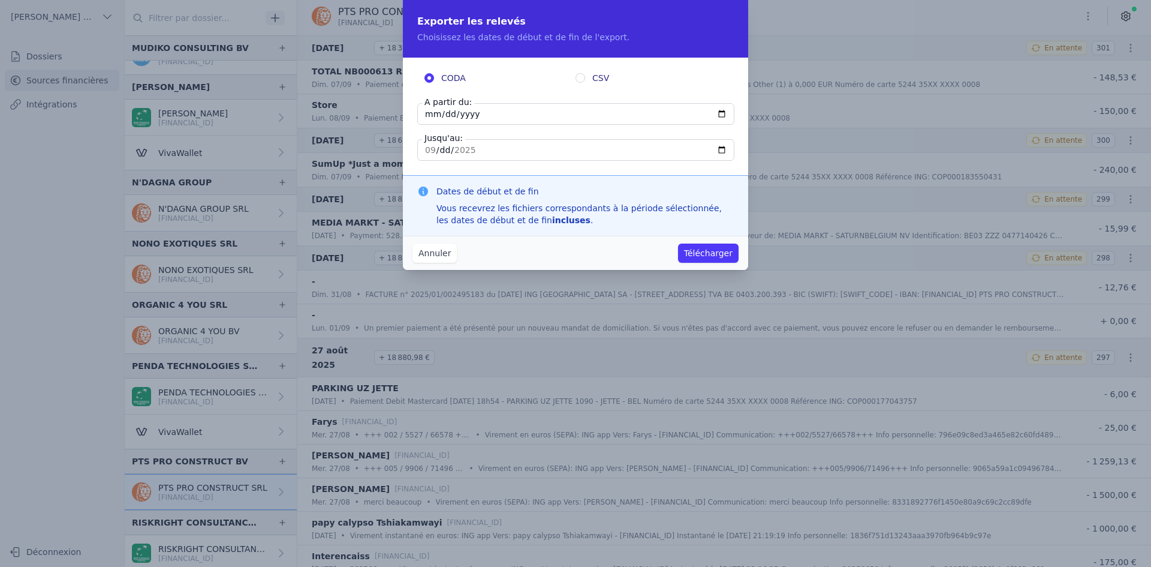
drag, startPoint x: 434, startPoint y: 115, endPoint x: 404, endPoint y: 94, distance: 37.1
click at [434, 115] on input "[DATE]" at bounding box center [575, 114] width 317 height 22
type input "[DATE]"
click at [436, 115] on input "[DATE]" at bounding box center [575, 114] width 317 height 22
click at [431, 113] on input "[DATE]" at bounding box center [575, 114] width 317 height 22
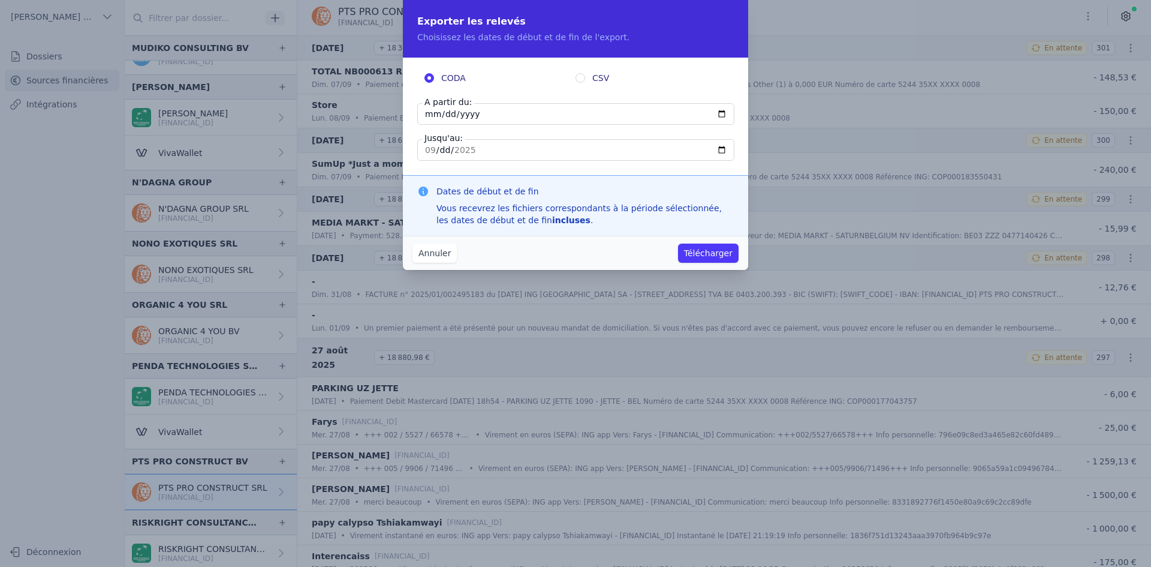
click at [434, 115] on input "[DATE]" at bounding box center [575, 114] width 317 height 22
type input "[DATE]"
click at [713, 240] on div "Annuler Télécharger" at bounding box center [575, 253] width 345 height 34
click at [703, 255] on button "Télécharger" at bounding box center [708, 252] width 61 height 19
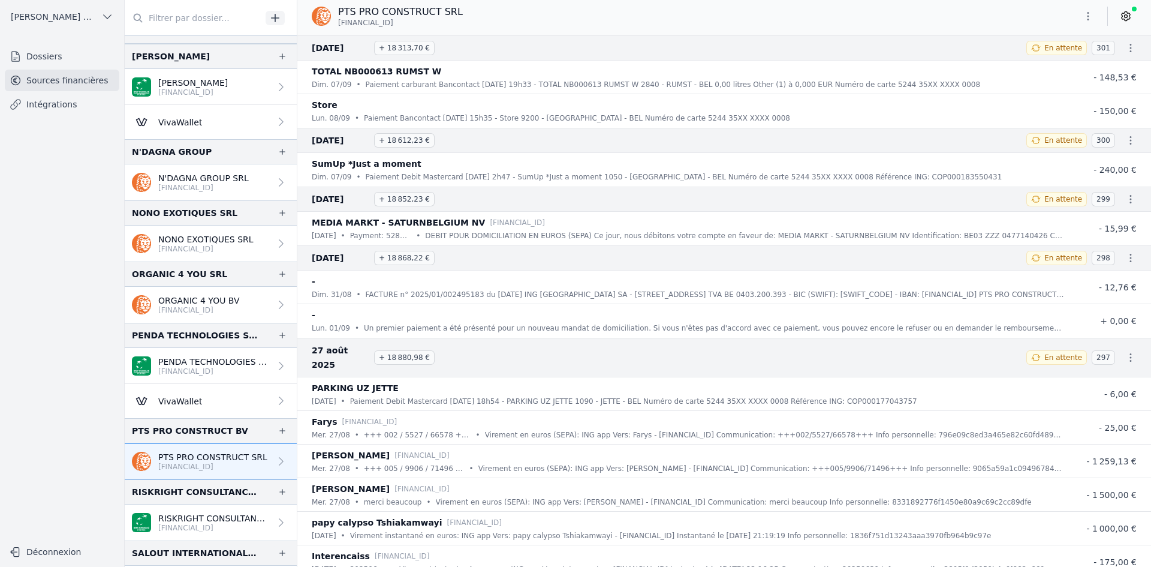
scroll to position [1739, 0]
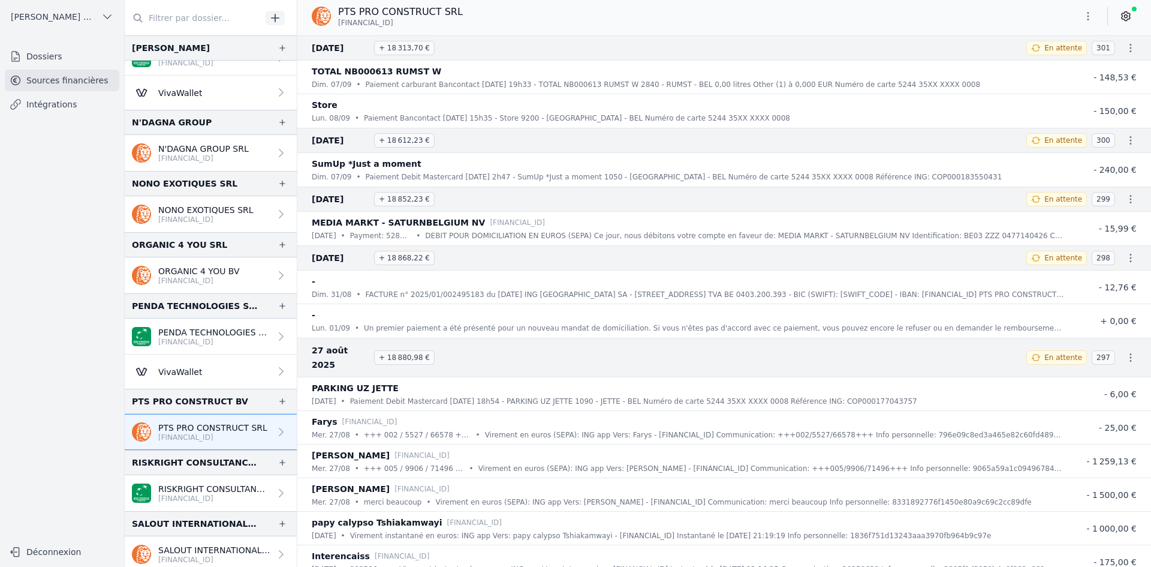
click at [180, 487] on p "RISKRIGHT CONSULTANCY BV" at bounding box center [214, 489] width 112 height 12
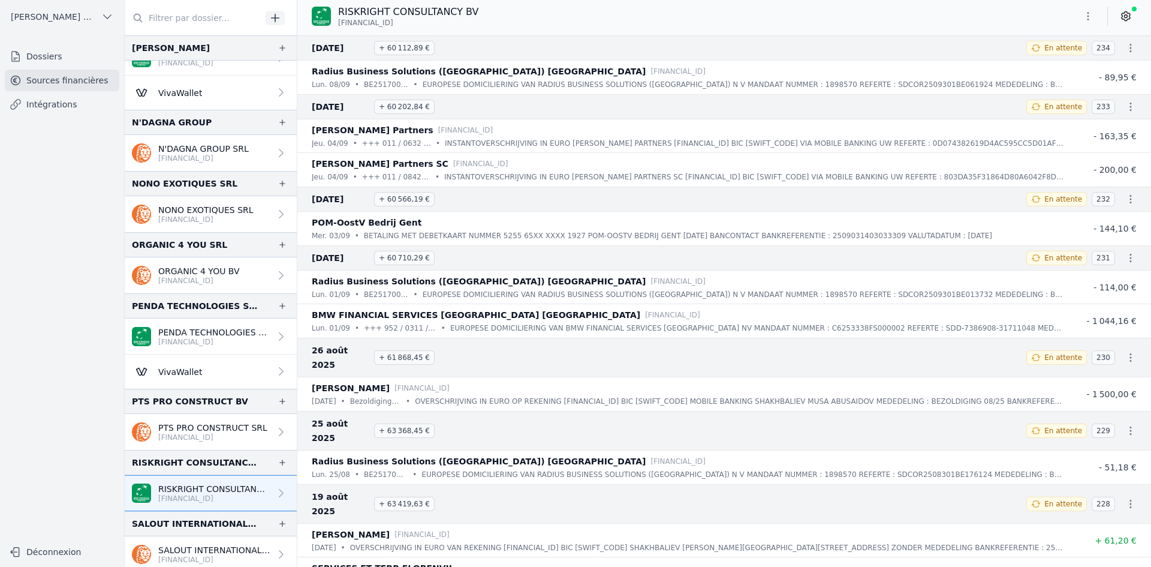
click at [1087, 14] on icon "button" at bounding box center [1088, 16] width 12 height 12
click at [1043, 64] on button "Exporter" at bounding box center [1059, 64] width 86 height 22
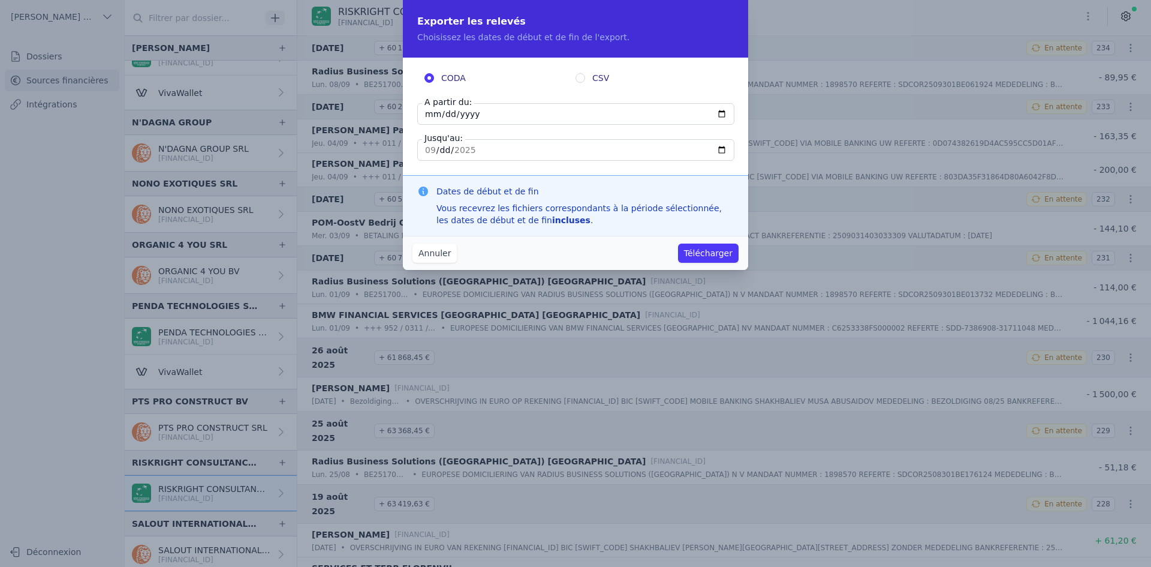
click at [435, 115] on input "[DATE]" at bounding box center [575, 114] width 317 height 22
type input "[DATE]"
click at [699, 249] on button "Télécharger" at bounding box center [708, 252] width 61 height 19
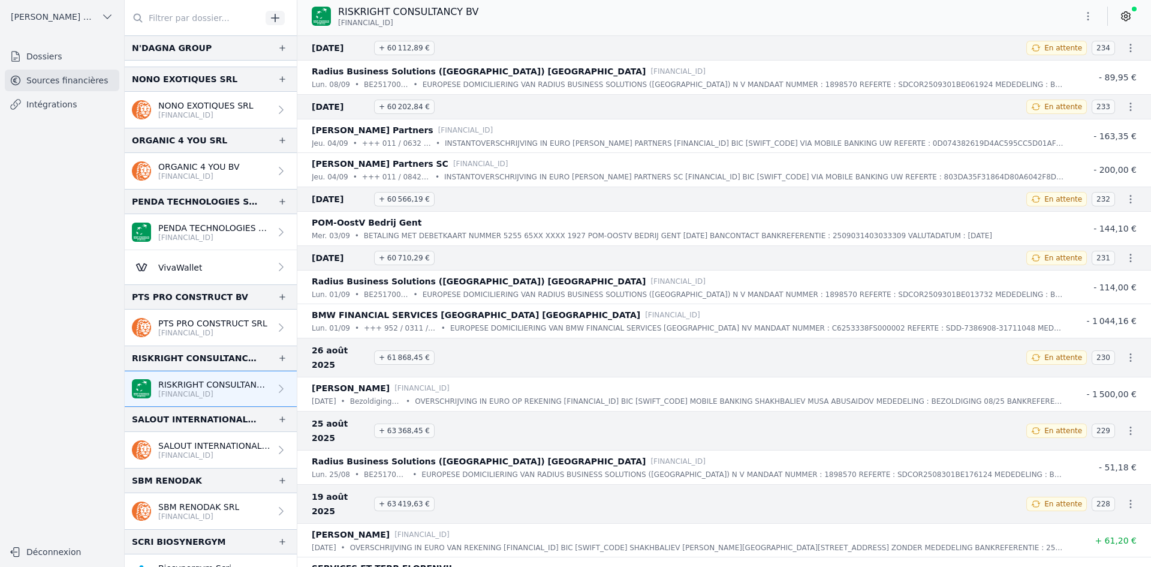
scroll to position [1859, 0]
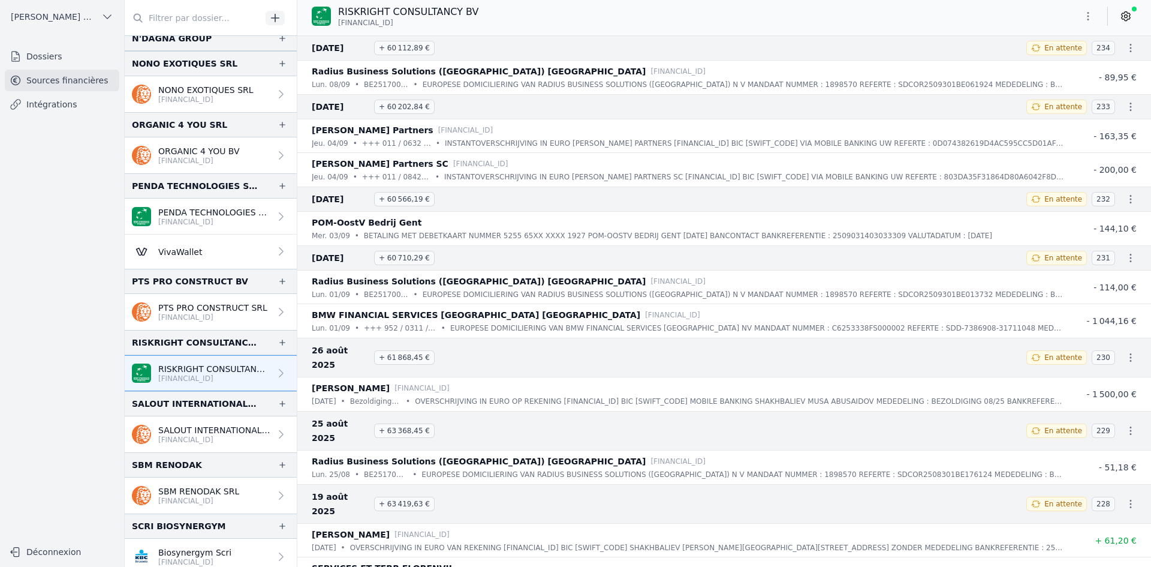
click at [194, 432] on p "SALOUT INTERNATIONAL SRL" at bounding box center [214, 430] width 112 height 12
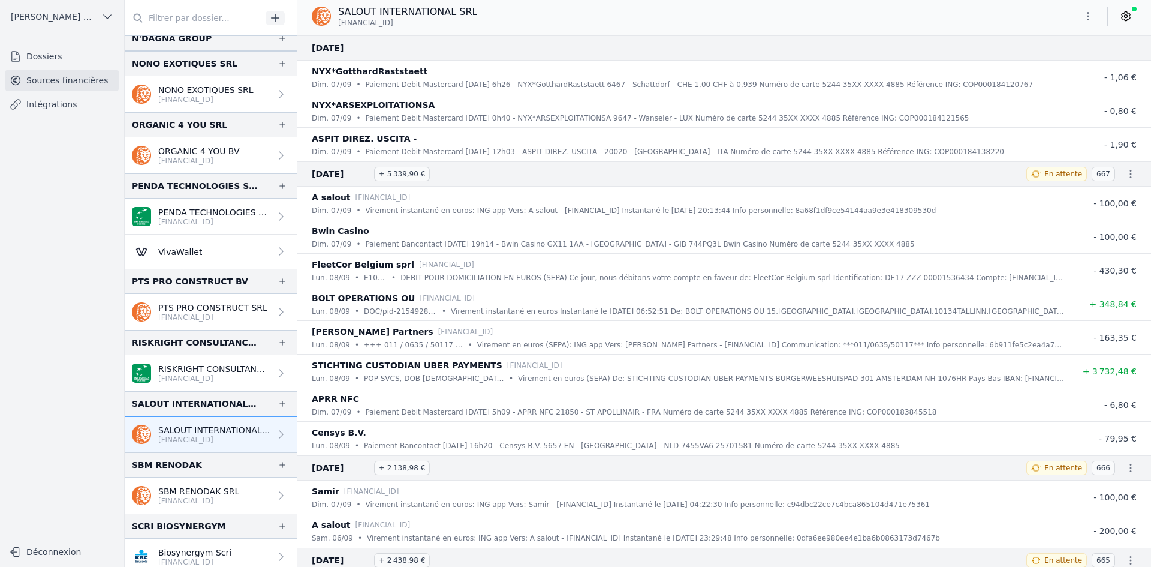
click at [1082, 16] on button "button" at bounding box center [1088, 16] width 24 height 19
click at [1050, 64] on button "Exporter" at bounding box center [1059, 64] width 86 height 22
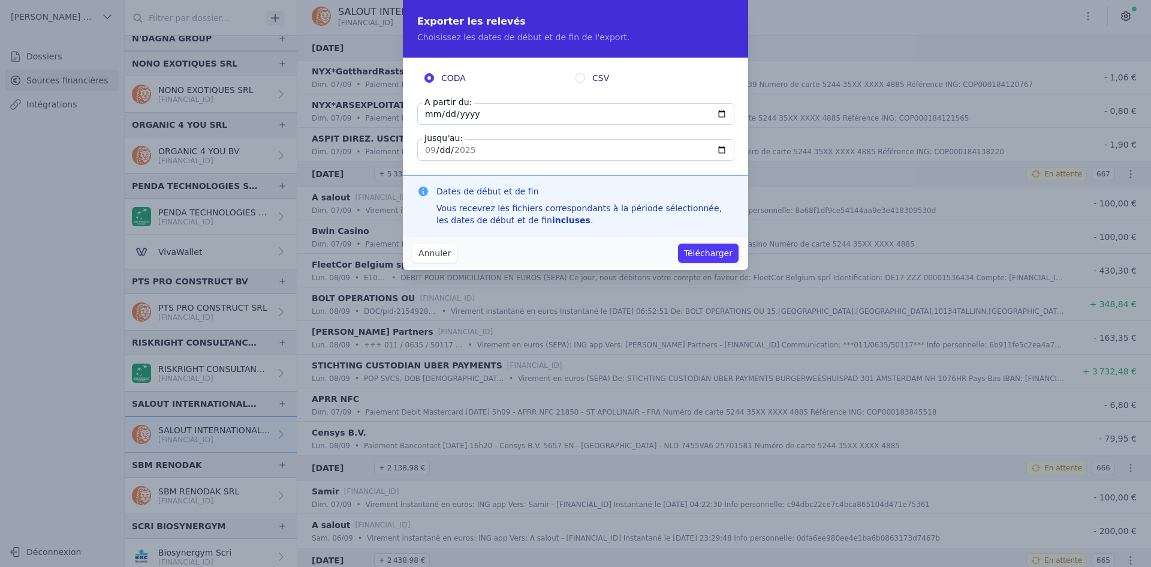
click at [427, 119] on input "[DATE]" at bounding box center [575, 114] width 317 height 22
type input "[DATE]"
click at [678, 243] on button "Télécharger" at bounding box center [708, 252] width 61 height 19
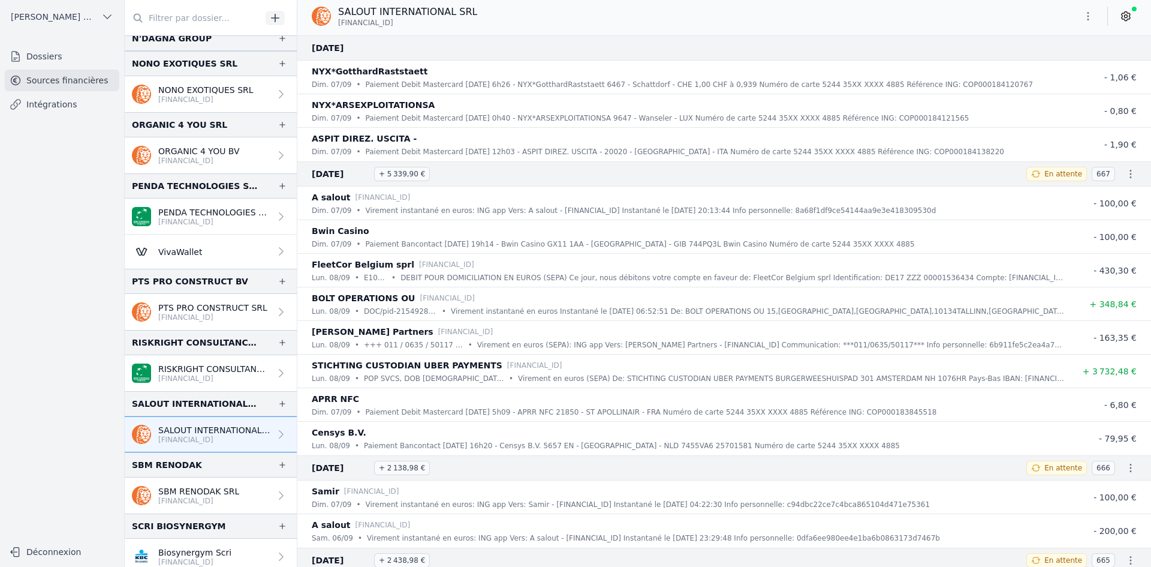
click at [228, 492] on p "SBM RENODAK SRL" at bounding box center [198, 491] width 81 height 12
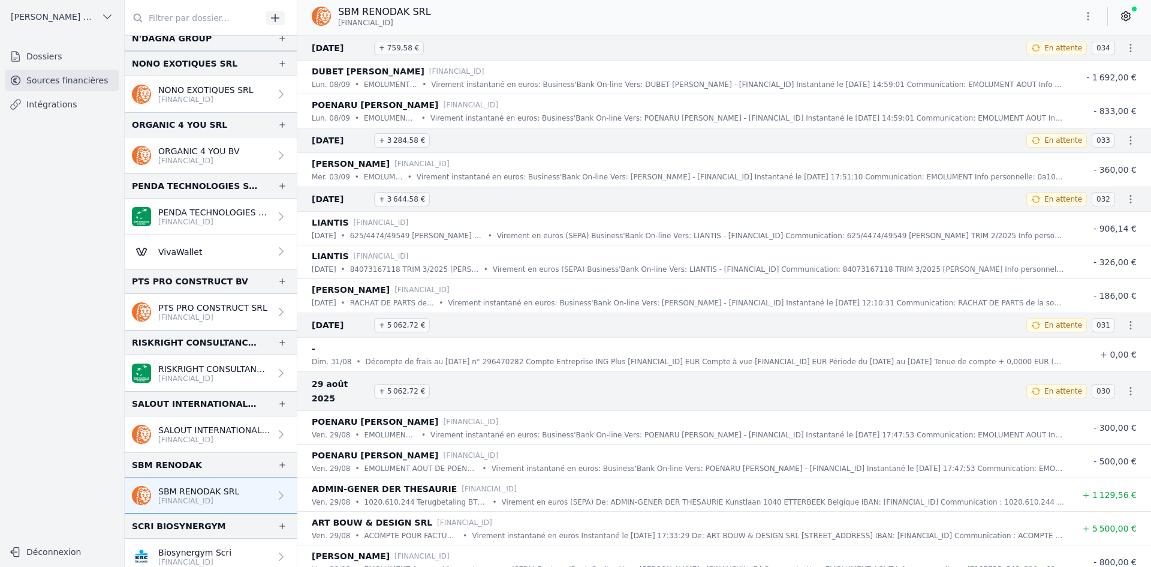
click at [1087, 16] on icon "button" at bounding box center [1088, 16] width 12 height 12
click at [1076, 64] on button "Exporter" at bounding box center [1059, 64] width 86 height 22
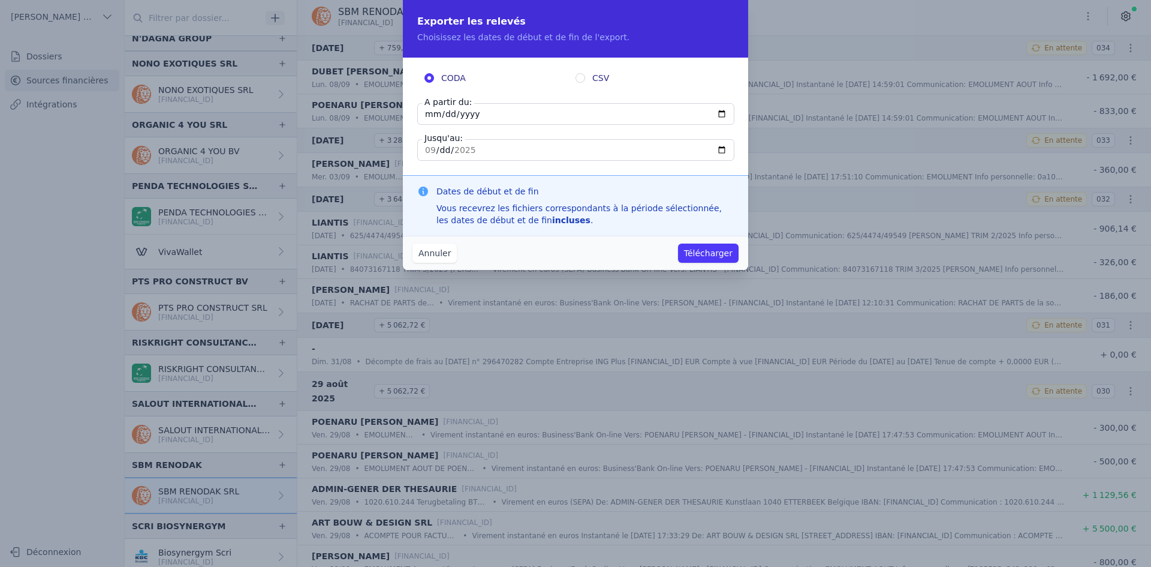
click at [435, 118] on input "[DATE]" at bounding box center [575, 114] width 317 height 22
click at [431, 118] on input "[DATE]" at bounding box center [575, 114] width 317 height 22
type input "[DATE]"
click at [705, 251] on button "Télécharger" at bounding box center [708, 252] width 61 height 19
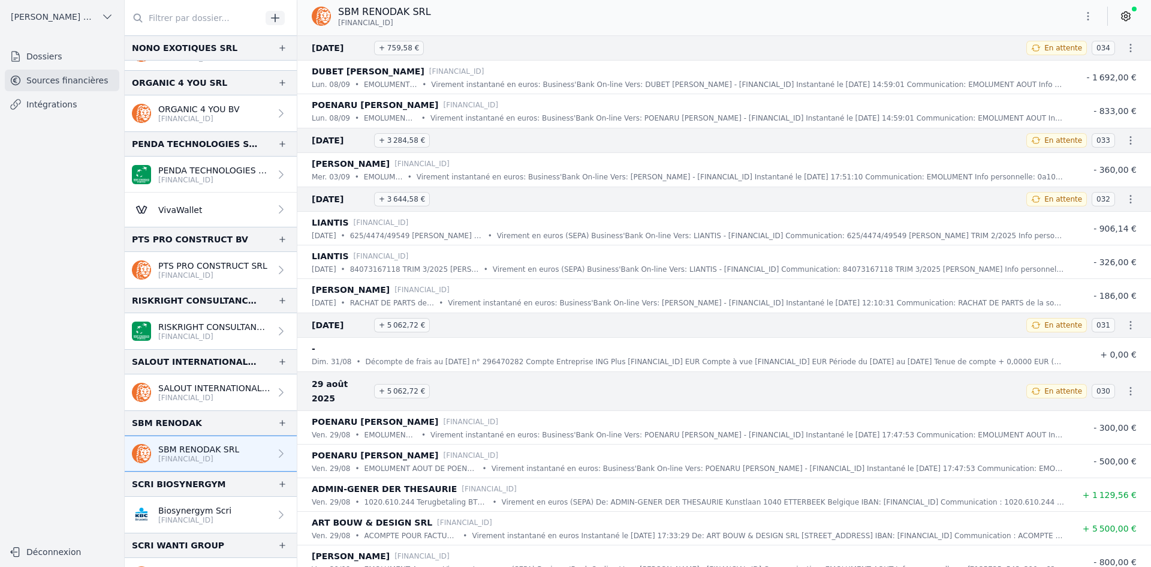
scroll to position [1979, 0]
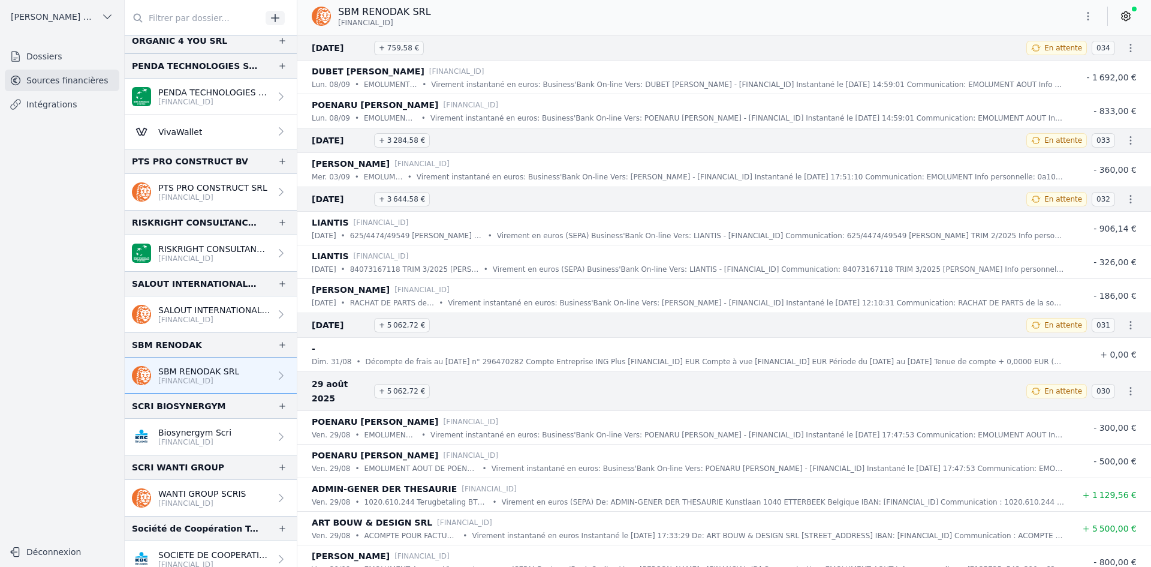
click at [181, 434] on p "Biosynergym Scri" at bounding box center [194, 432] width 73 height 12
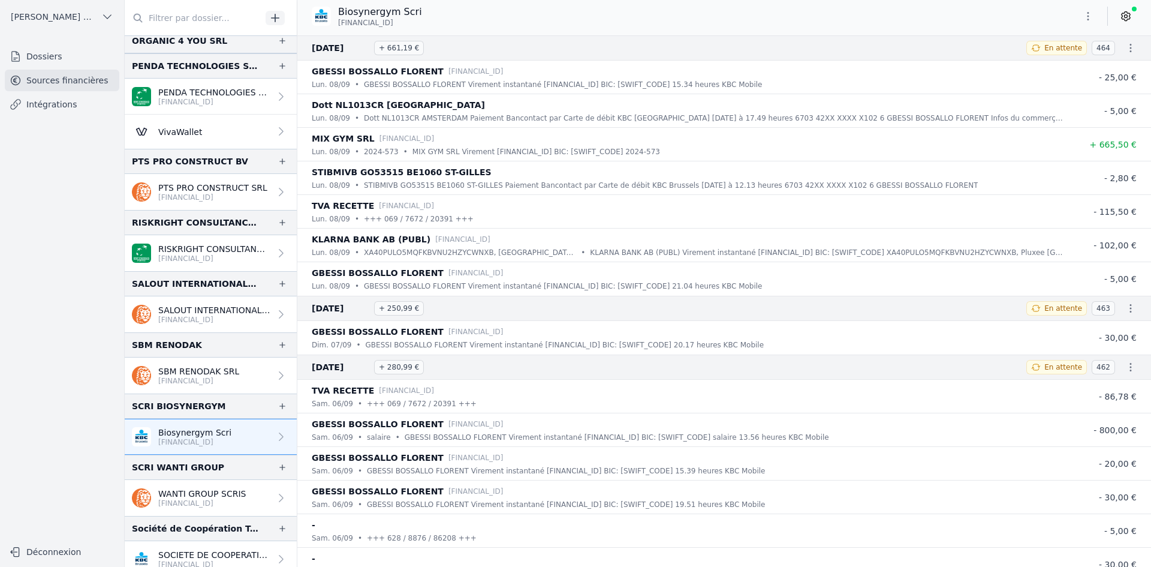
click at [1084, 20] on icon "button" at bounding box center [1088, 16] width 12 height 12
click at [1070, 59] on button "Exporter" at bounding box center [1059, 64] width 86 height 22
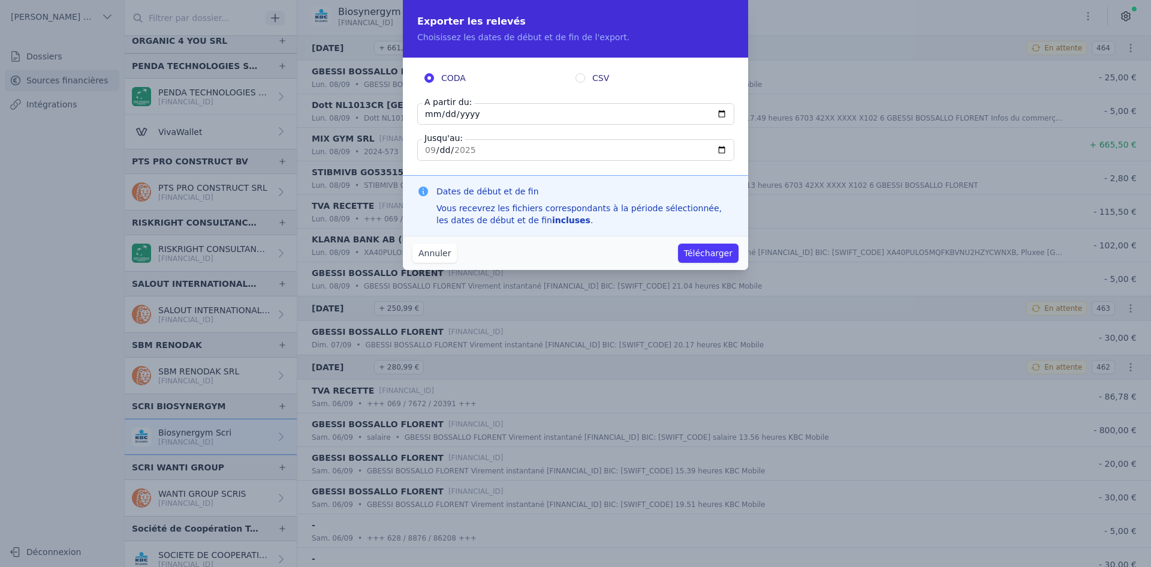
click at [427, 113] on input "[DATE]" at bounding box center [575, 114] width 317 height 22
type input "[DATE]"
click at [701, 252] on button "Télécharger" at bounding box center [708, 252] width 61 height 19
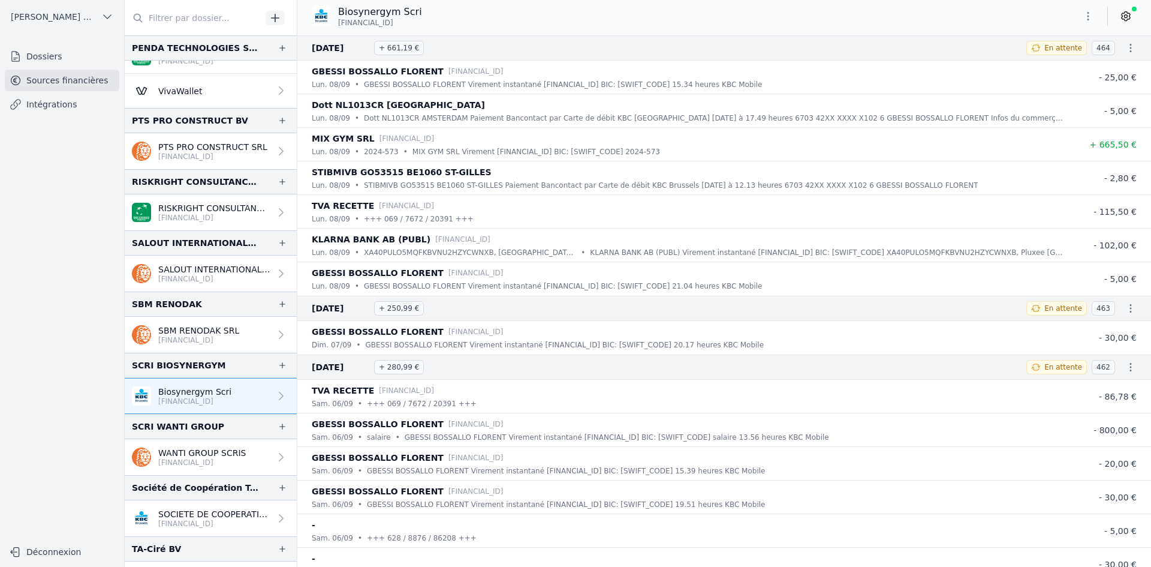
scroll to position [2039, 0]
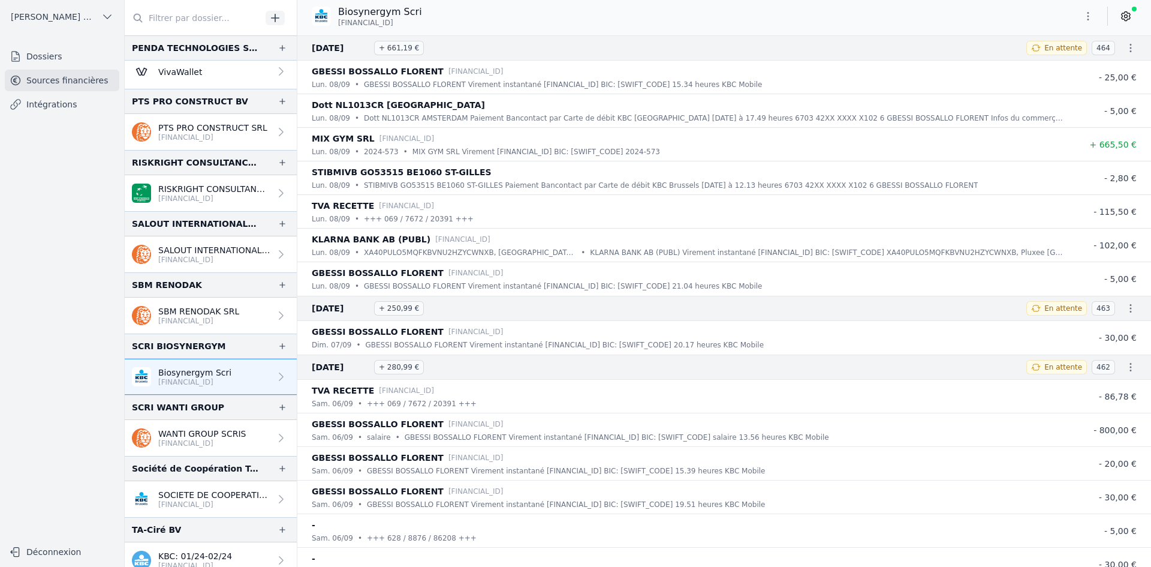
click at [216, 432] on p "WANTI GROUP SCRIS" at bounding box center [202, 434] width 88 height 12
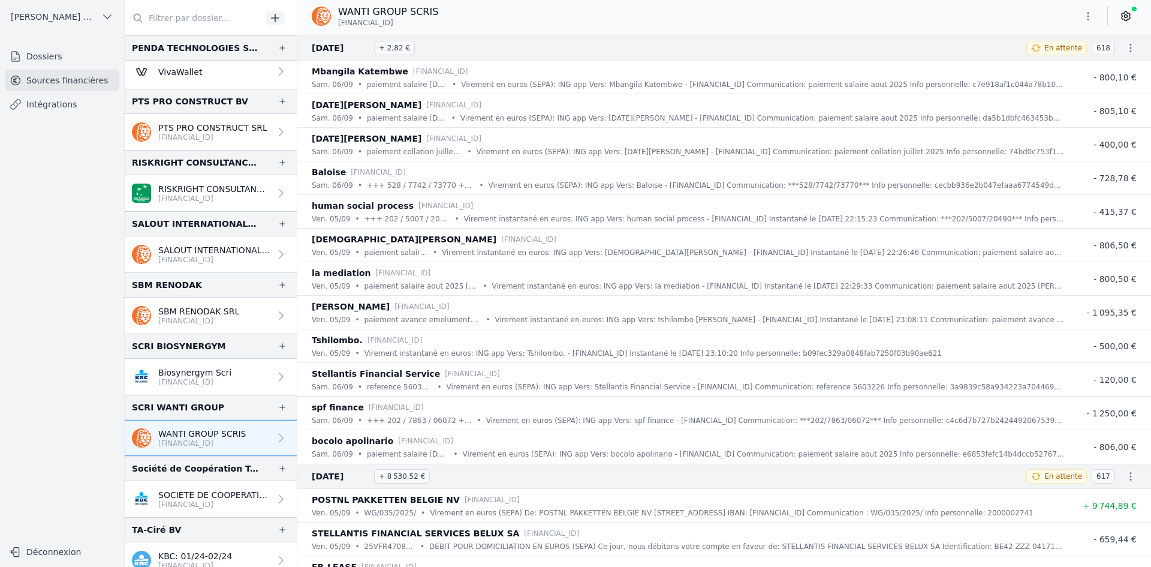
click at [1087, 16] on icon "button" at bounding box center [1088, 16] width 12 height 12
click at [1051, 70] on button "Exporter" at bounding box center [1059, 64] width 86 height 22
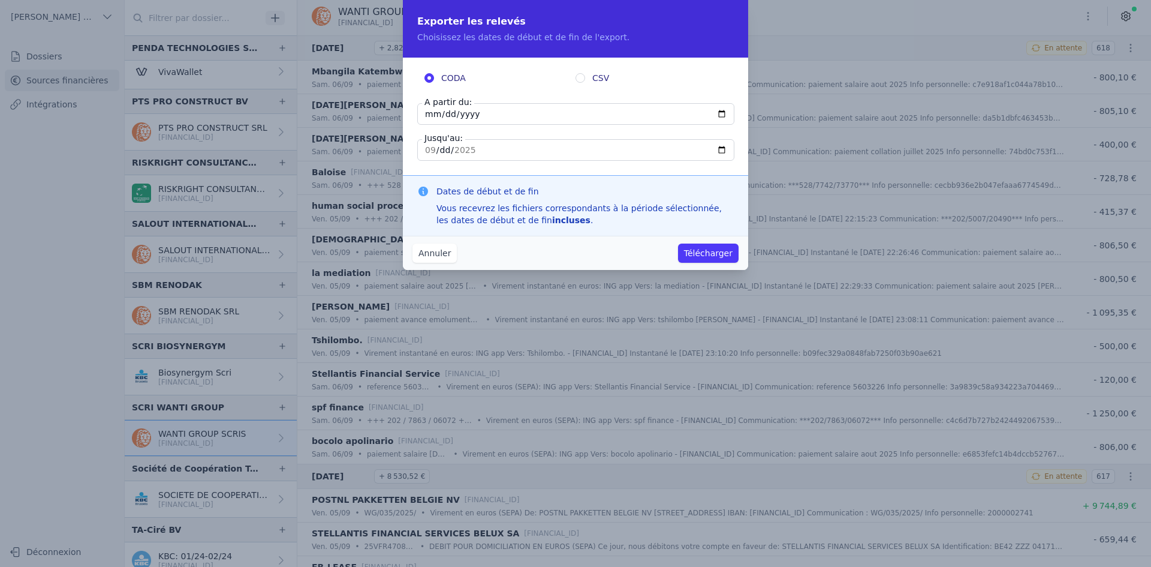
click at [426, 116] on input "[DATE]" at bounding box center [575, 114] width 317 height 22
type input "[DATE]"
click at [713, 257] on button "Télécharger" at bounding box center [708, 252] width 61 height 19
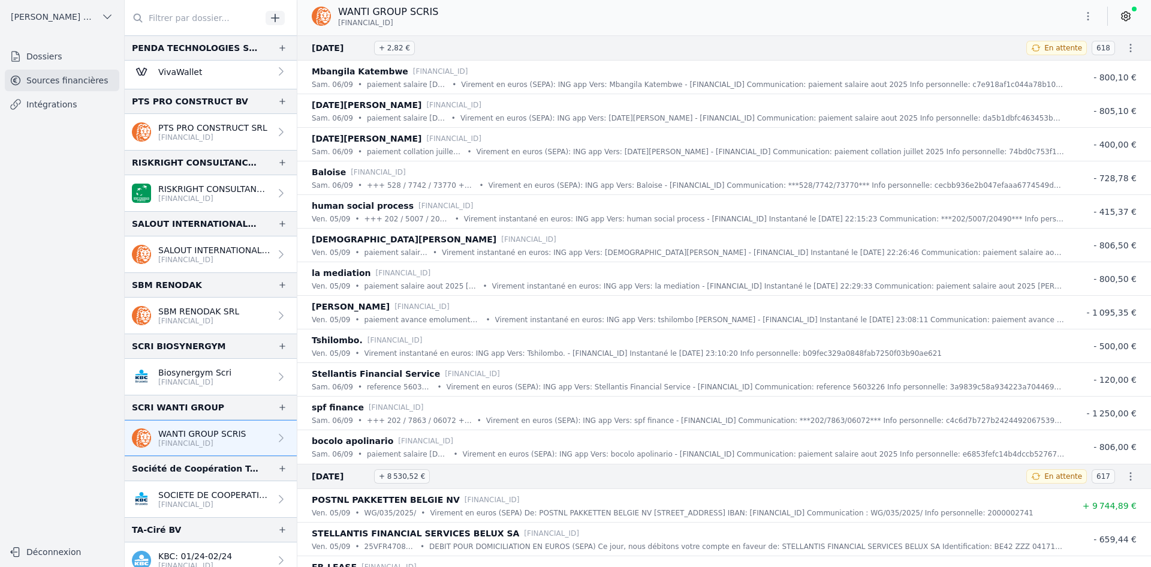
click at [170, 507] on p "[FINANCIAL_ID]" at bounding box center [214, 505] width 112 height 10
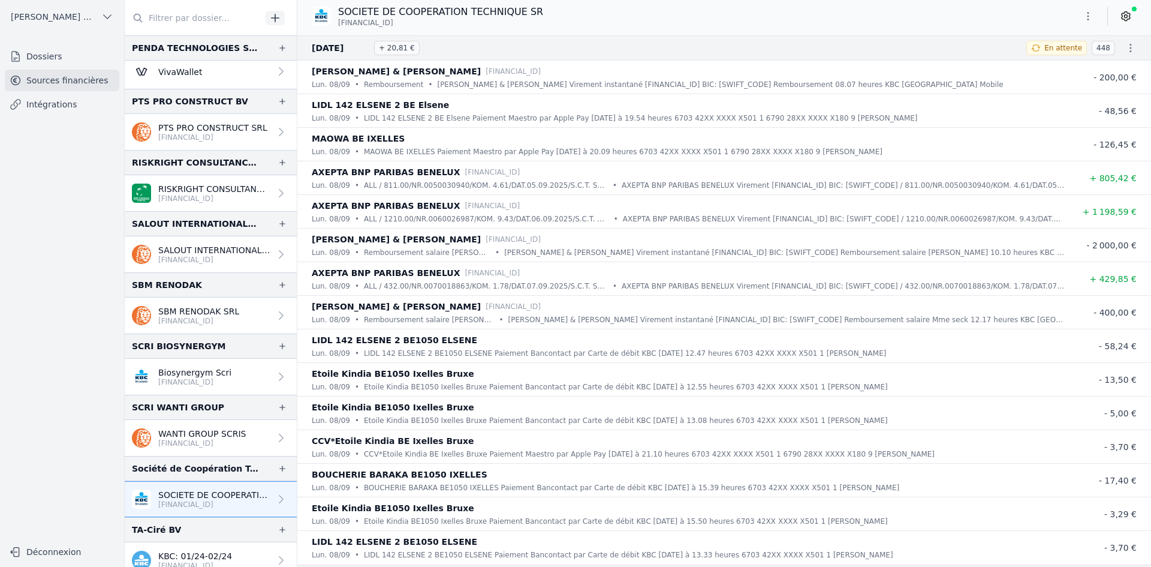
click at [1091, 19] on icon "button" at bounding box center [1088, 16] width 12 height 12
click at [1042, 65] on button "Exporter" at bounding box center [1059, 64] width 86 height 22
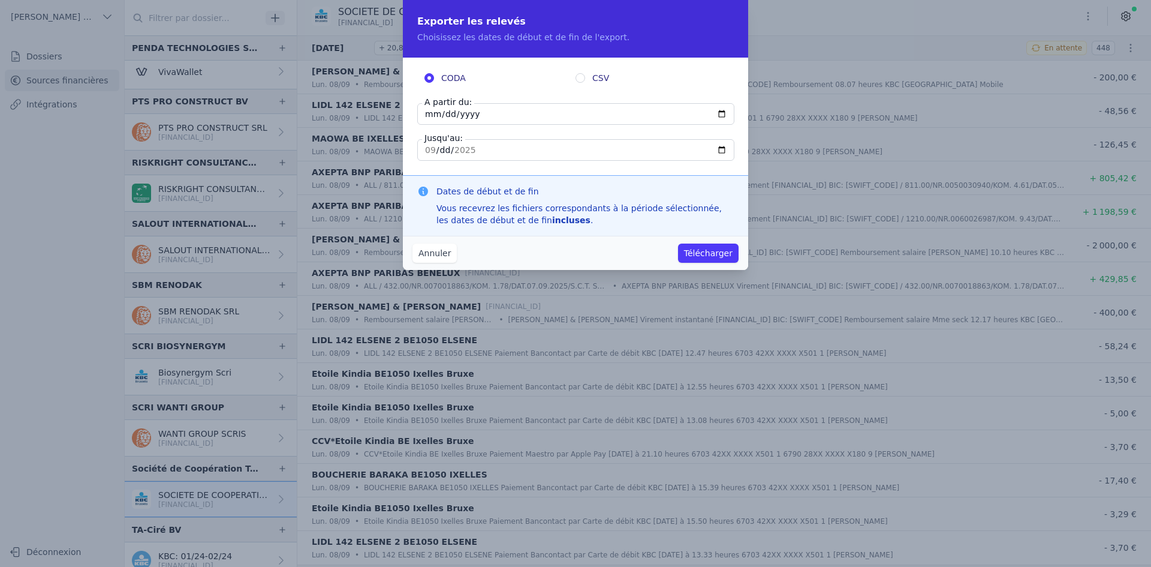
click at [426, 116] on input "[DATE]" at bounding box center [575, 114] width 317 height 22
type input "[DATE]"
click at [725, 245] on button "Télécharger" at bounding box center [708, 252] width 61 height 19
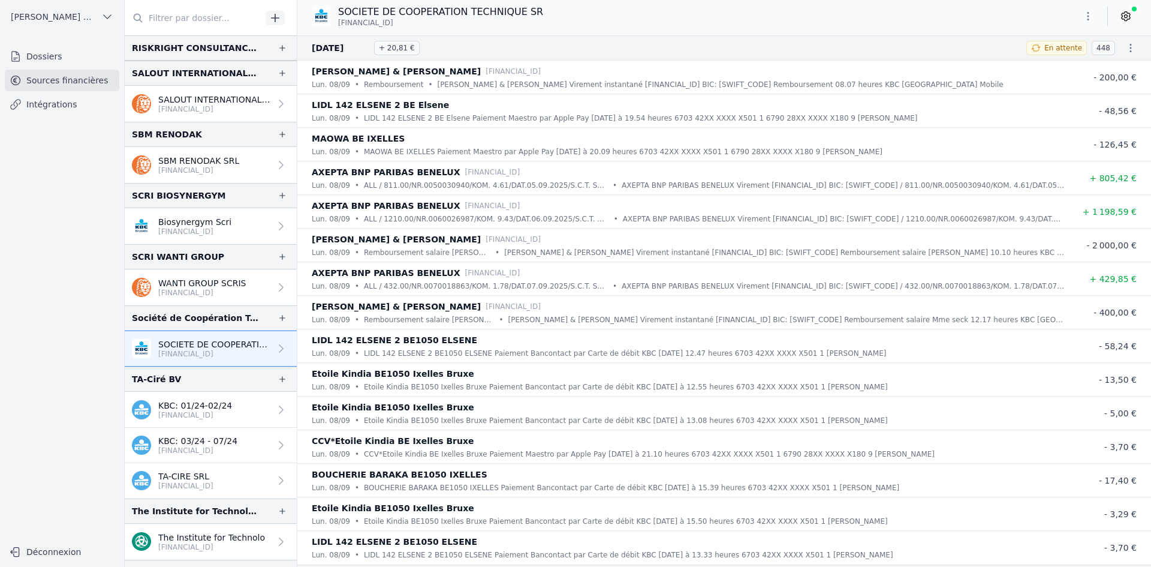
scroll to position [2219, 0]
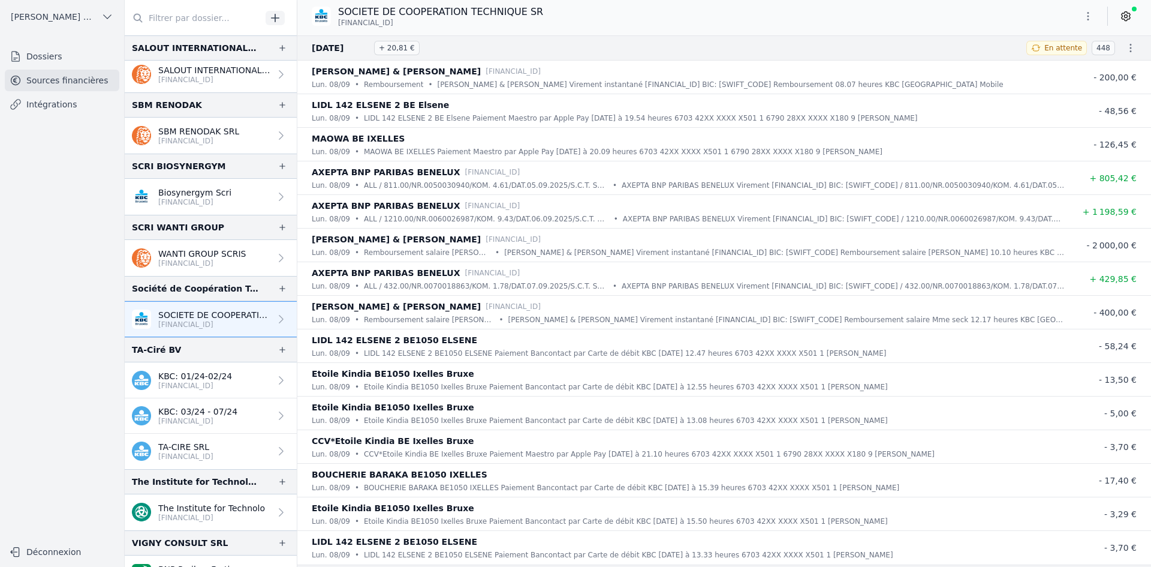
click at [194, 450] on p "TA-CIRE SRL" at bounding box center [185, 447] width 55 height 12
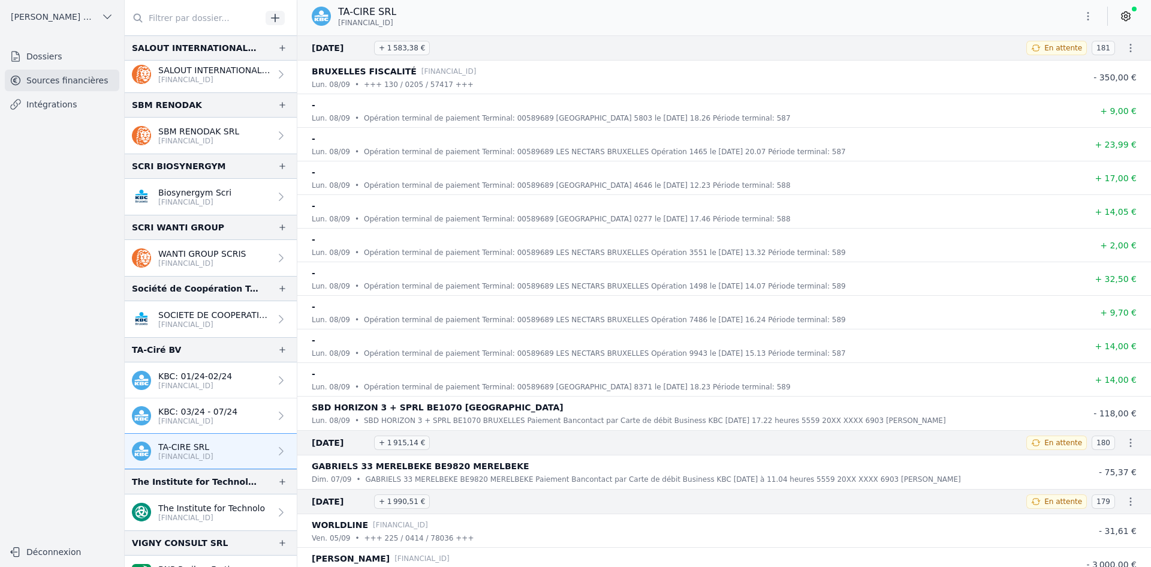
click at [1080, 22] on button "button" at bounding box center [1088, 16] width 24 height 19
click at [1036, 64] on button "Exporter" at bounding box center [1059, 64] width 86 height 22
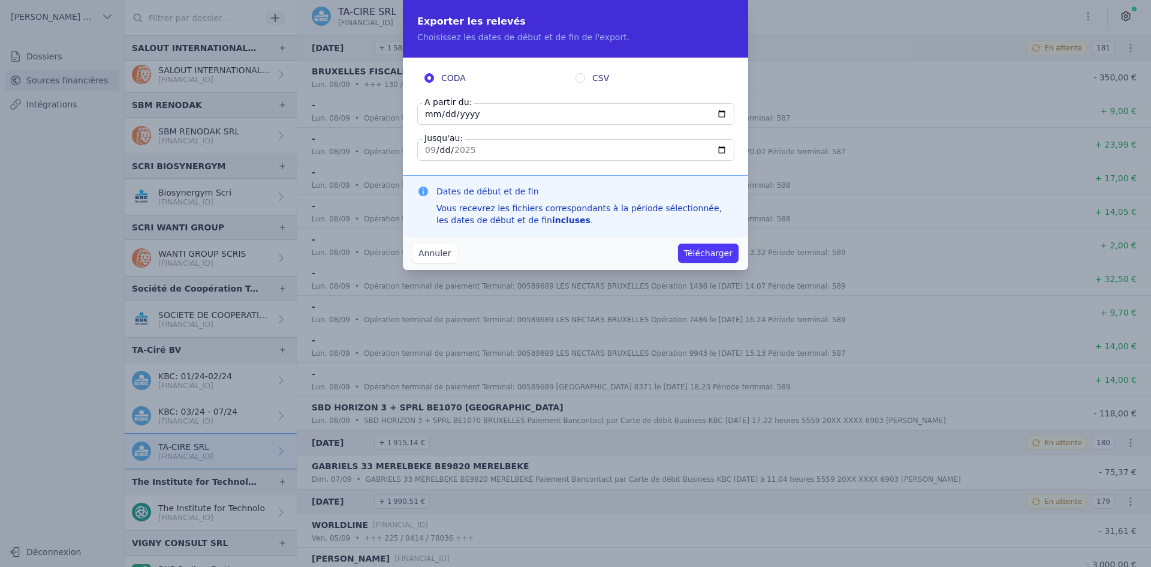
click at [429, 115] on input "[DATE]" at bounding box center [575, 114] width 317 height 22
type input "[DATE]"
click at [699, 248] on button "Télécharger" at bounding box center [708, 252] width 61 height 19
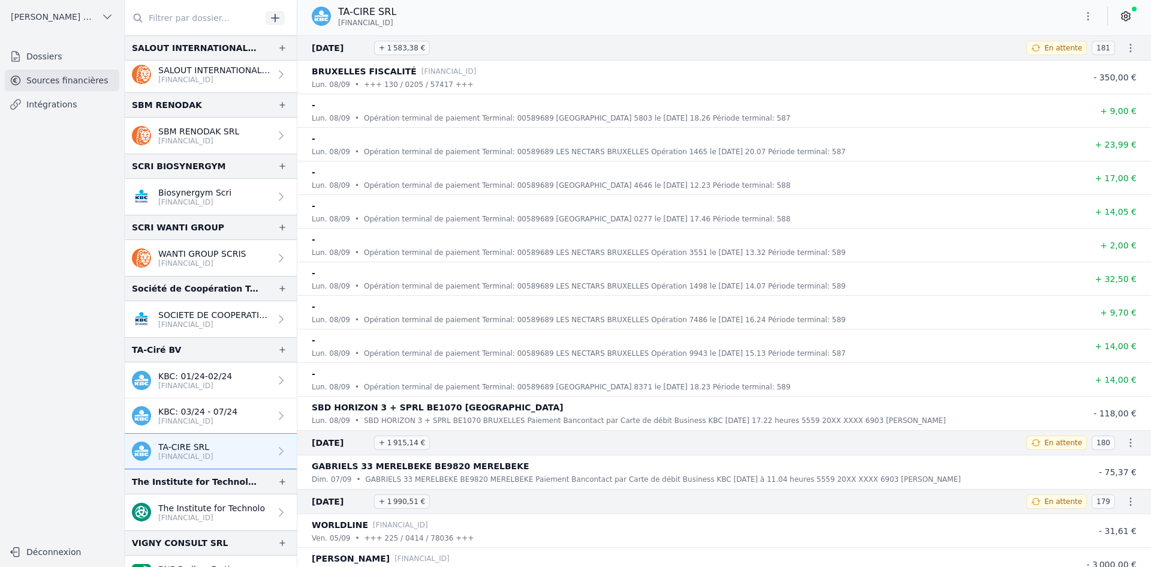
click at [228, 416] on p "KBC: 03/24 - 07/24" at bounding box center [197, 411] width 79 height 12
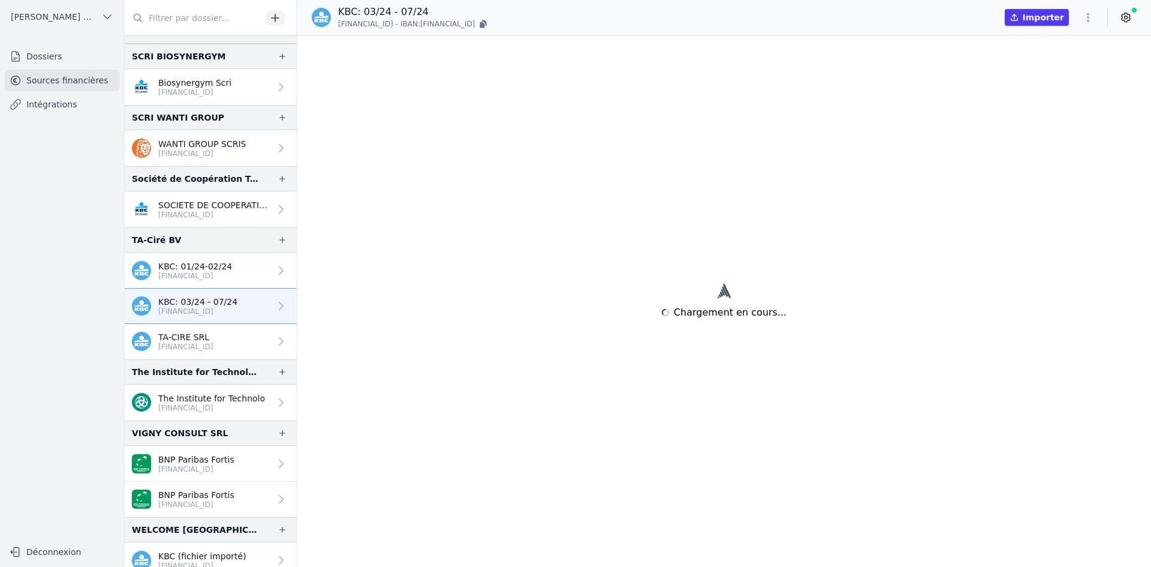
scroll to position [2339, 0]
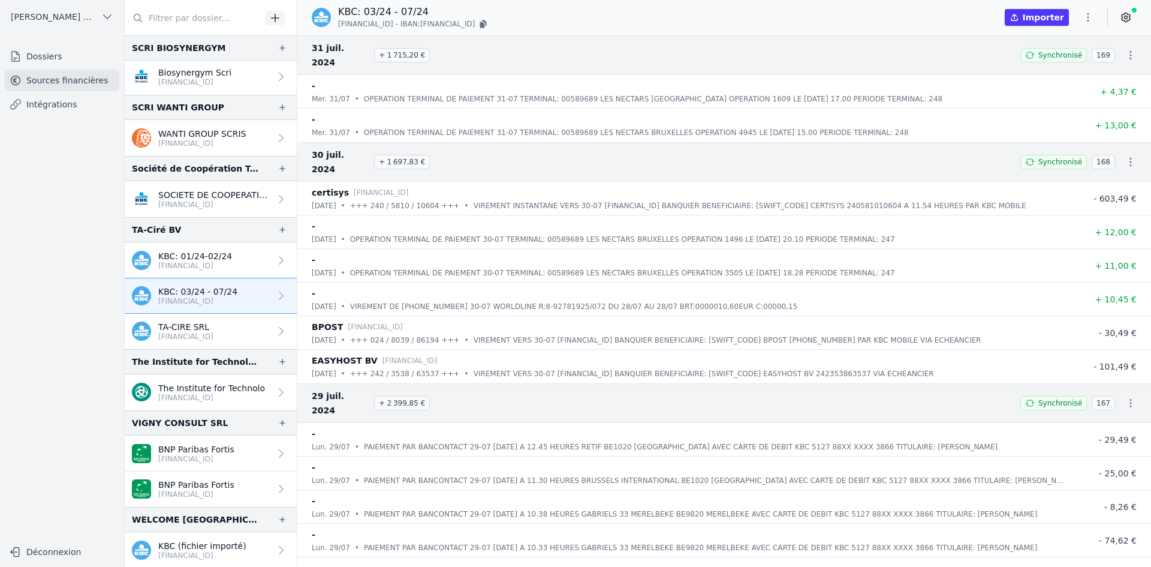
click at [197, 389] on p "The Institute for Technolo" at bounding box center [211, 388] width 107 height 12
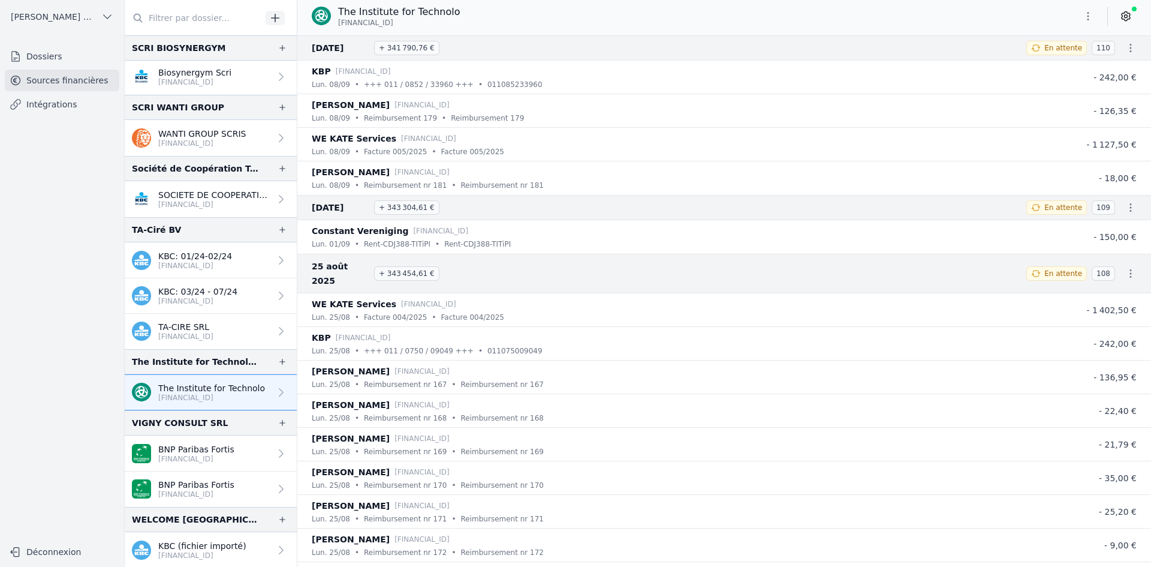
click at [1084, 14] on icon "button" at bounding box center [1088, 16] width 12 height 12
click at [1070, 64] on button "Exporter" at bounding box center [1059, 64] width 86 height 22
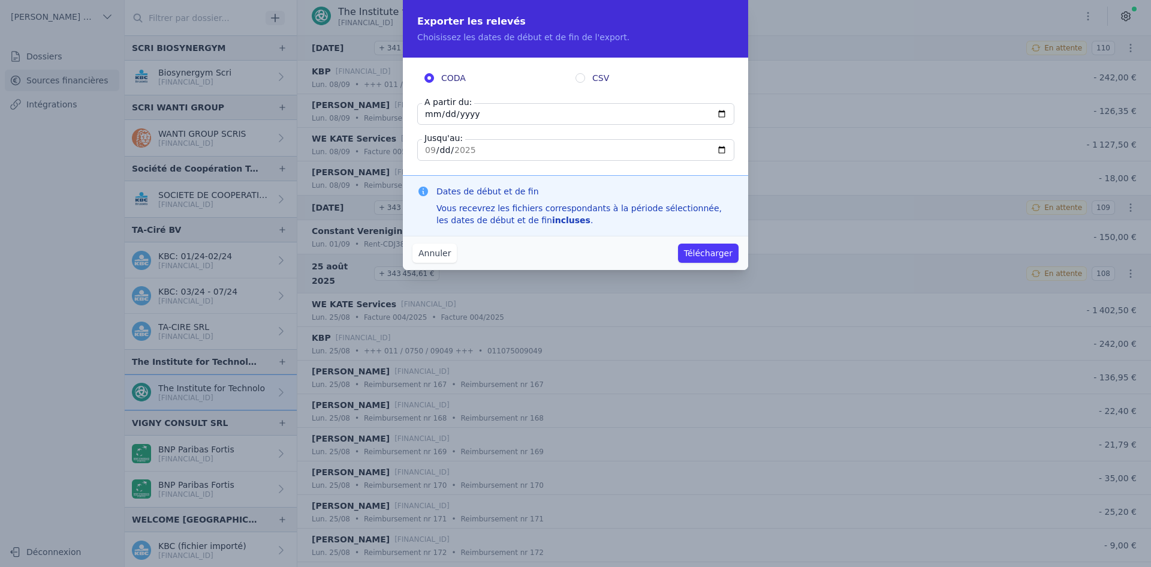
click at [434, 114] on input "[DATE]" at bounding box center [575, 114] width 317 height 22
type input "[DATE]"
click at [723, 249] on button "Télécharger" at bounding box center [708, 252] width 61 height 19
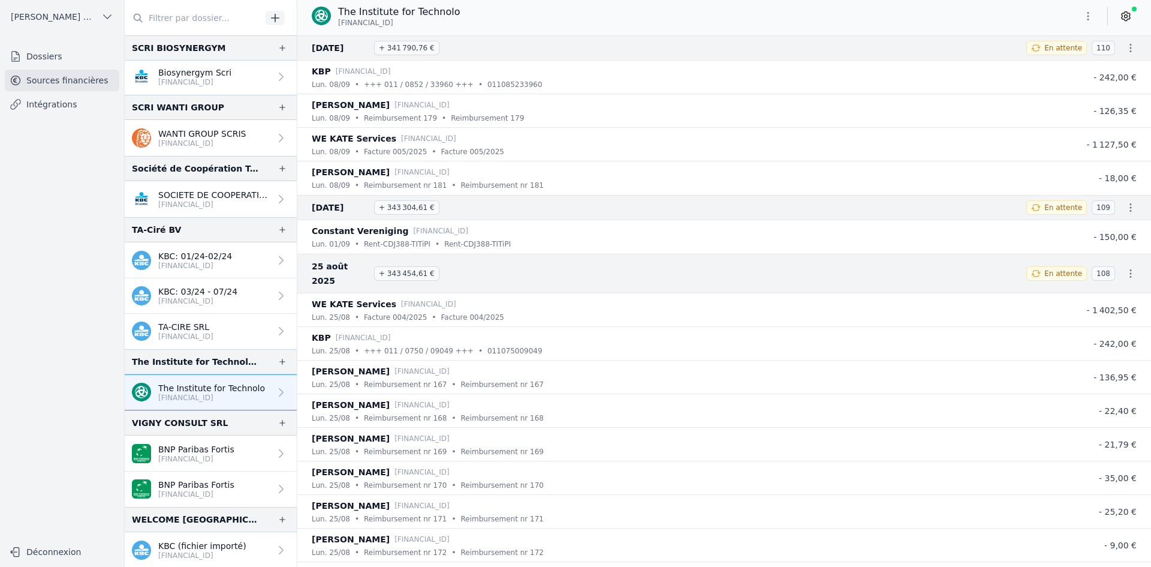
scroll to position [2399, 0]
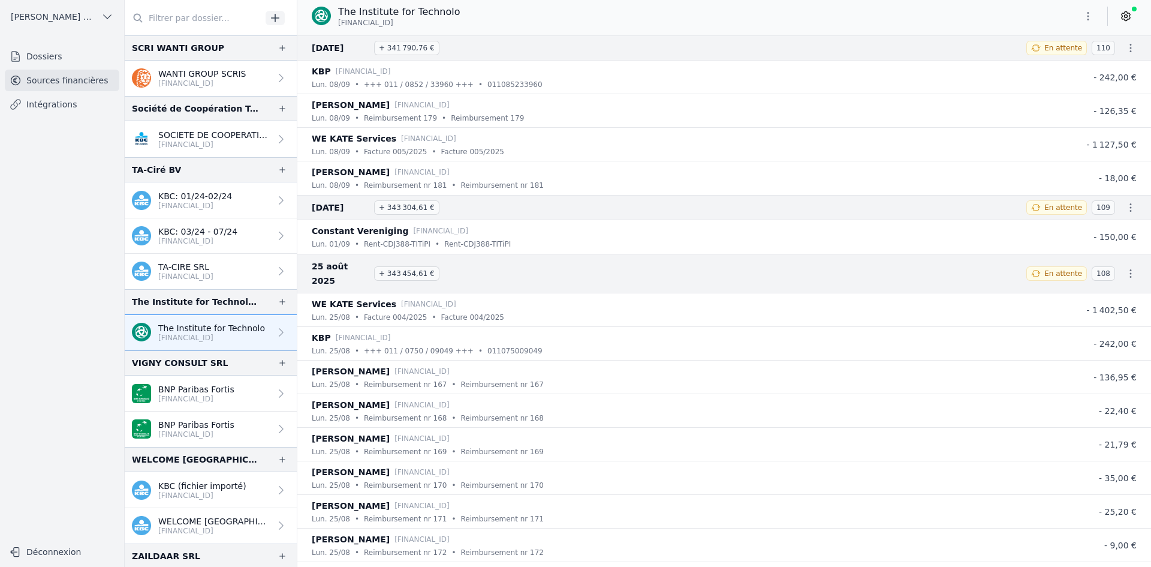
click at [199, 390] on p "BNP Paribas Fortis" at bounding box center [196, 389] width 76 height 12
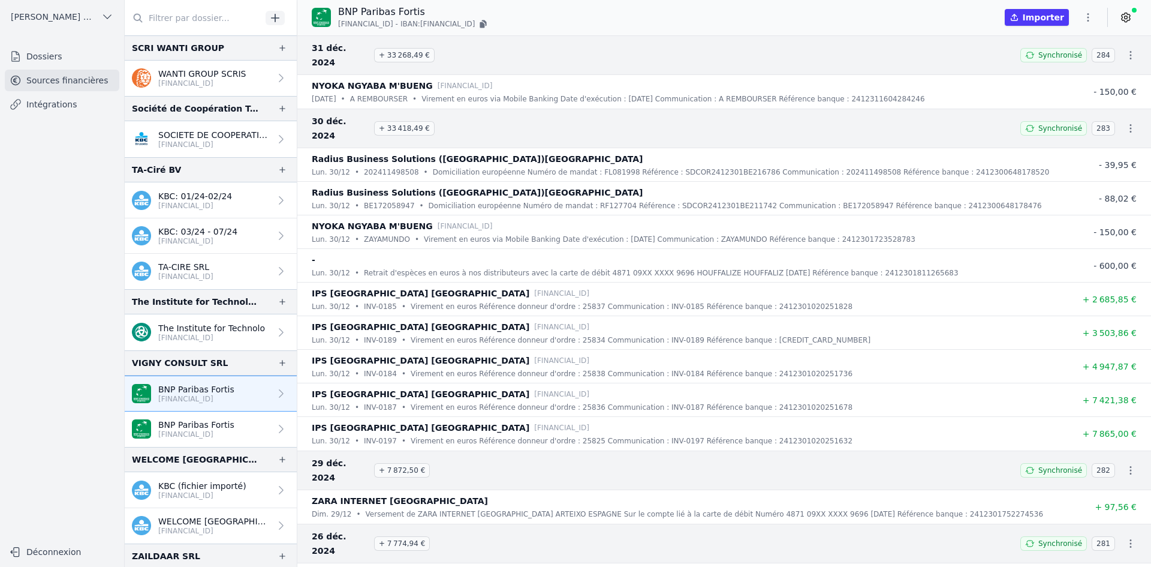
click at [210, 432] on p "[FINANCIAL_ID]" at bounding box center [196, 434] width 76 height 10
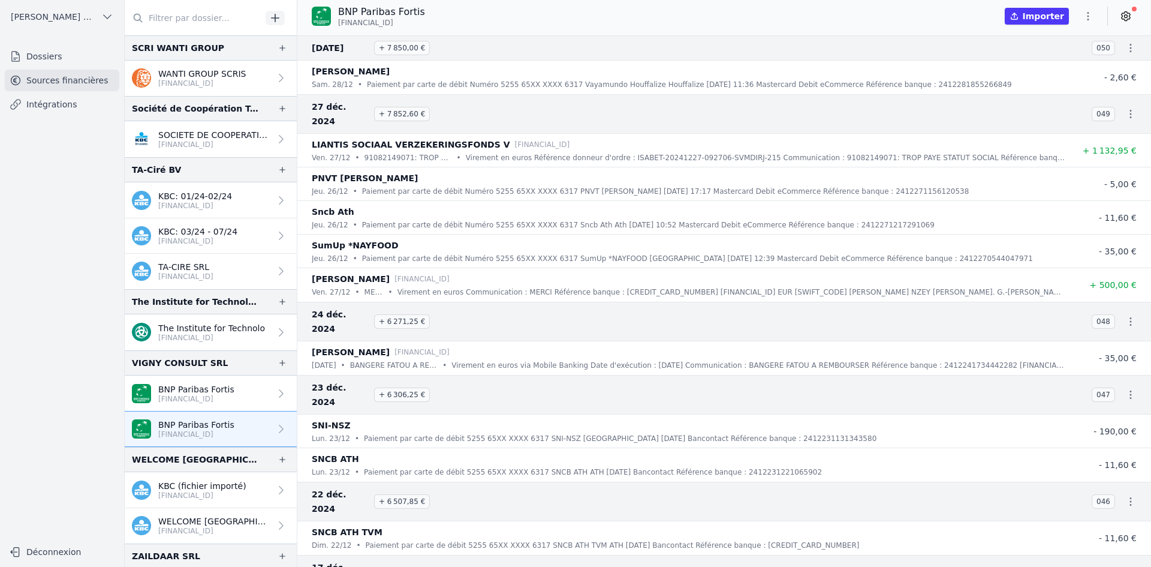
scroll to position [2436, 0]
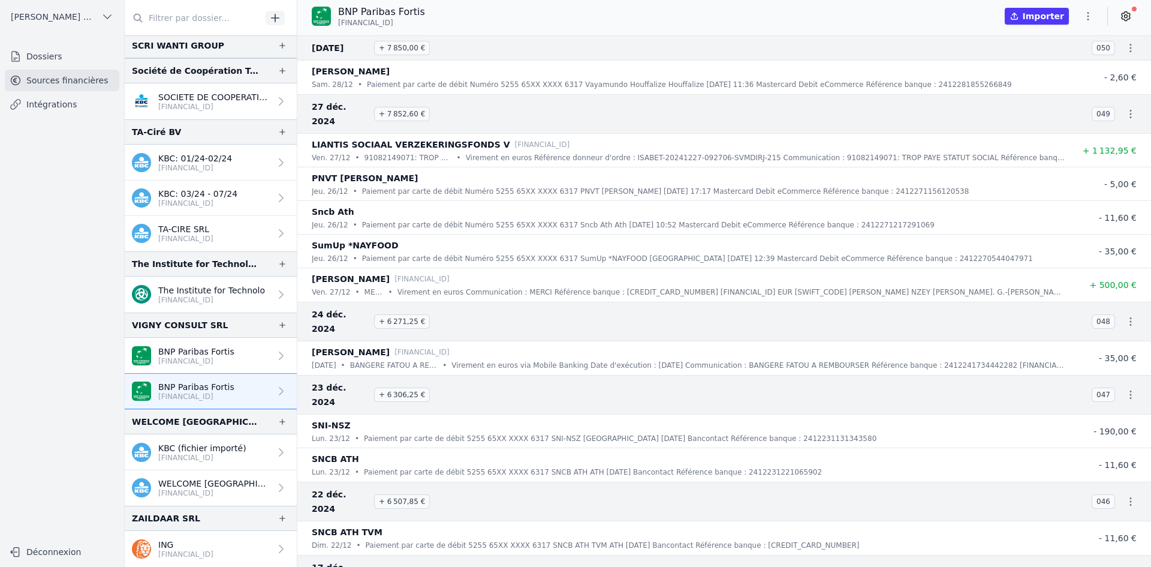
click at [187, 449] on p "KBC (fichier importé)" at bounding box center [202, 448] width 88 height 12
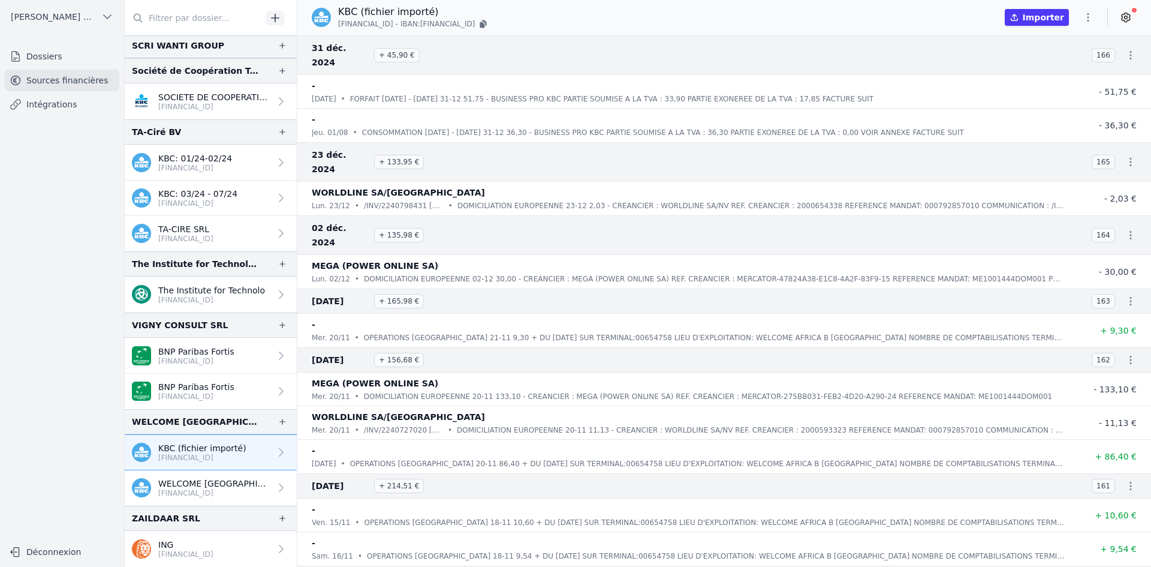
click at [225, 483] on p "WELCOME [GEOGRAPHIC_DATA] [GEOGRAPHIC_DATA] SRL" at bounding box center [214, 483] width 112 height 12
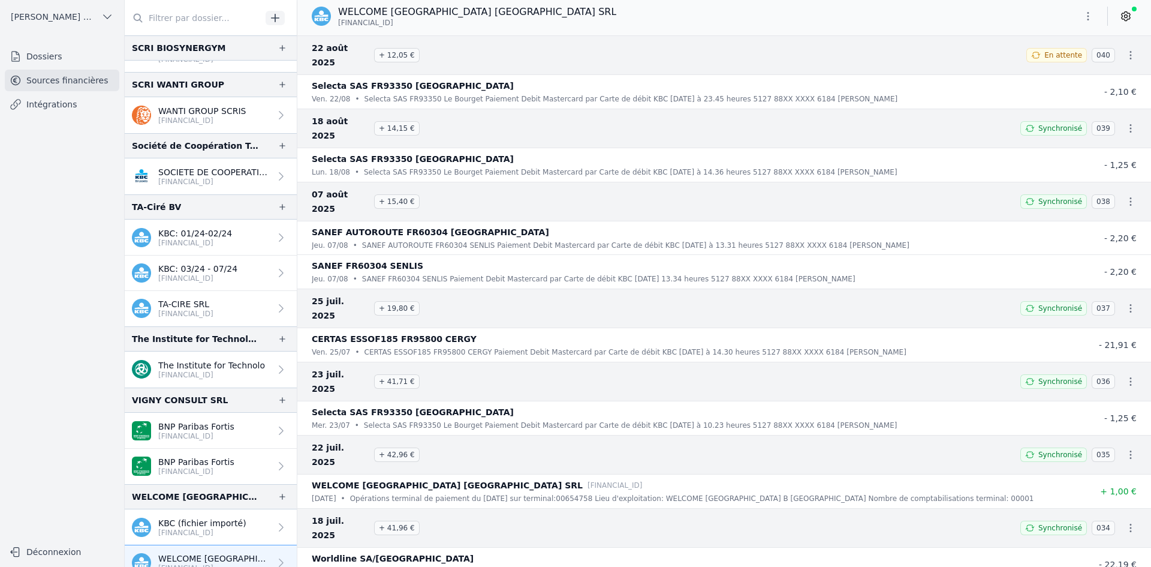
scroll to position [2436, 0]
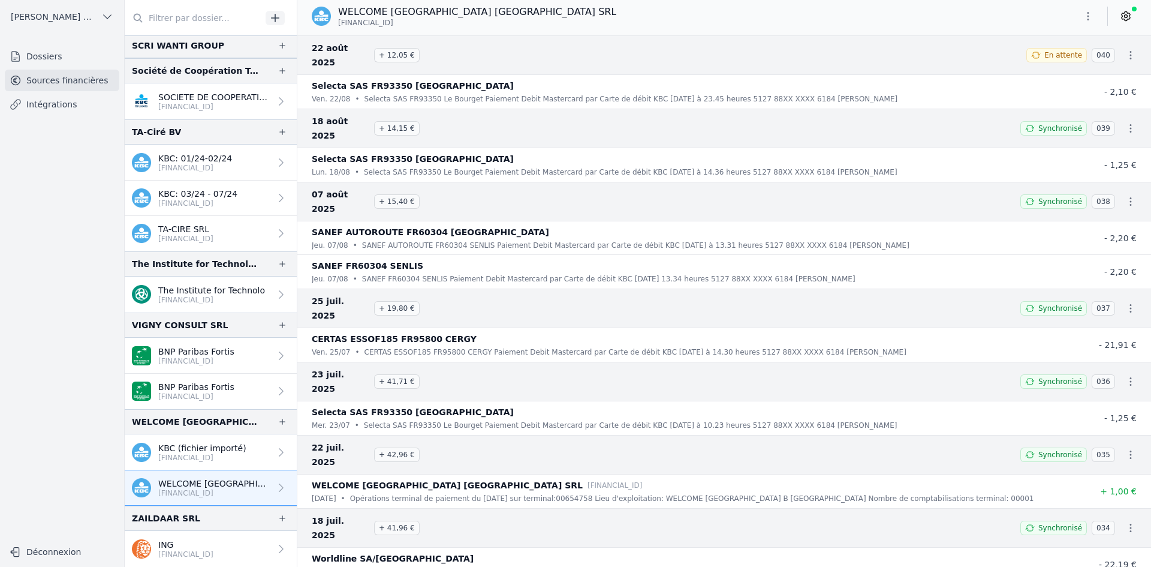
click at [177, 540] on p "ING" at bounding box center [185, 544] width 55 height 12
